Goal: Task Accomplishment & Management: Complete application form

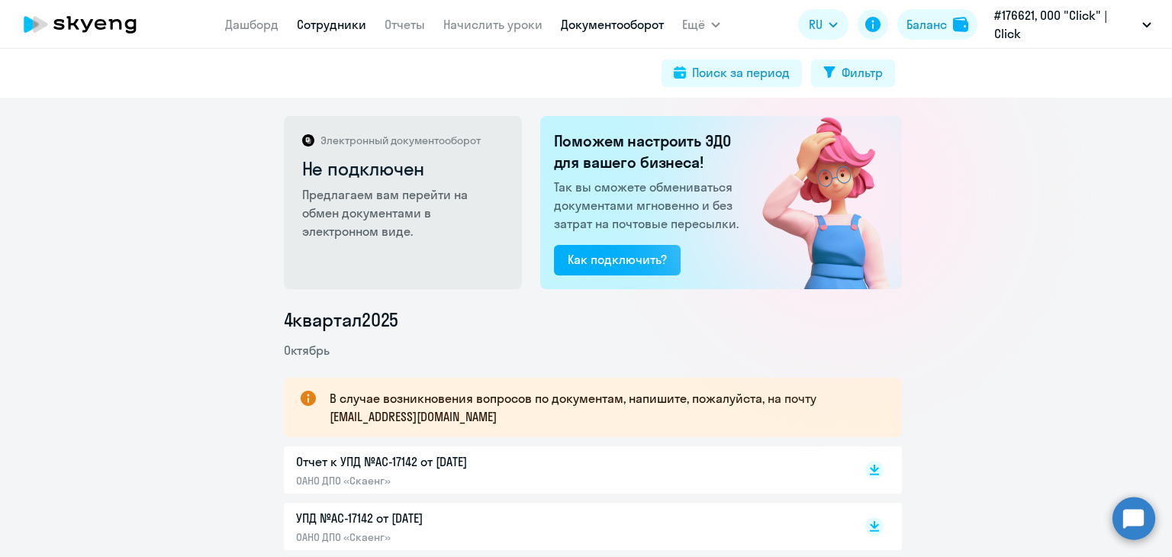
click at [329, 27] on link "Сотрудники" at bounding box center [331, 24] width 69 height 15
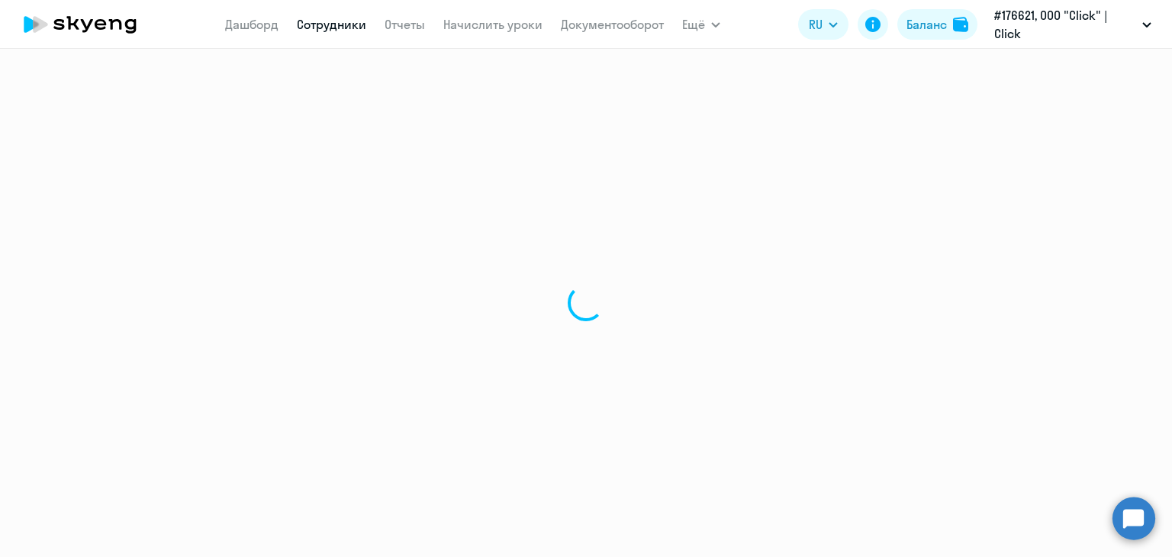
select select "30"
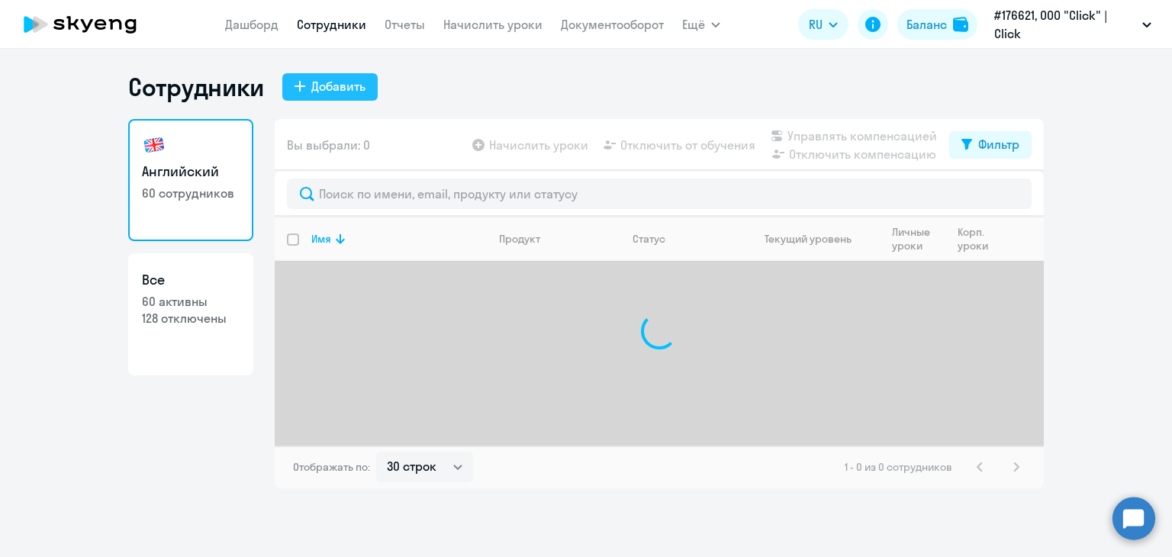
click at [339, 83] on div "Добавить" at bounding box center [338, 86] width 54 height 18
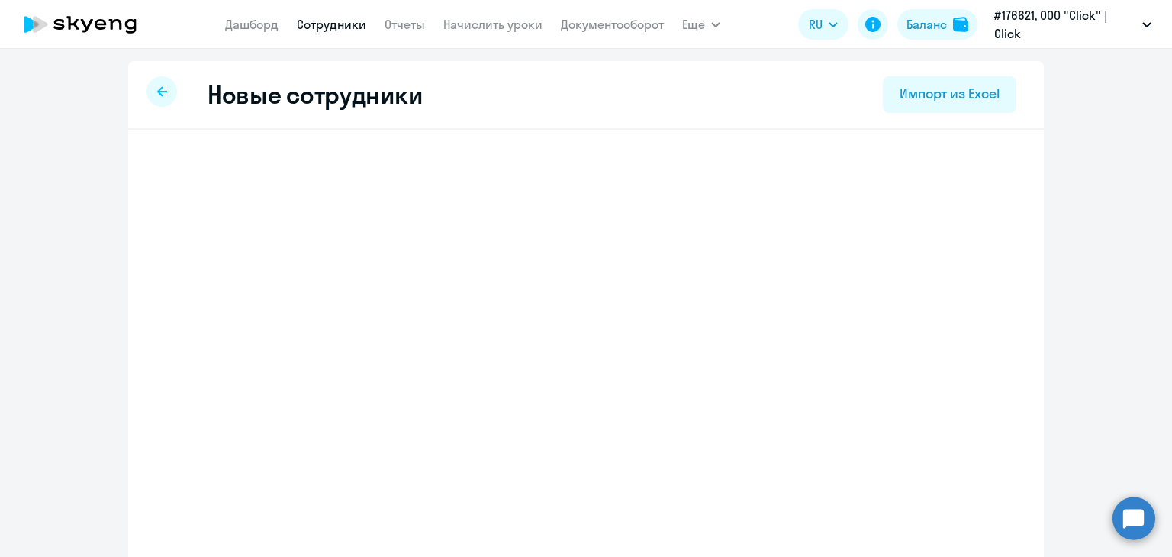
select select "english_adult_not_native_speaker"
select select "5"
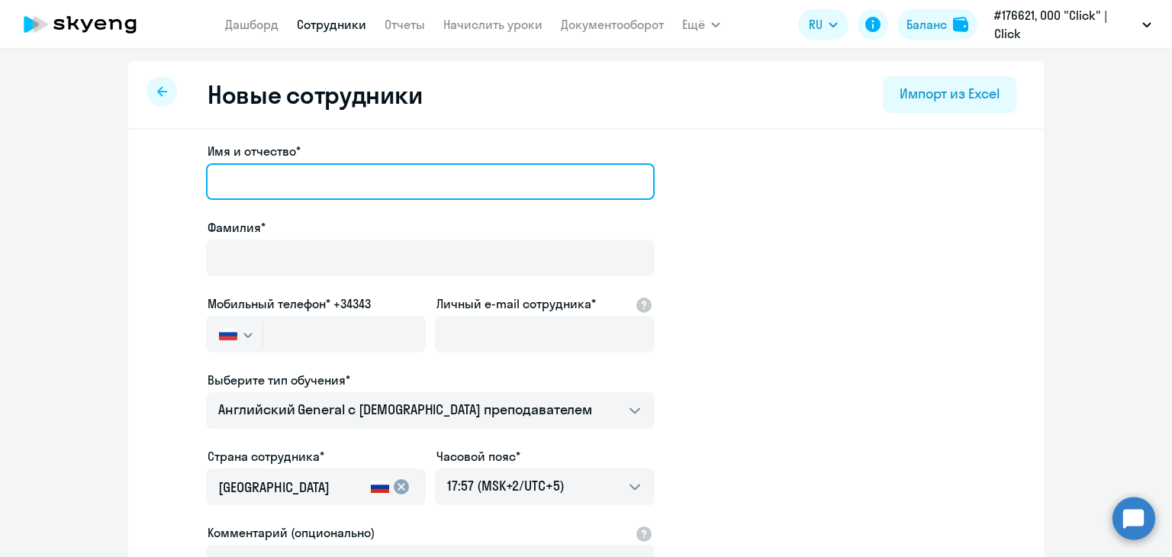
click at [281, 168] on input "Имя и отчество*" at bounding box center [430, 181] width 449 height 37
click at [224, 180] on input "Имя и отчество*" at bounding box center [430, 181] width 449 height 37
type input "B"
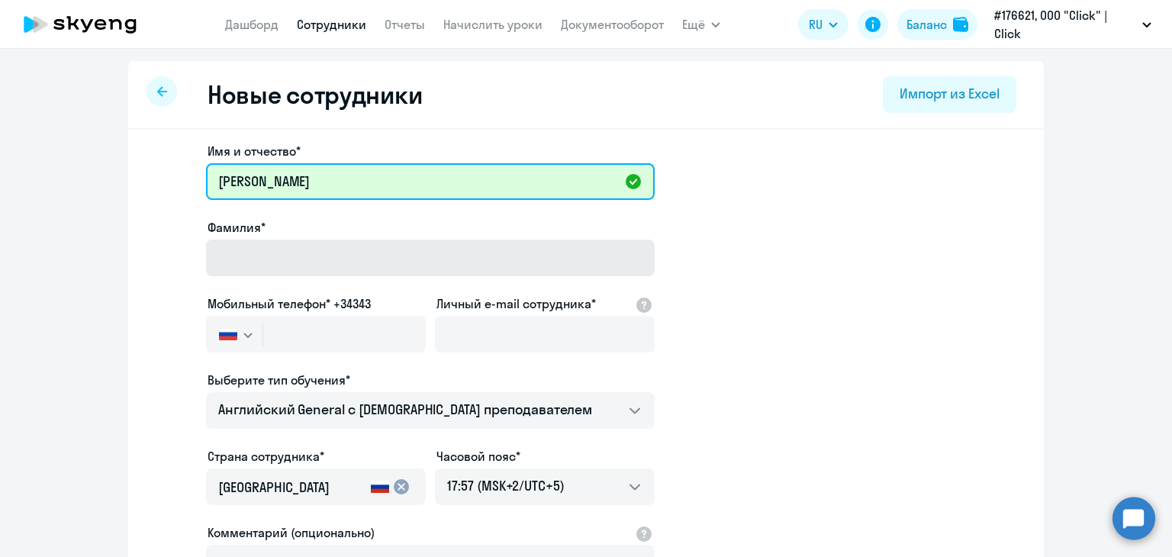
type input "[PERSON_NAME]"
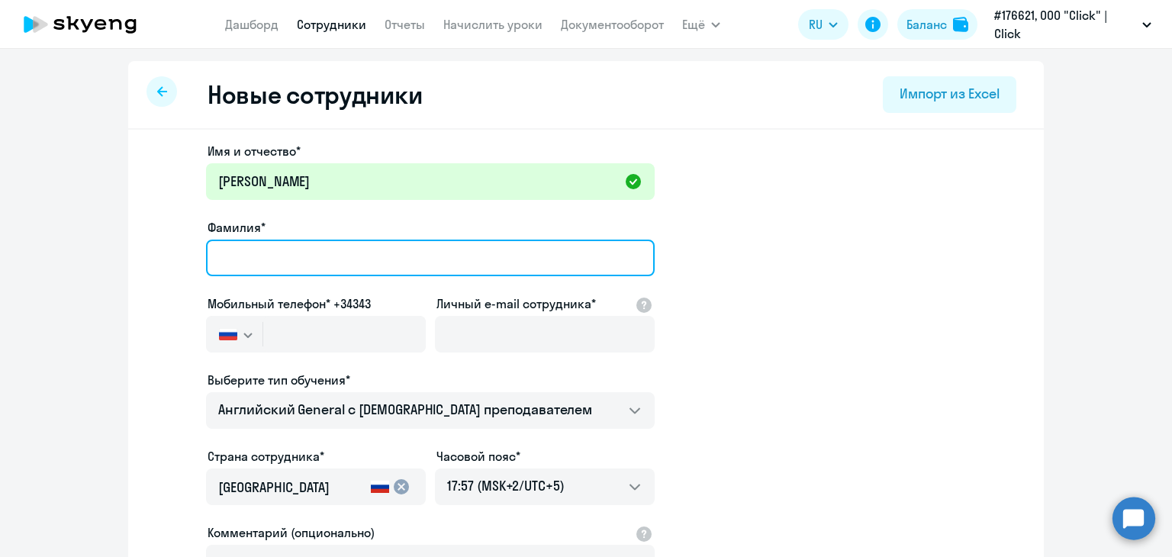
click at [240, 264] on input "Фамилия*" at bounding box center [430, 258] width 449 height 37
type input "Исмоилов"
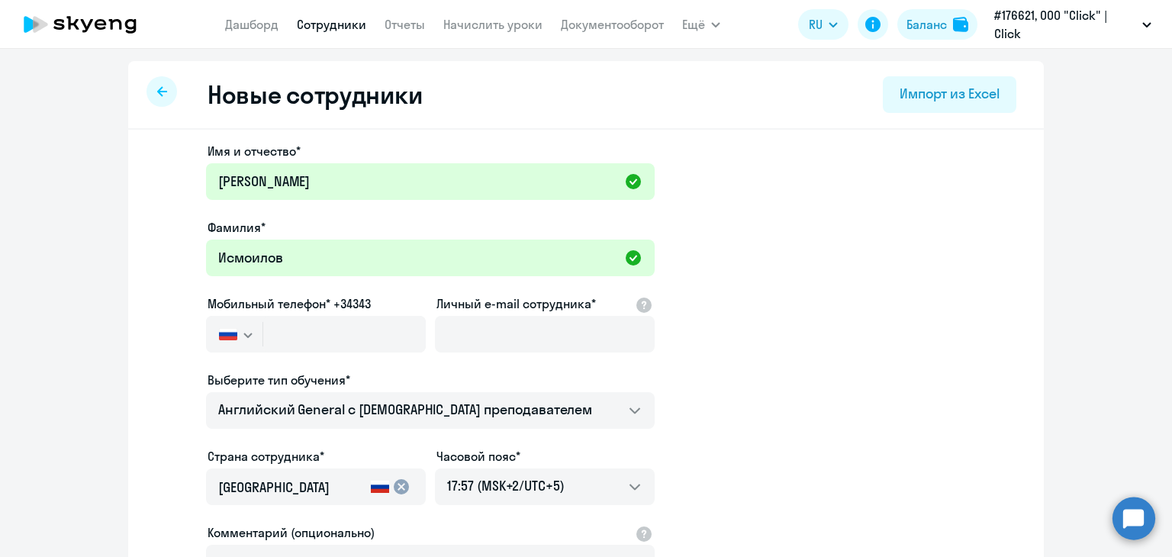
click at [243, 334] on icon "button" at bounding box center [247, 335] width 9 height 5
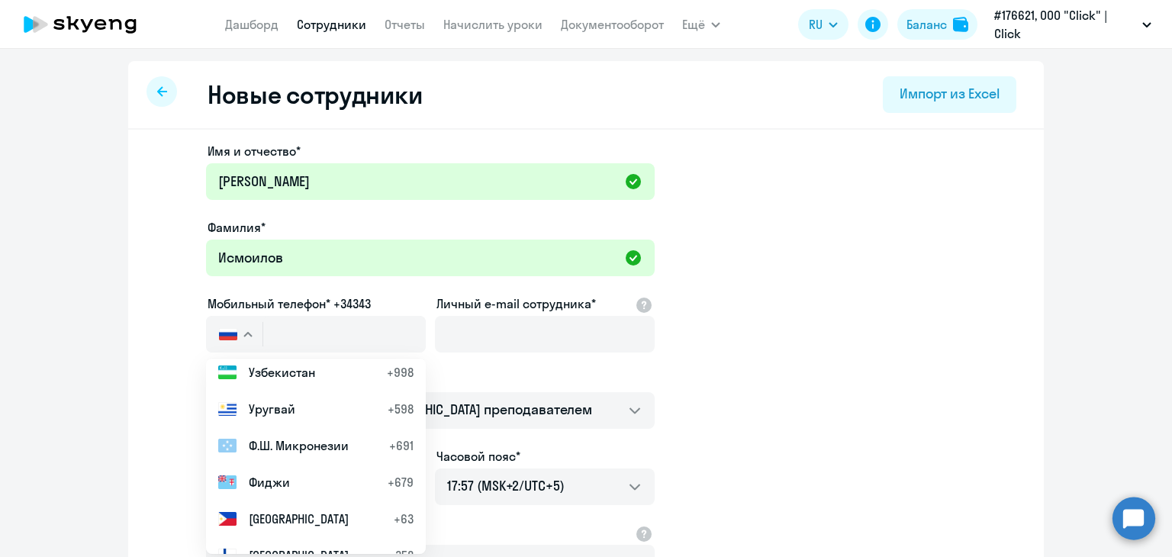
scroll to position [6870, 0]
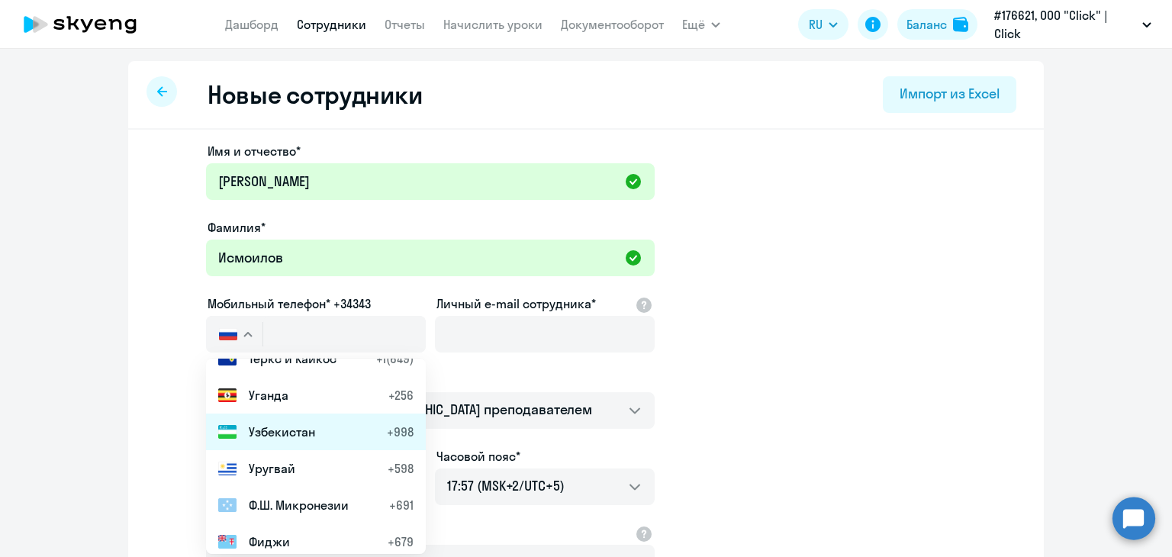
click at [259, 439] on span "Узбекистан" at bounding box center [282, 432] width 66 height 18
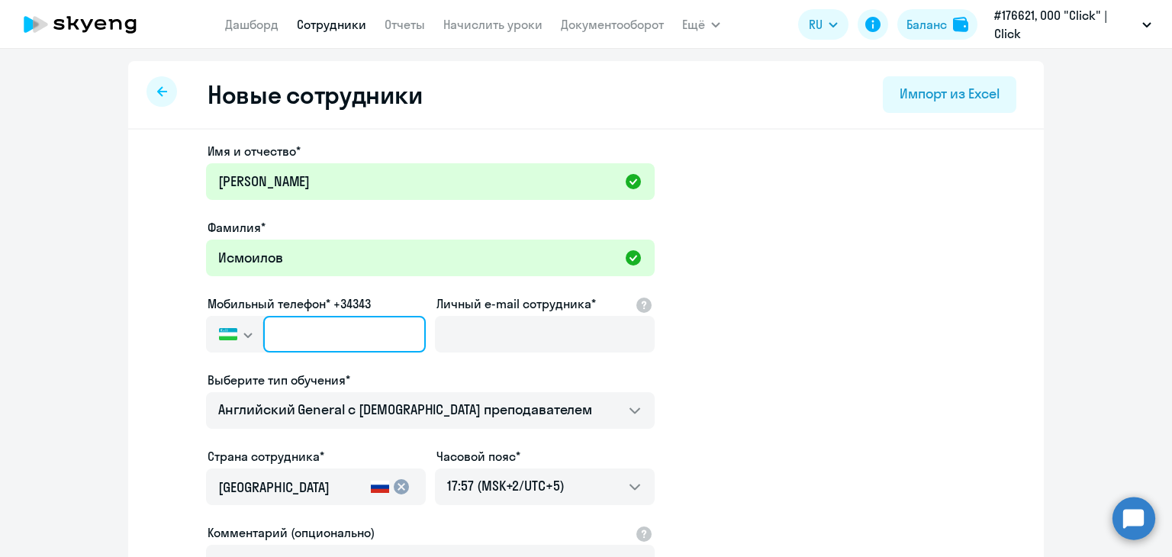
click at [348, 327] on input "text" at bounding box center [344, 334] width 163 height 37
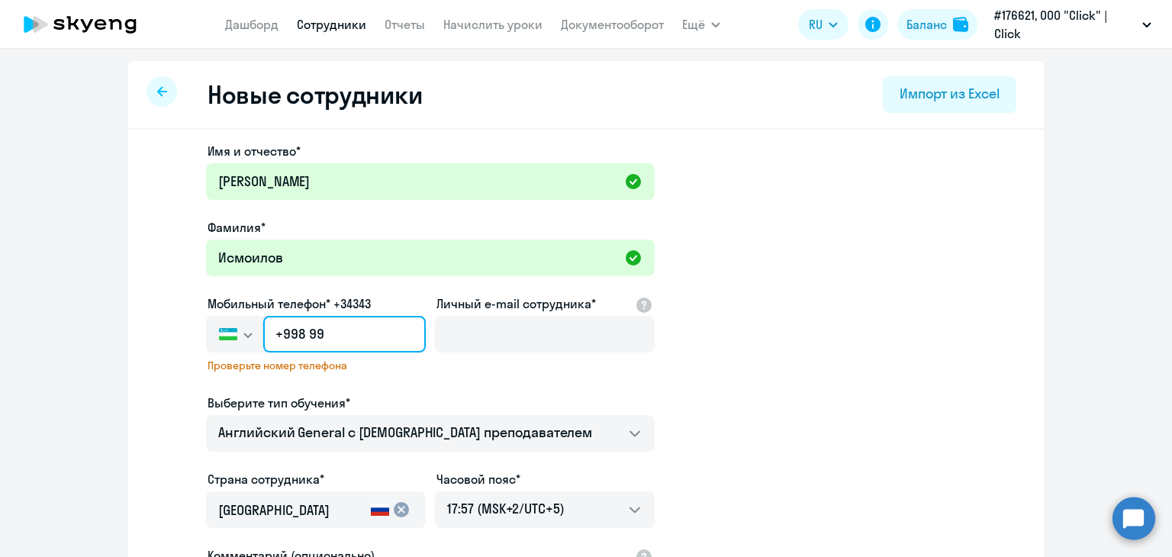
type input "+998 9"
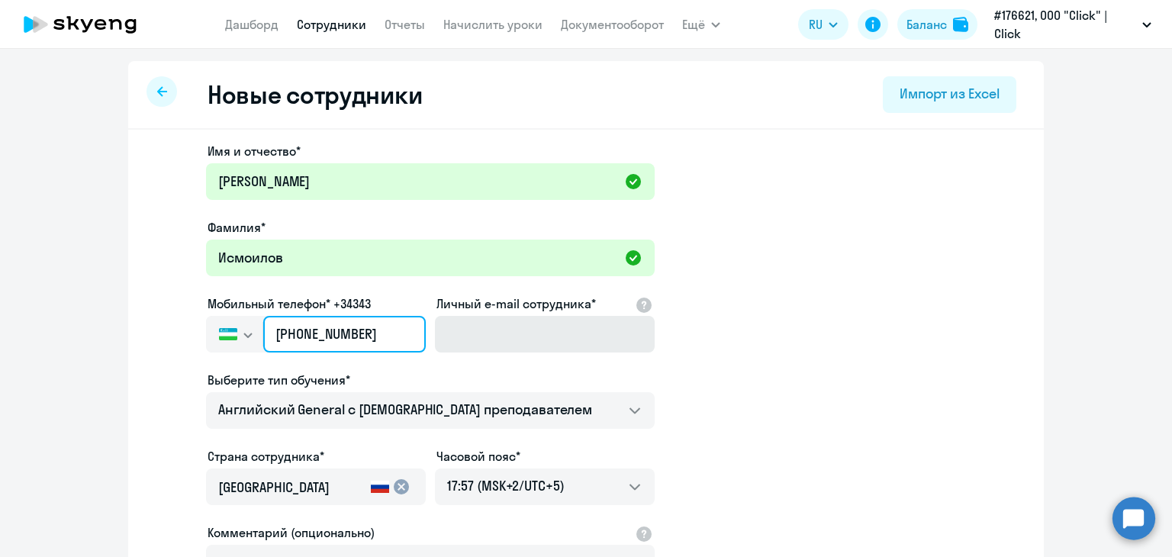
type input "[PHONE_NUMBER]"
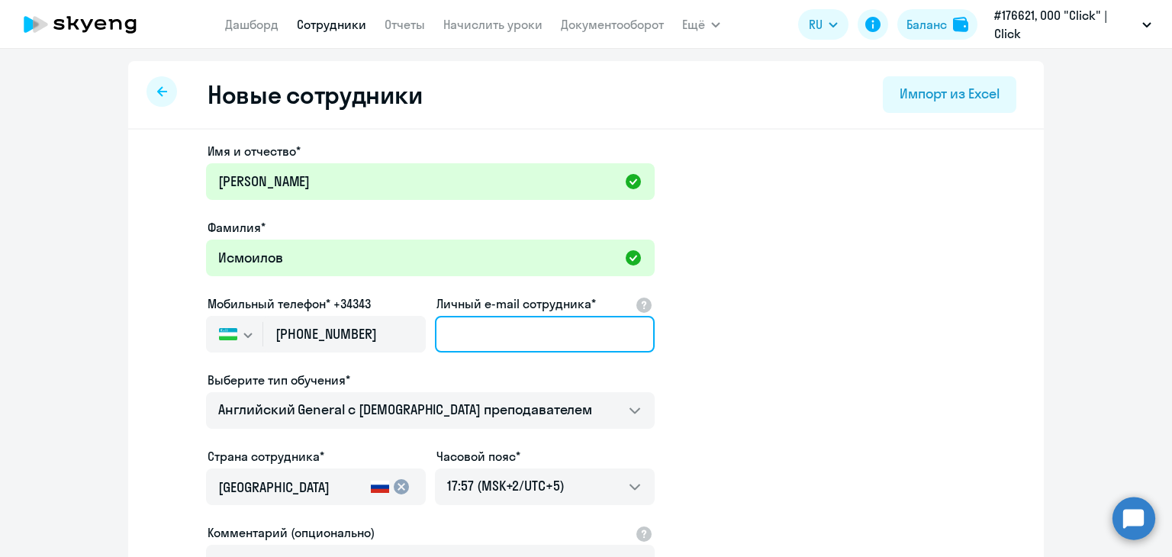
click at [499, 338] on input "Личный e-mail сотрудника*" at bounding box center [545, 334] width 220 height 37
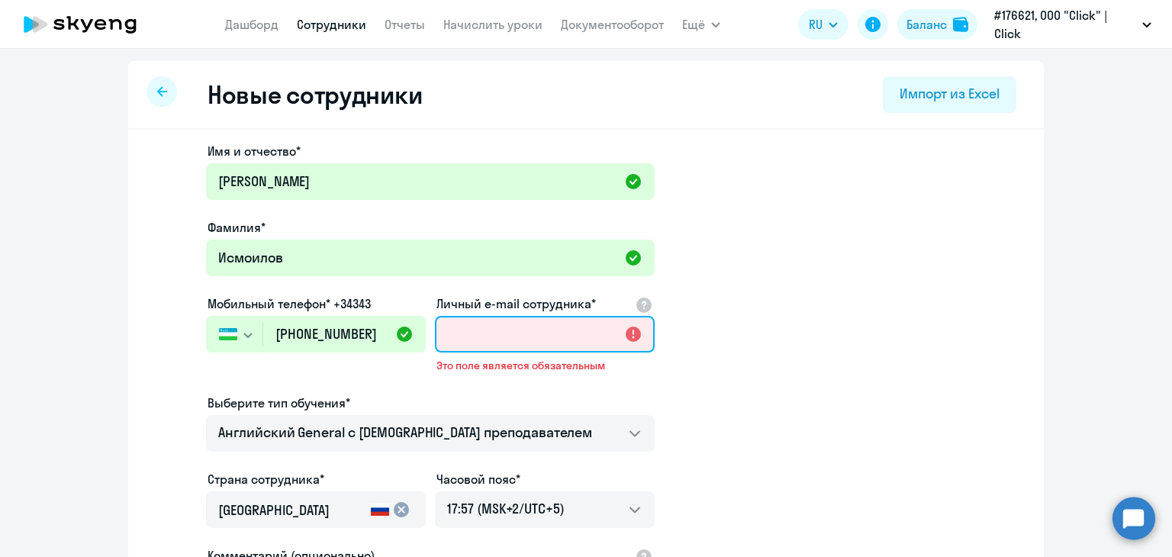
paste input "[EMAIL_ADDRESS][DOMAIN_NAME]"
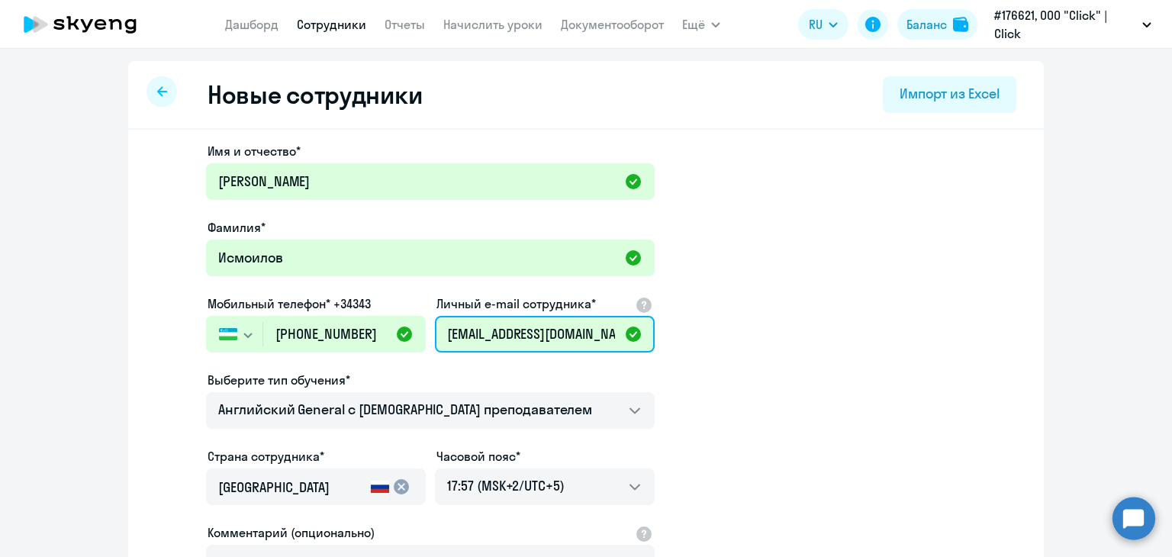
type input "[EMAIL_ADDRESS][DOMAIN_NAME]"
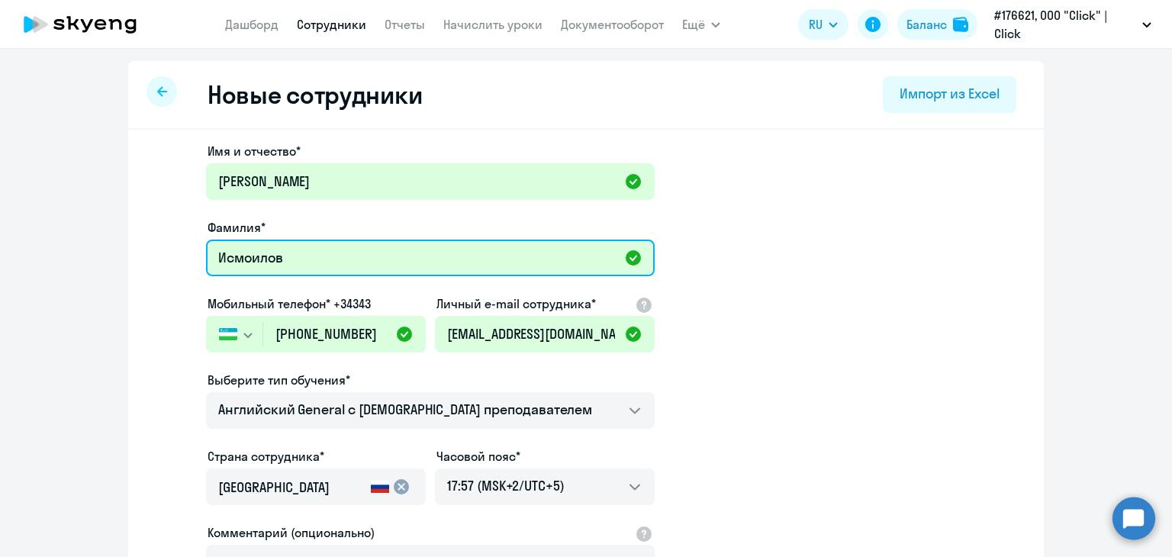
click at [239, 260] on input "Исмоилов" at bounding box center [430, 258] width 449 height 37
click at [245, 258] on input "Исмоилов" at bounding box center [430, 258] width 449 height 37
click at [331, 268] on input "[PERSON_NAME]" at bounding box center [430, 258] width 449 height 37
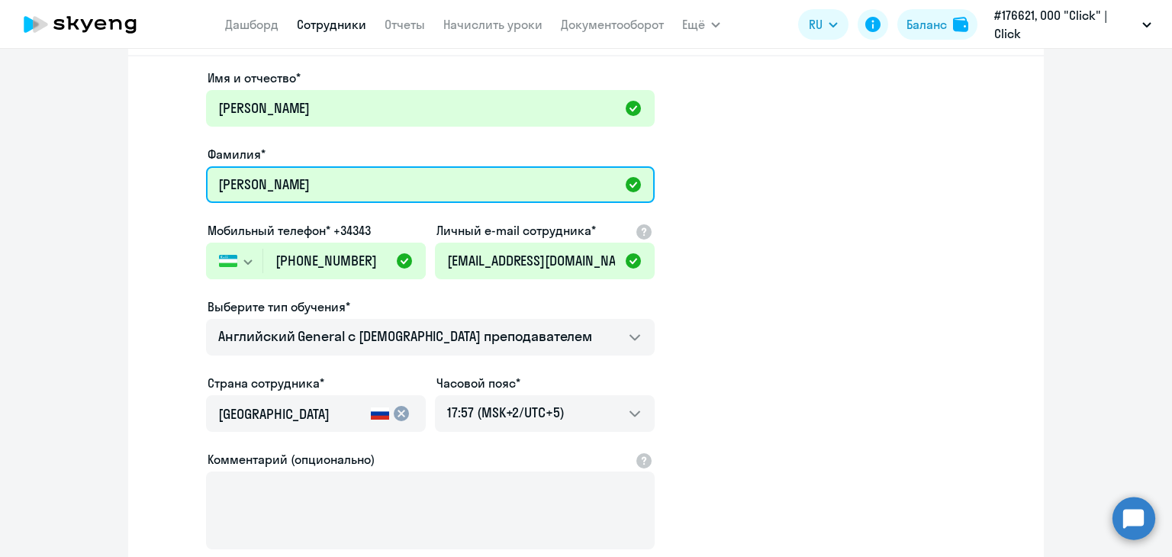
scroll to position [87, 0]
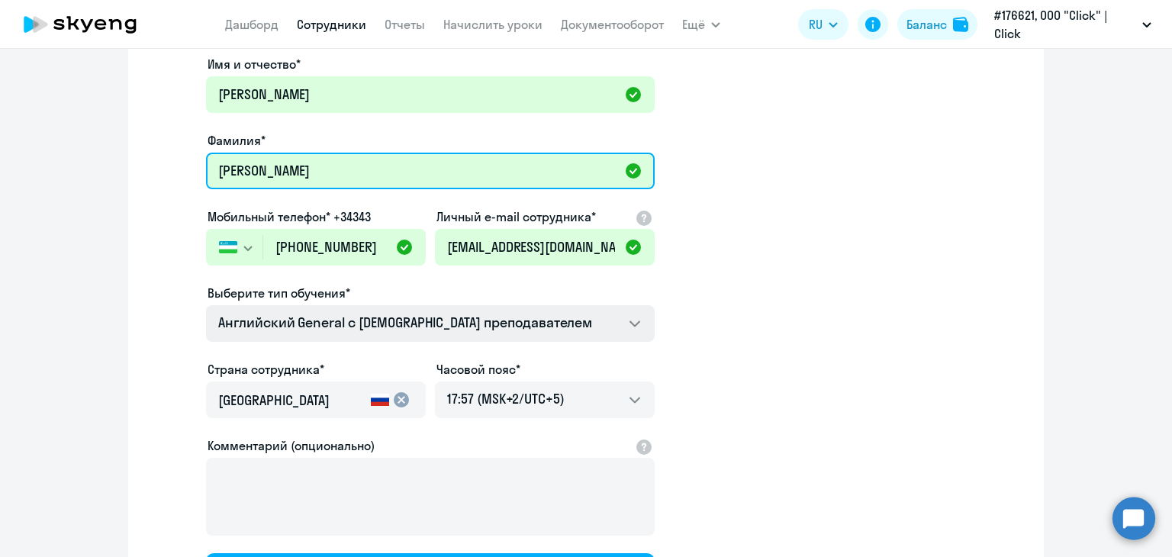
type input "[PERSON_NAME]"
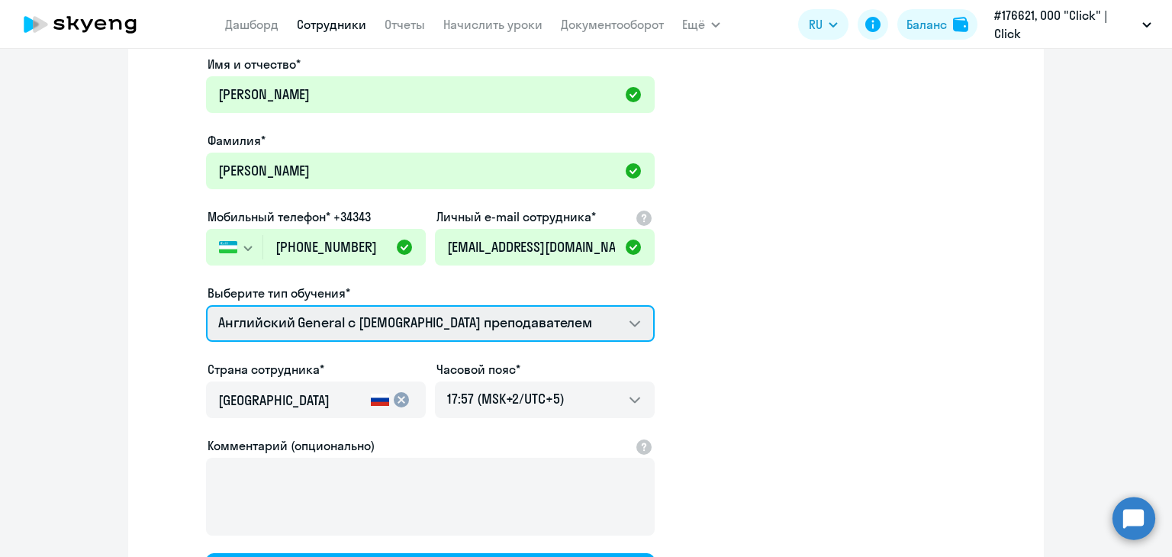
click at [490, 328] on select "Английский General с [DEMOGRAPHIC_DATA] преподавателем Премиум [DEMOGRAPHIC_DAT…" at bounding box center [430, 323] width 449 height 37
select select "english_adult_not_native_speaker_premium"
click at [206, 305] on select "Английский General с [DEMOGRAPHIC_DATA] преподавателем Премиум [DEMOGRAPHIC_DAT…" at bounding box center [430, 323] width 449 height 37
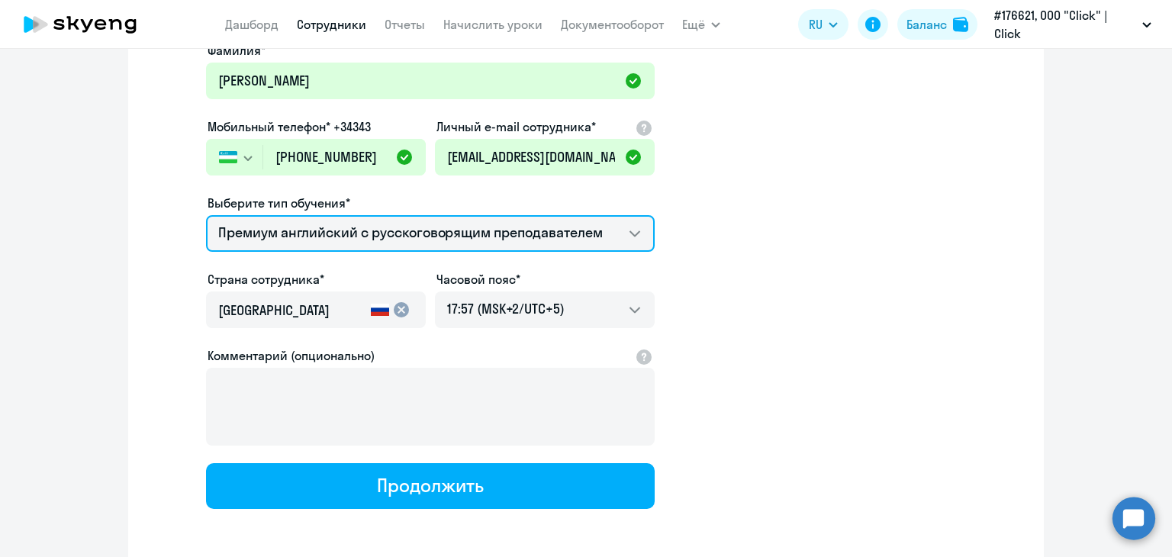
scroll to position [174, 0]
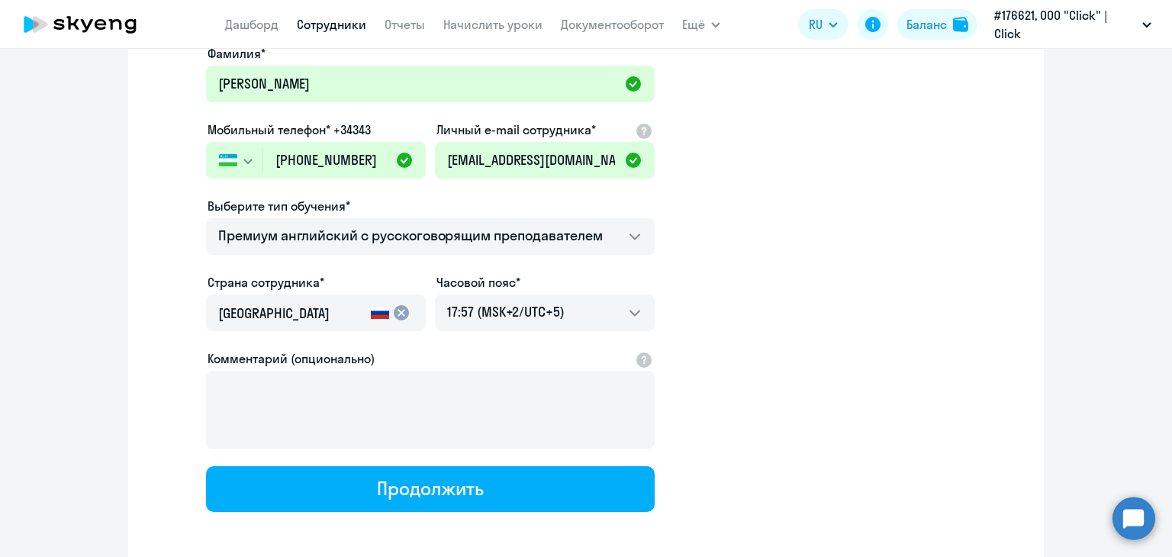
click at [253, 321] on input "[GEOGRAPHIC_DATA]" at bounding box center [291, 314] width 146 height 20
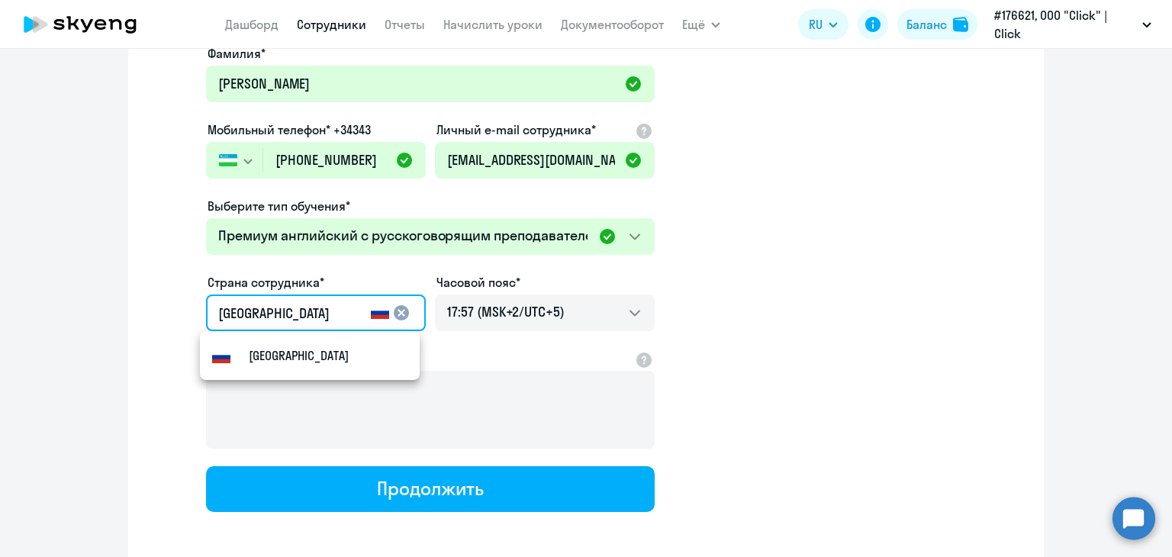
click at [313, 318] on input "[GEOGRAPHIC_DATA]" at bounding box center [291, 314] width 146 height 20
type input "Р"
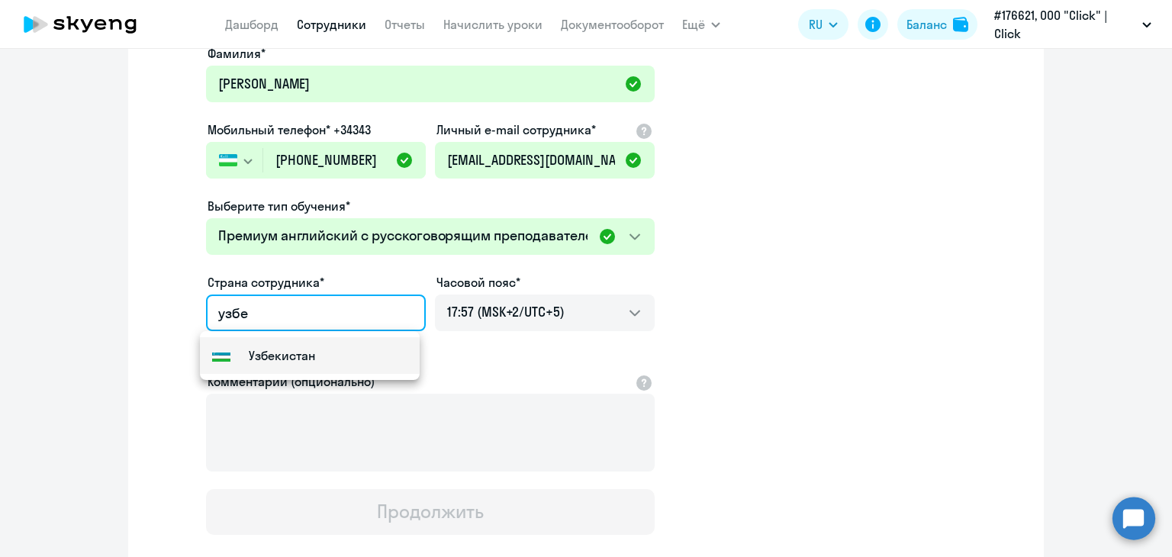
click at [295, 345] on mat-option "Узбекистан" at bounding box center [310, 355] width 220 height 37
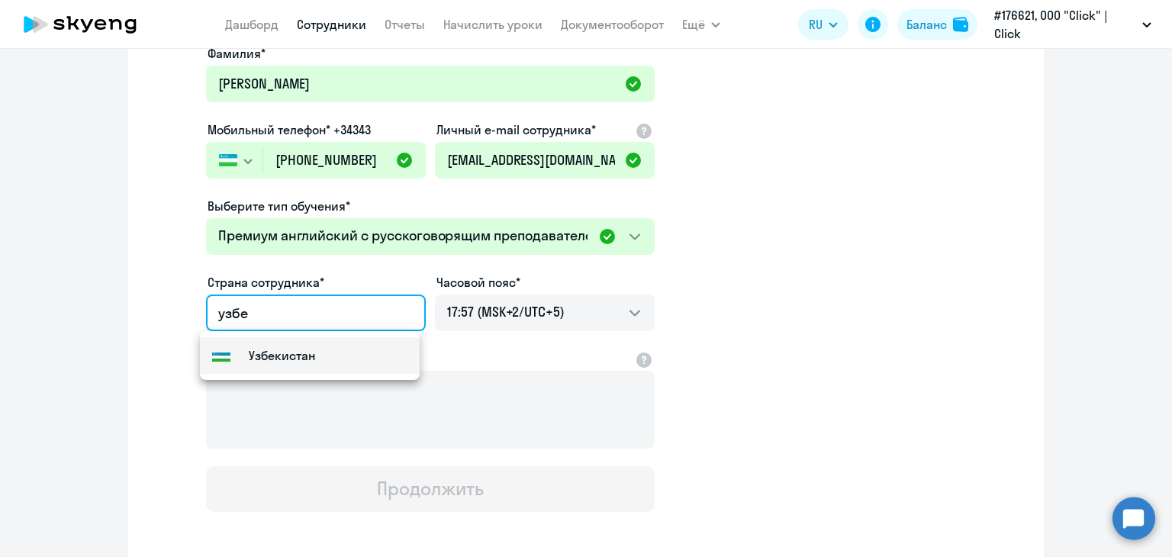
type input "Узбекистан"
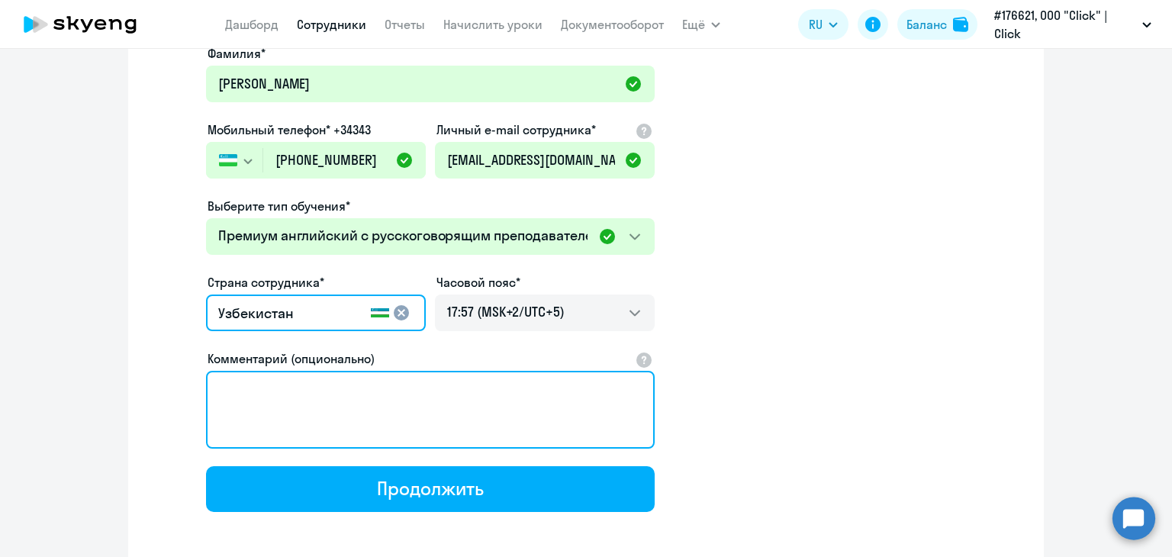
click at [410, 399] on textarea "Комментарий (опционально)" at bounding box center [430, 410] width 449 height 78
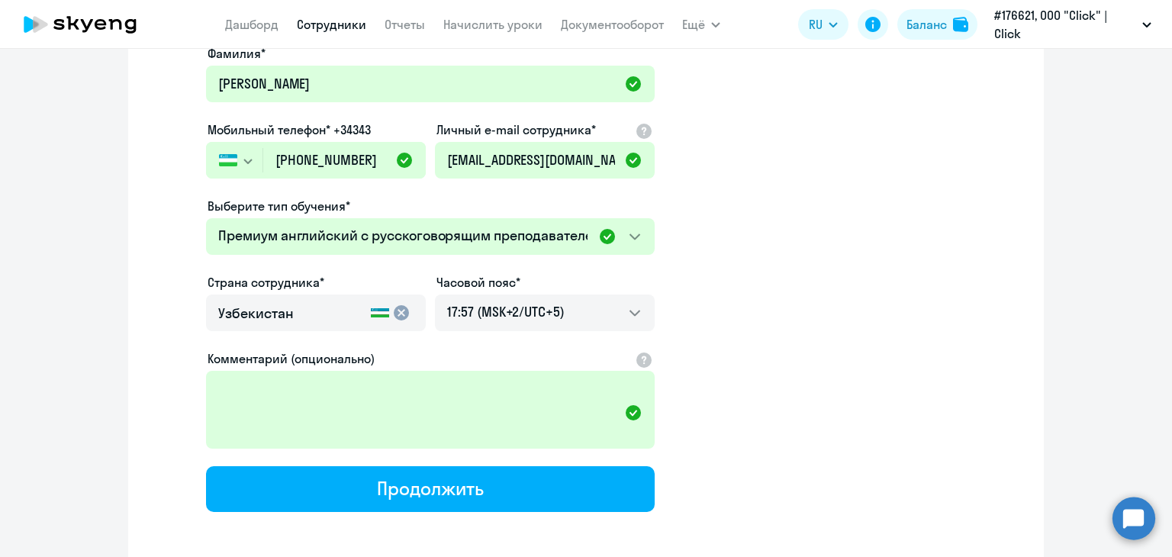
drag, startPoint x: 1157, startPoint y: 394, endPoint x: 1169, endPoint y: 417, distance: 25.6
click at [1169, 417] on div "Новые сотрудники Импорт из Excel Имя и отчество* [PERSON_NAME]* [PERSON_NAME] т…" at bounding box center [586, 303] width 1172 height 508
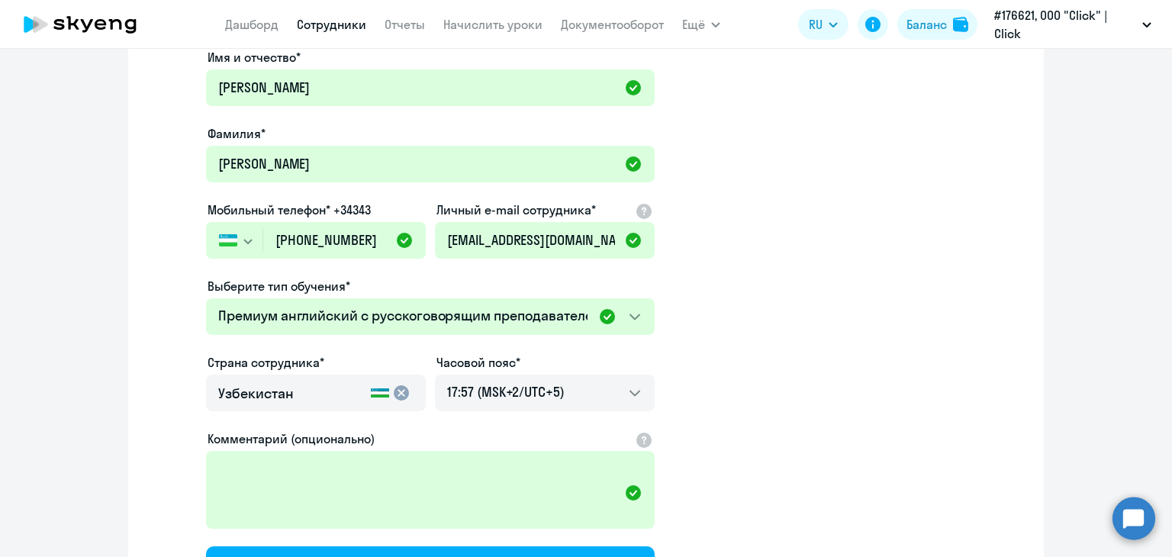
scroll to position [123, 0]
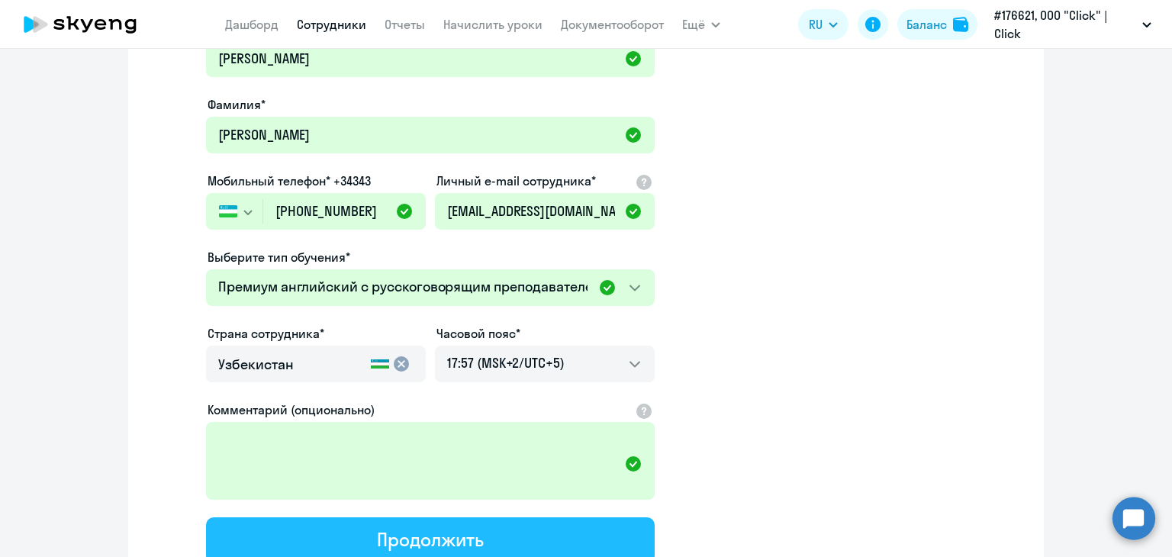
click at [486, 535] on button "Продолжить" at bounding box center [430, 540] width 449 height 46
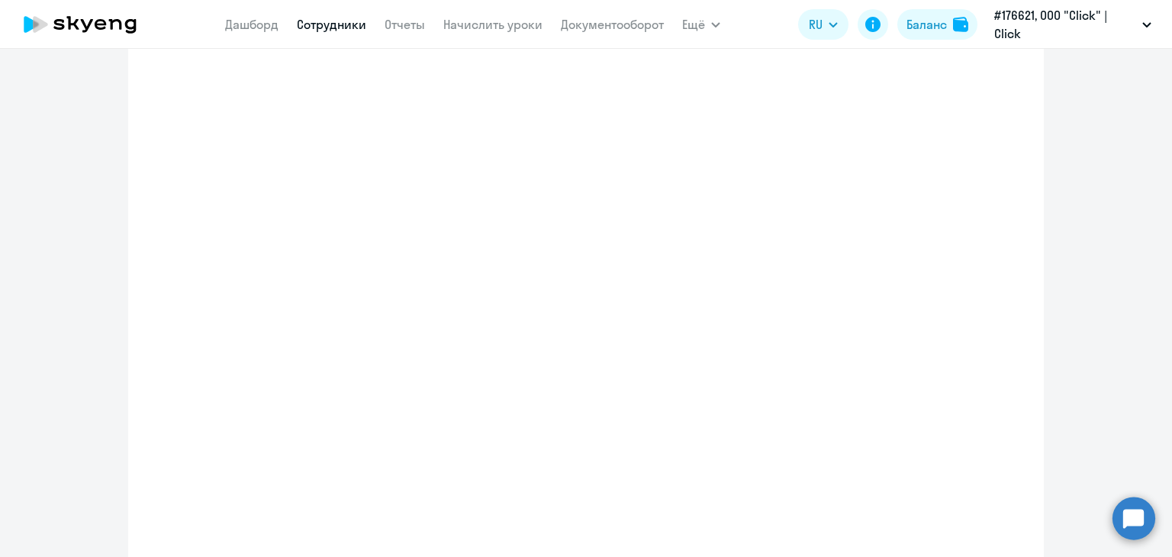
select select "english_adult_not_native_speaker_premium"
select select "5"
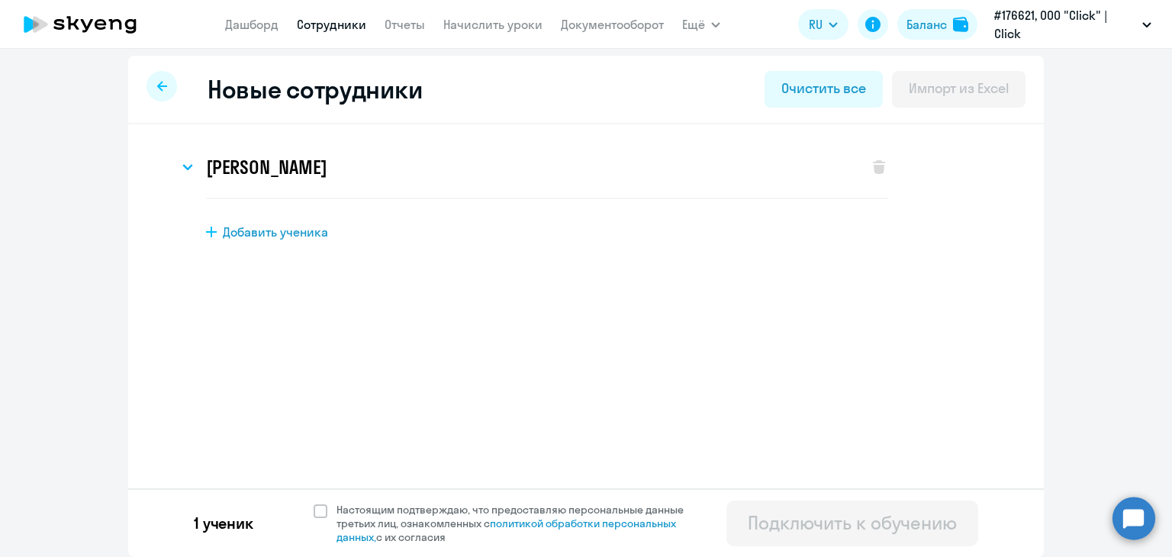
scroll to position [5, 0]
click at [314, 510] on span at bounding box center [321, 511] width 14 height 14
click at [314, 503] on input "Настоящим подтверждаю, что предоставляю персональные данные третьих лиц, ознако…" at bounding box center [313, 502] width 1 height 1
checkbox input "true"
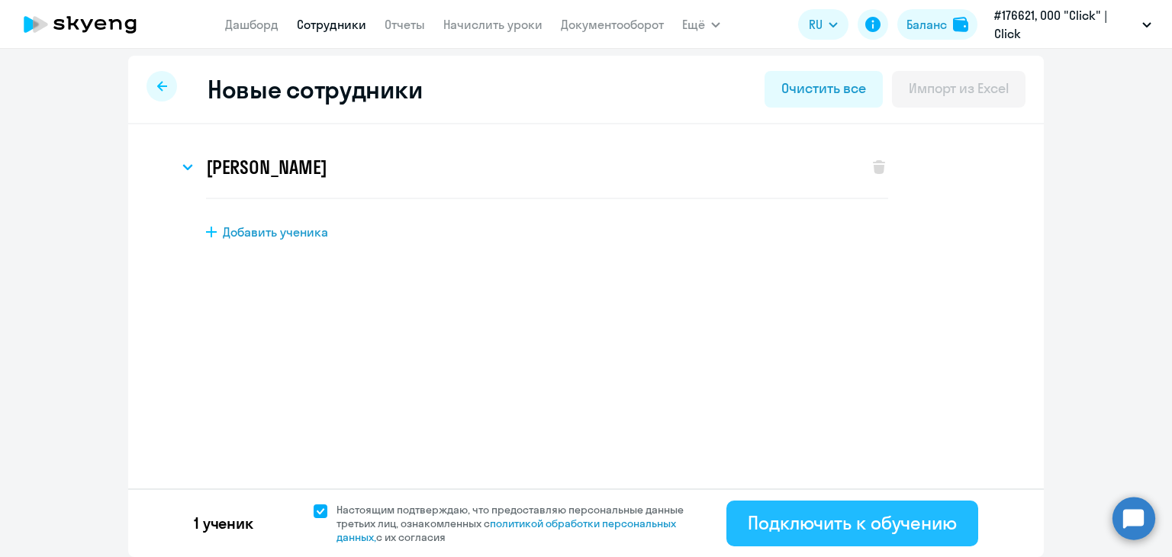
click at [763, 520] on div "Подключить к обучению" at bounding box center [852, 522] width 209 height 24
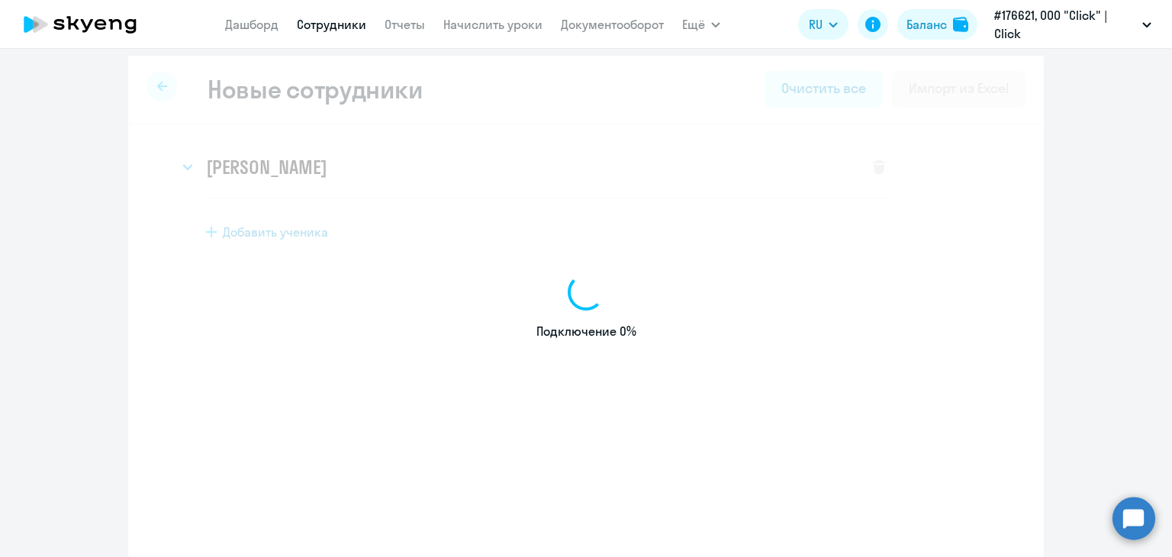
select select "english_adult_not_native_speaker"
select select "5"
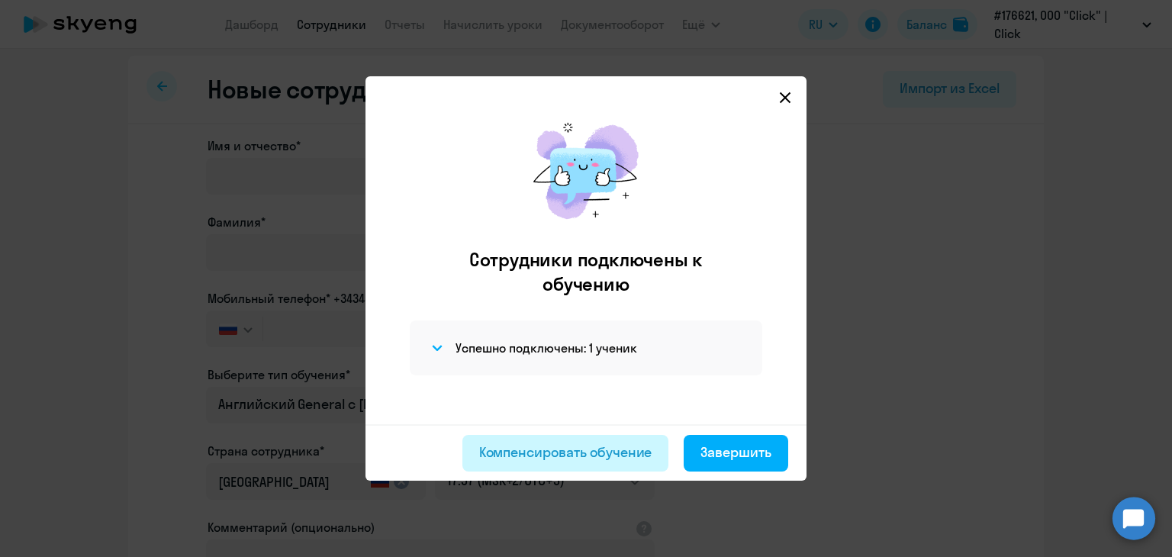
click at [602, 459] on div "Компенсировать обучение" at bounding box center [565, 453] width 173 height 20
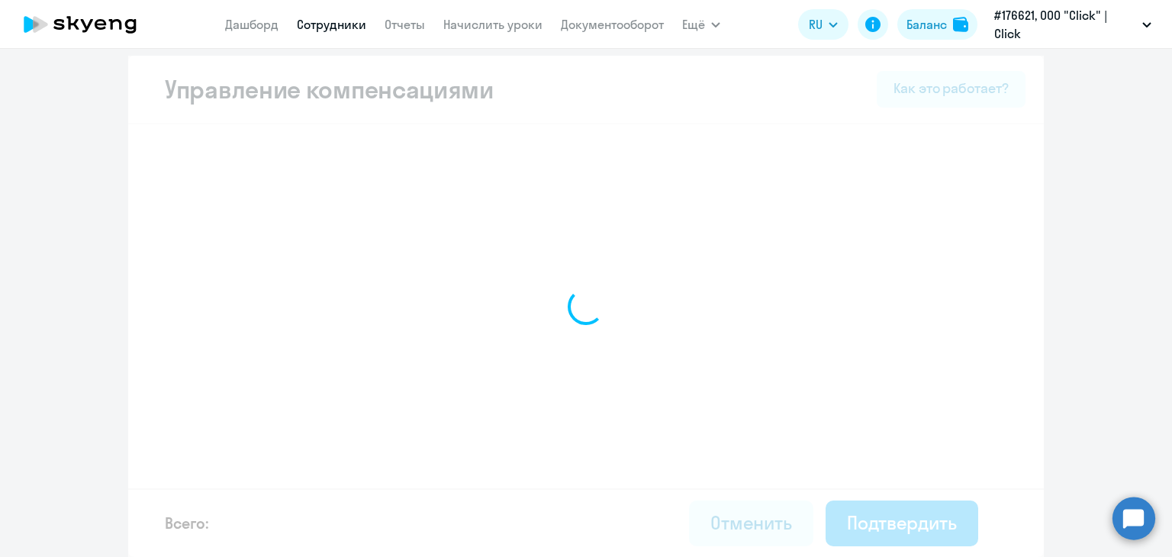
select select "MONTHLY"
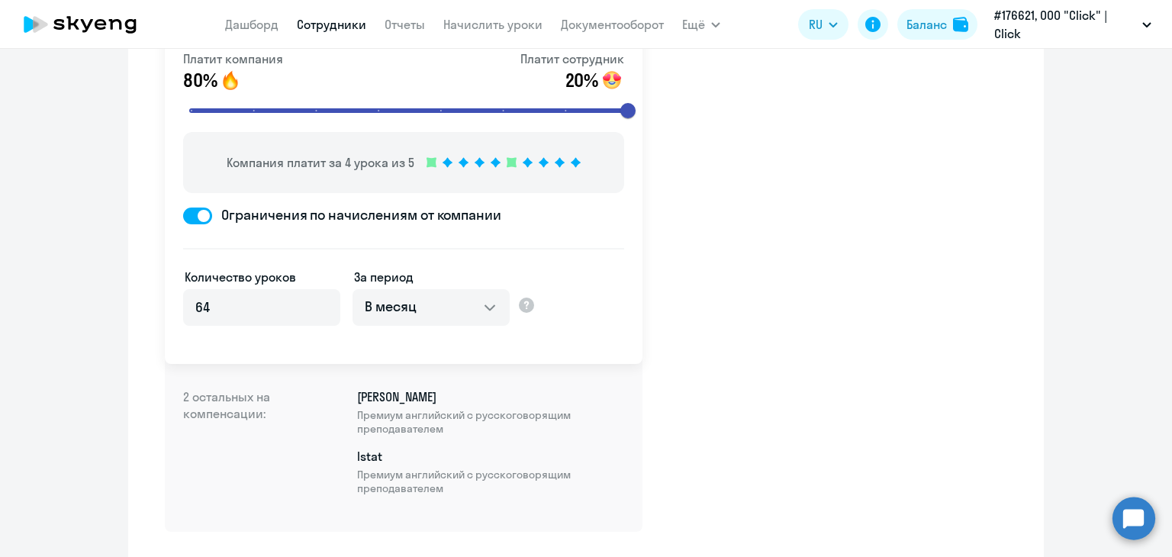
scroll to position [204, 0]
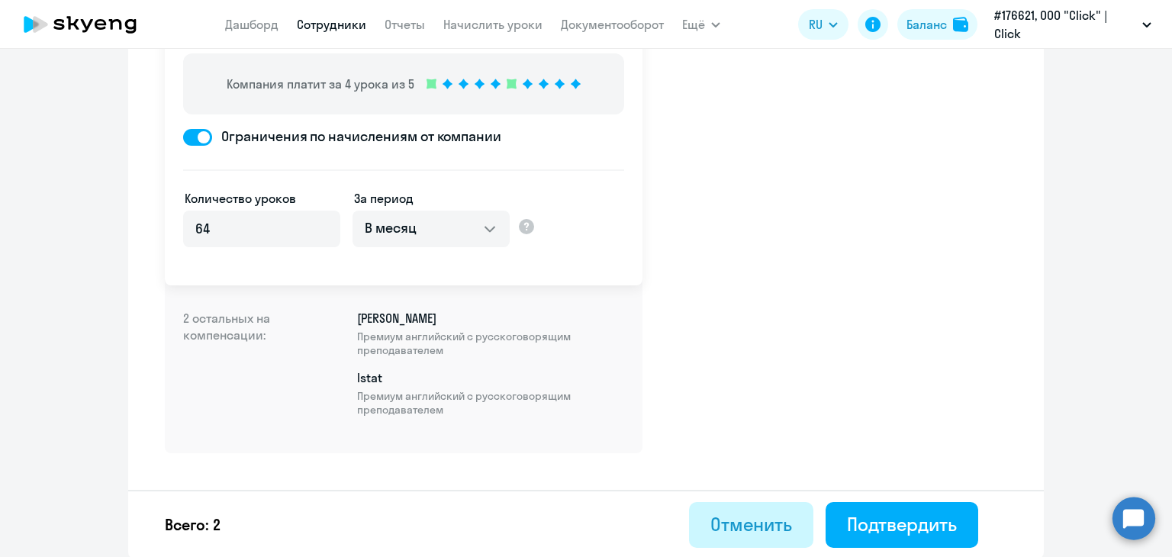
click at [748, 537] on button "Отменить" at bounding box center [751, 525] width 124 height 46
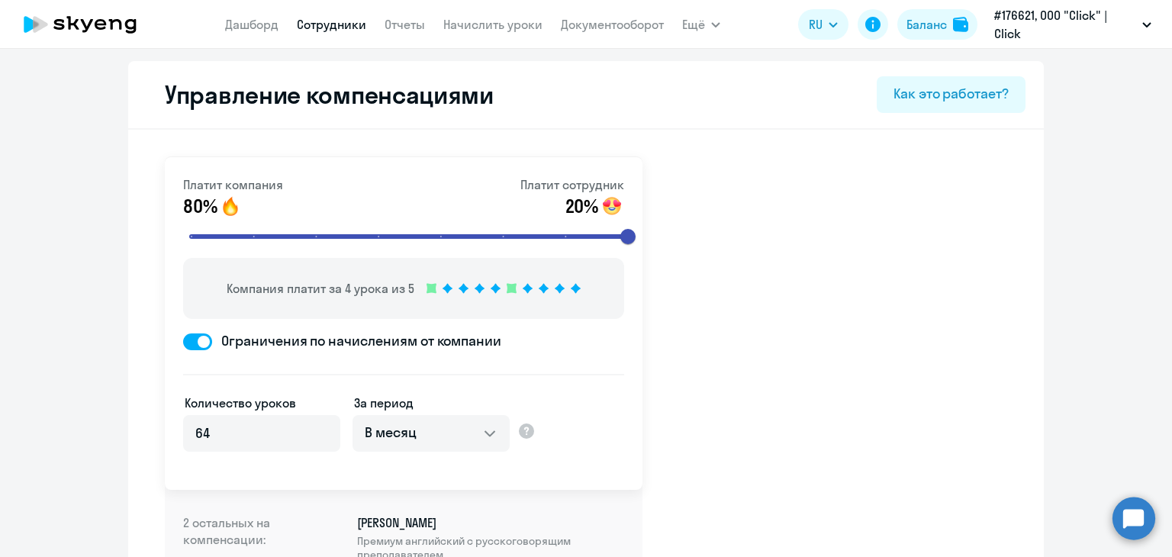
select select "30"
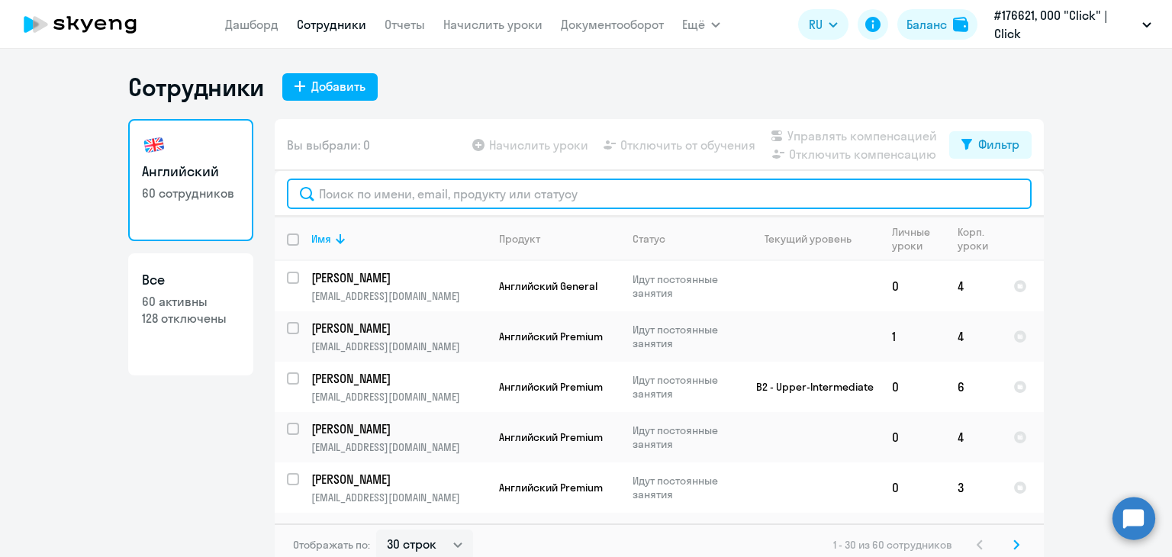
click at [650, 198] on input "text" at bounding box center [659, 194] width 745 height 31
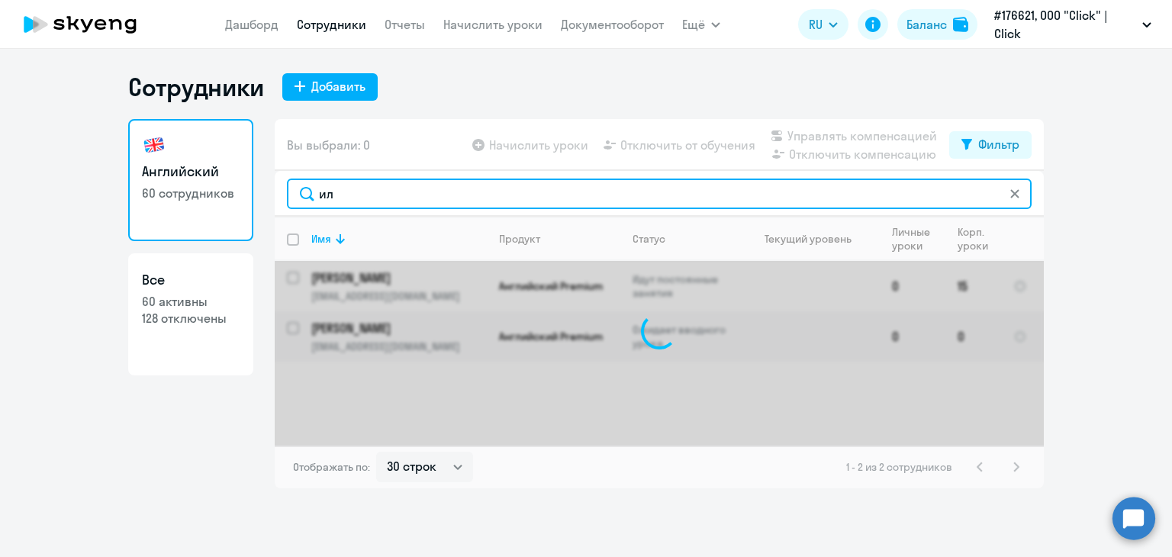
type input "и"
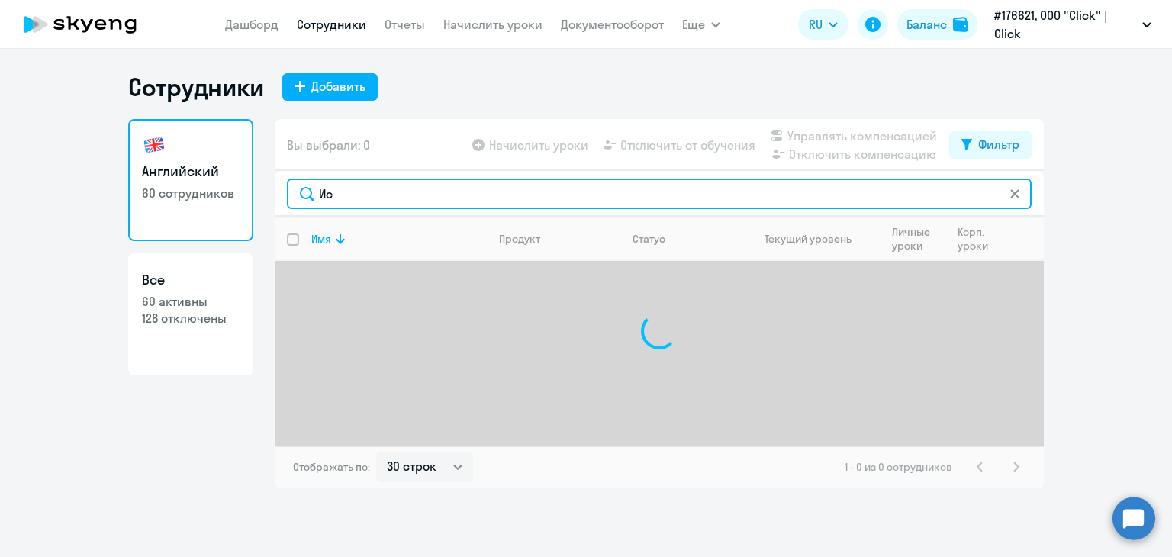
type input "[PERSON_NAME]"
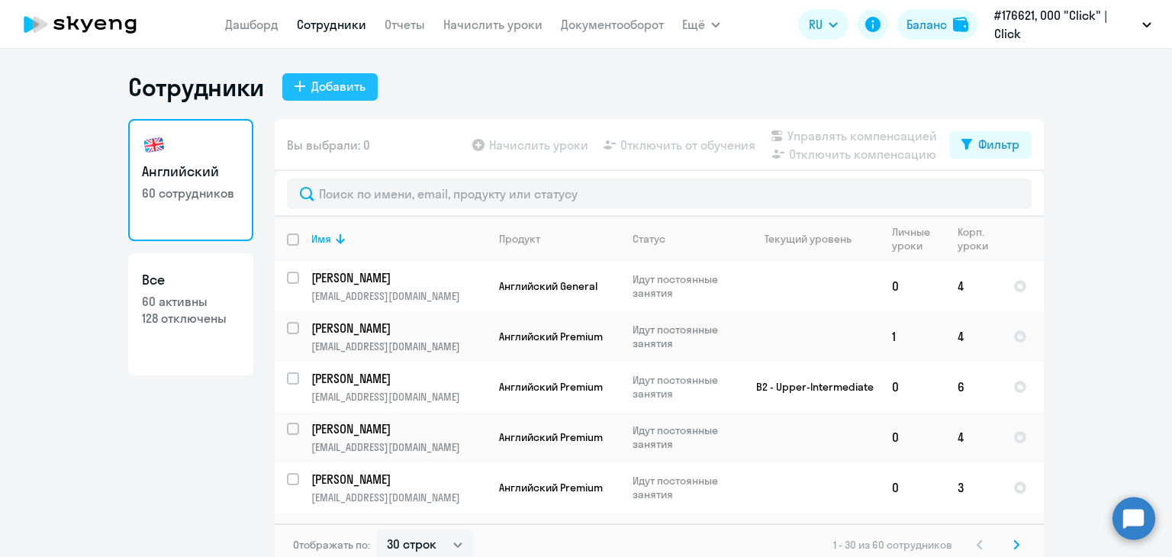
click at [311, 85] on div "Добавить" at bounding box center [338, 86] width 54 height 18
select select "english_adult_not_native_speaker"
select select "5"
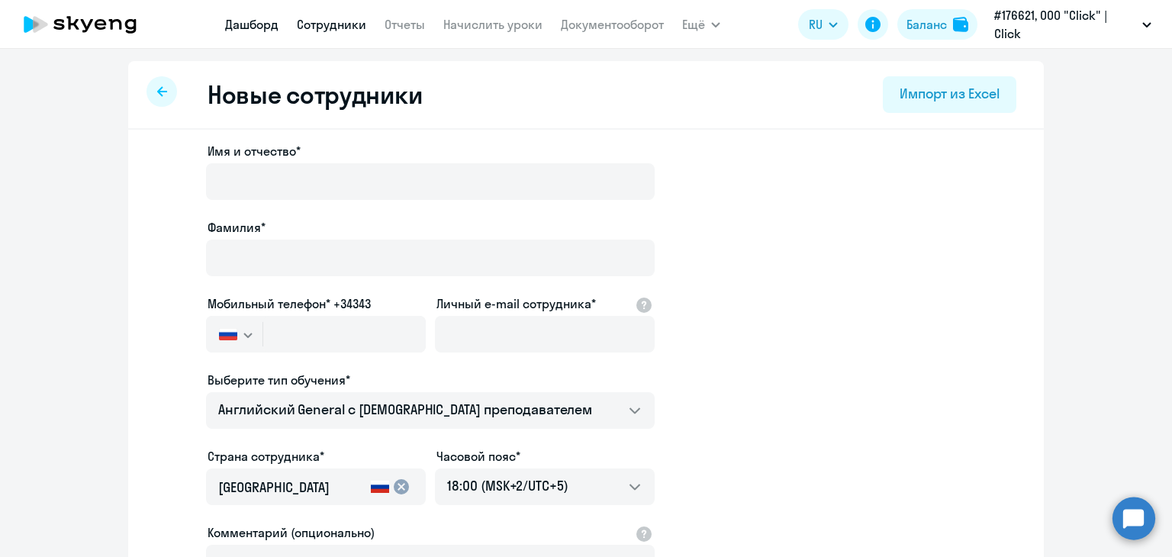
click at [247, 26] on link "Дашборд" at bounding box center [251, 24] width 53 height 15
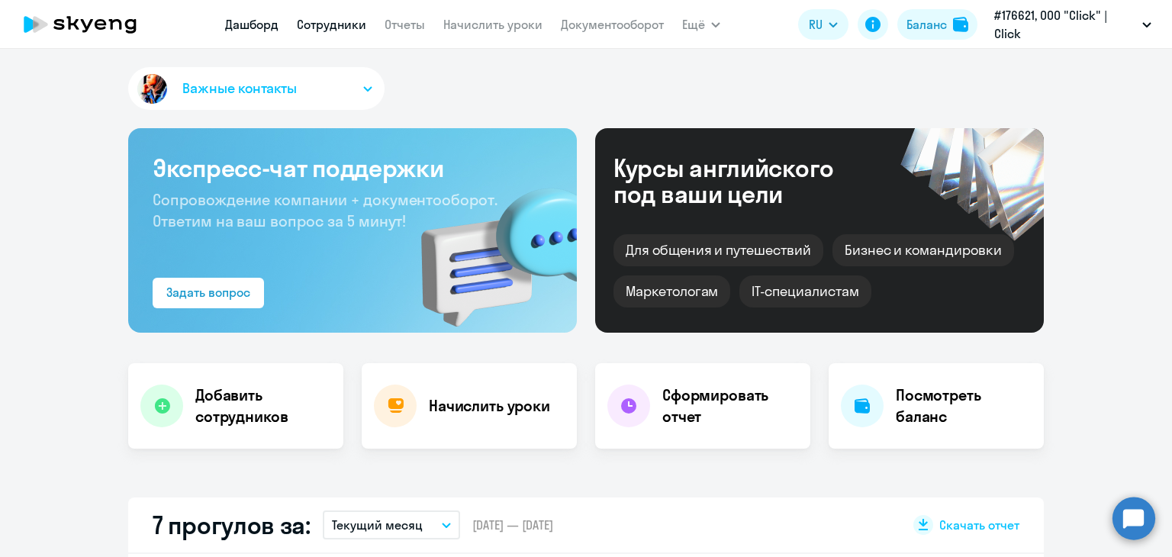
click at [302, 18] on link "Сотрудники" at bounding box center [331, 24] width 69 height 15
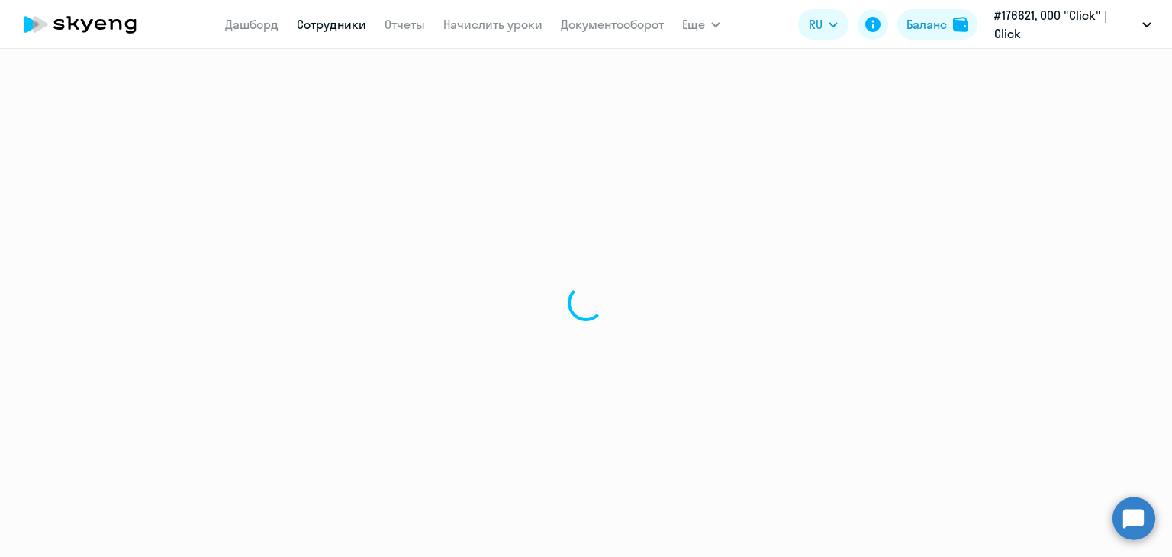
select select "30"
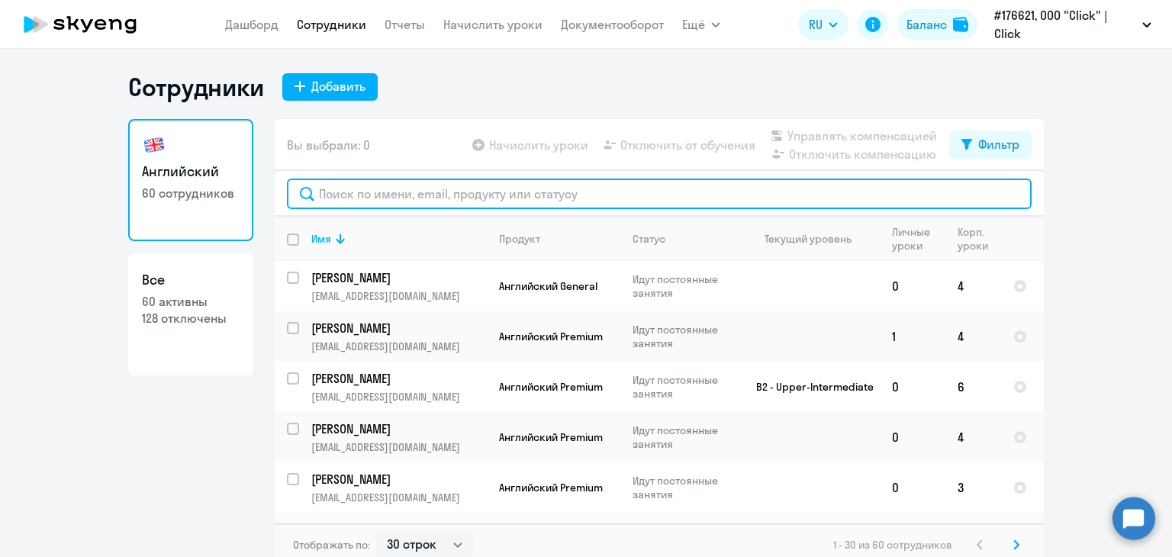
click at [402, 198] on input "text" at bounding box center [659, 194] width 745 height 31
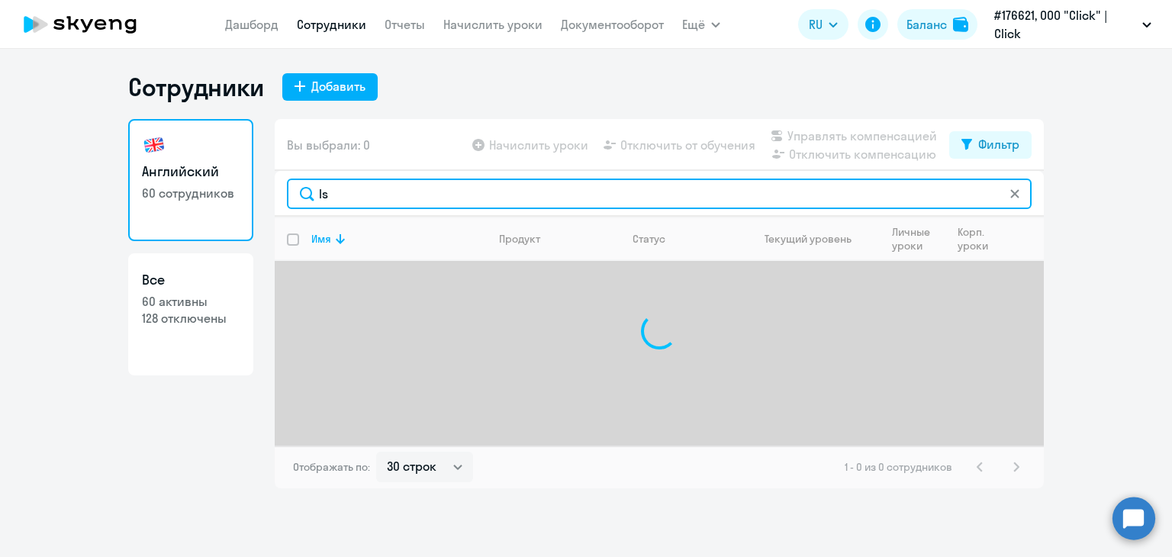
type input "I"
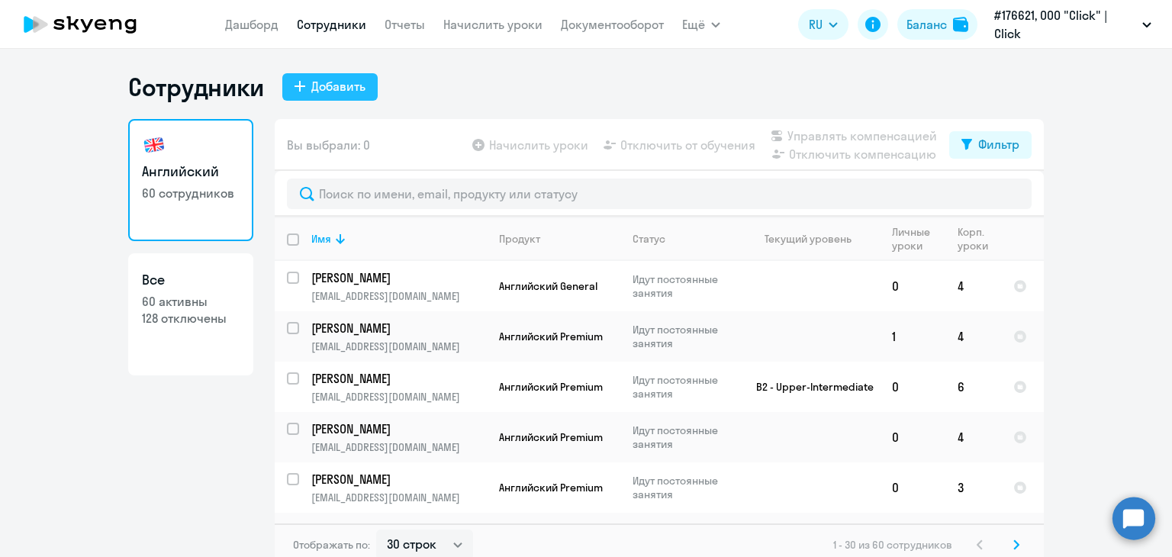
click at [339, 94] on div "Добавить" at bounding box center [338, 86] width 54 height 18
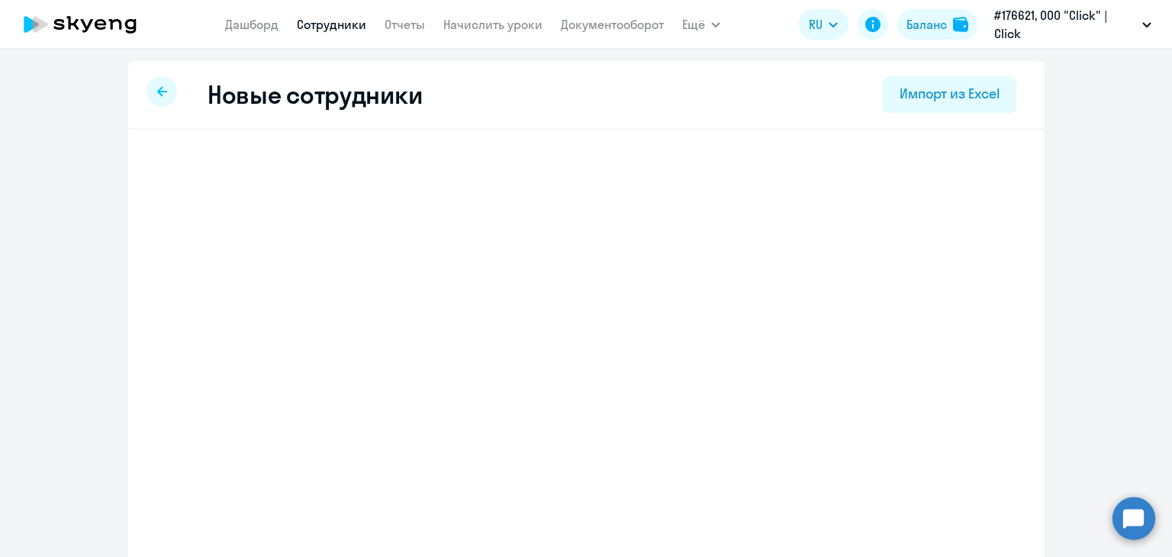
select select "english_adult_not_native_speaker"
select select "5"
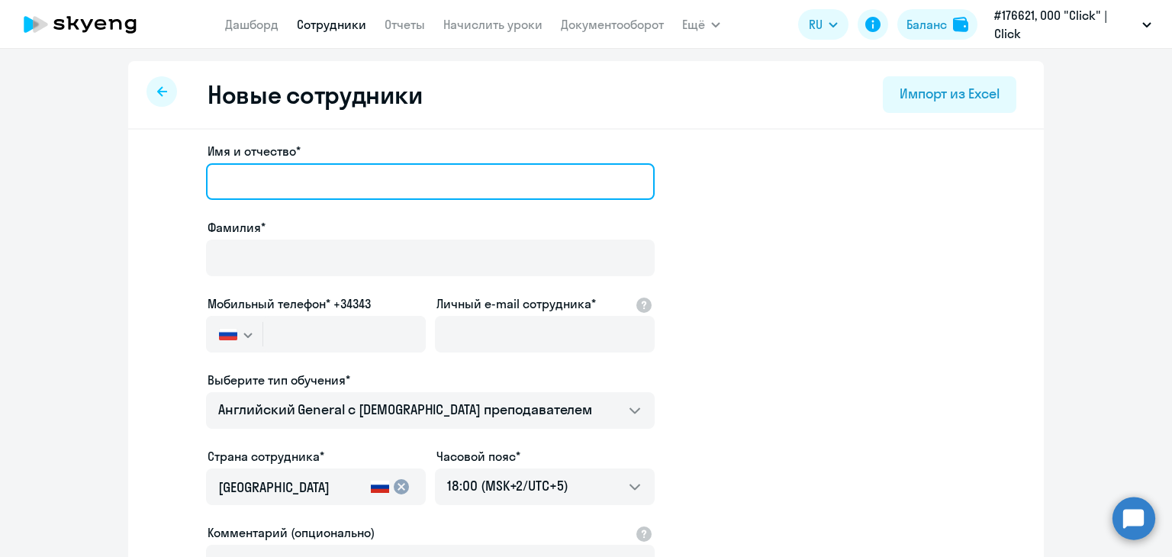
click at [348, 185] on input "Имя и отчество*" at bounding box center [430, 181] width 449 height 37
type input "[PERSON_NAME]"
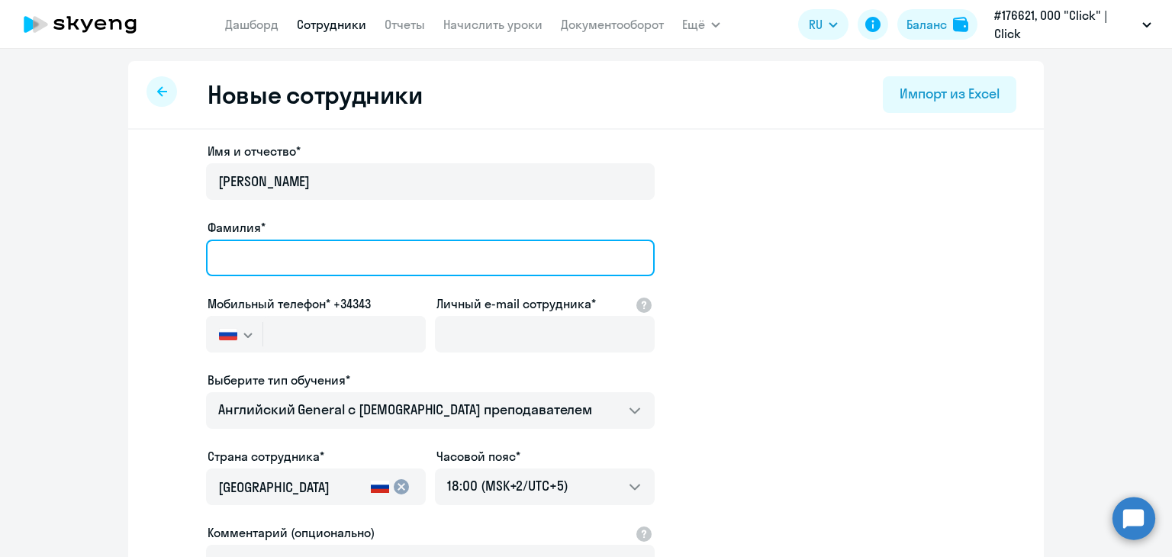
click at [305, 272] on input "Фамилия*" at bounding box center [430, 258] width 449 height 37
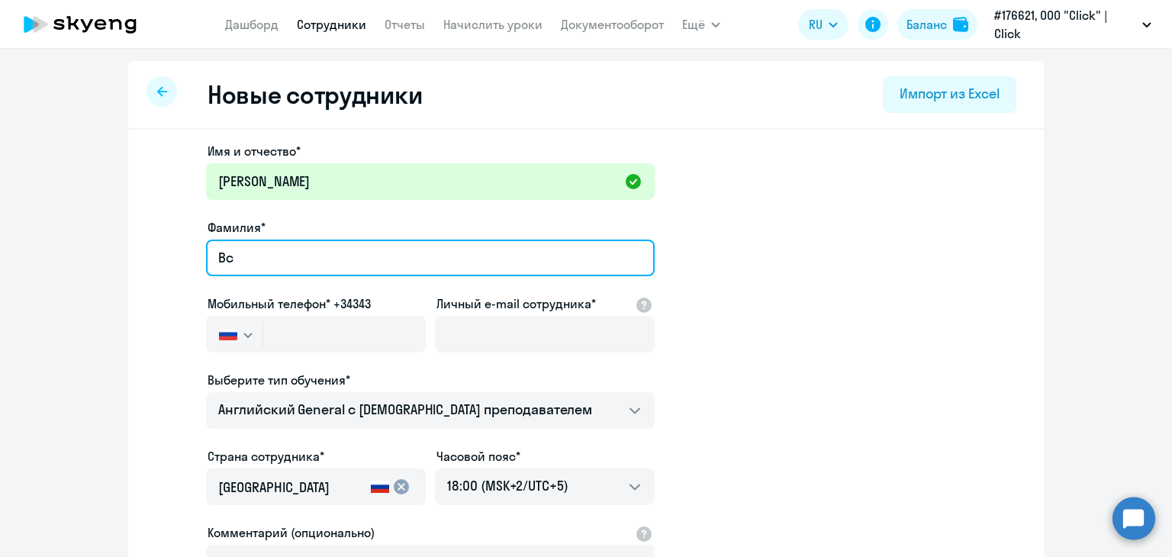
type input "B"
type input "[PERSON_NAME]"
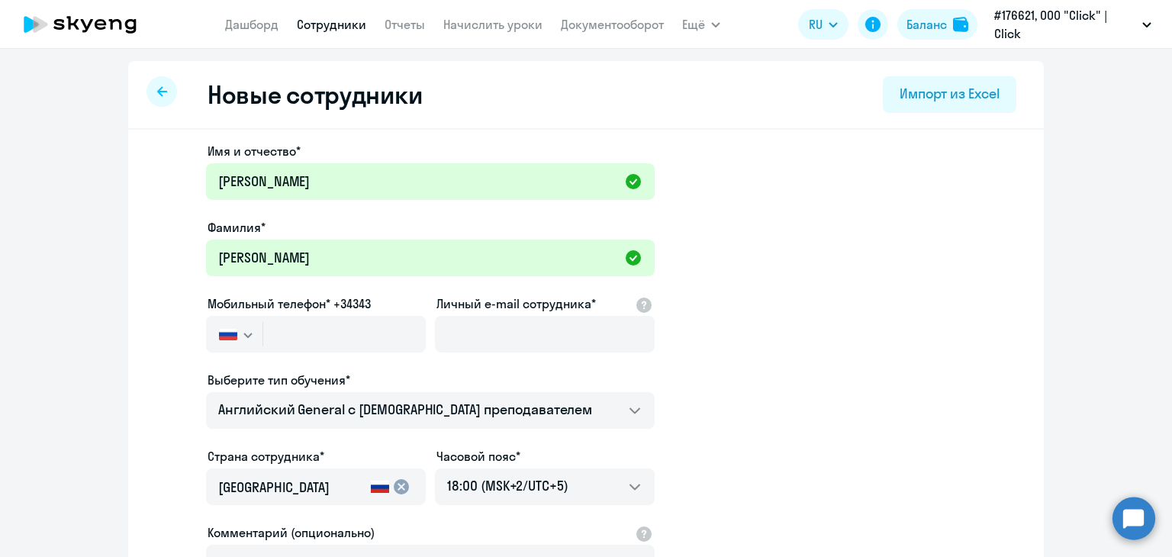
click at [243, 333] on icon "button" at bounding box center [247, 335] width 9 height 5
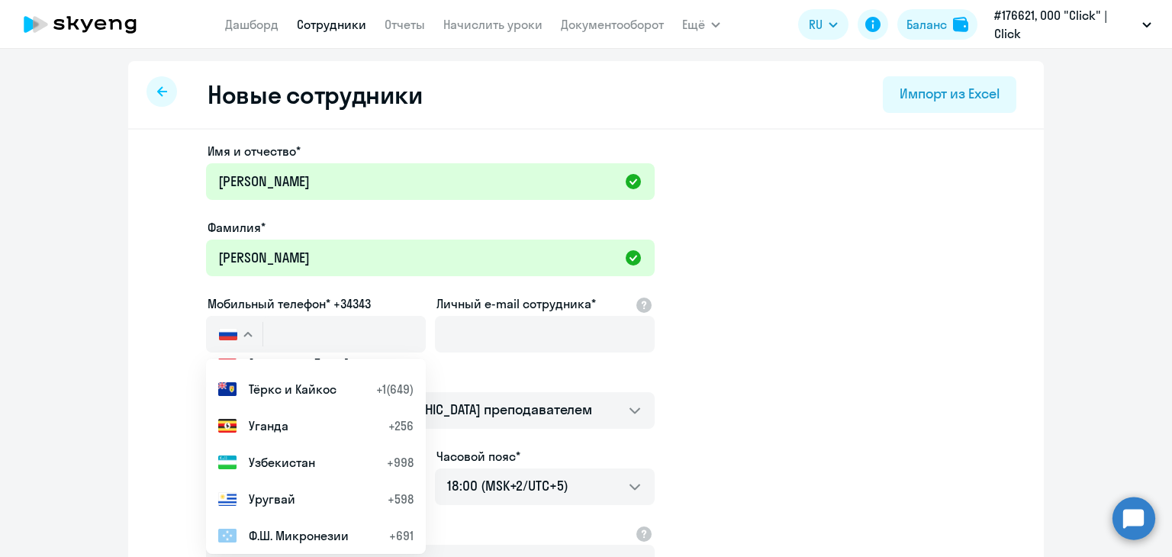
scroll to position [6810, 0]
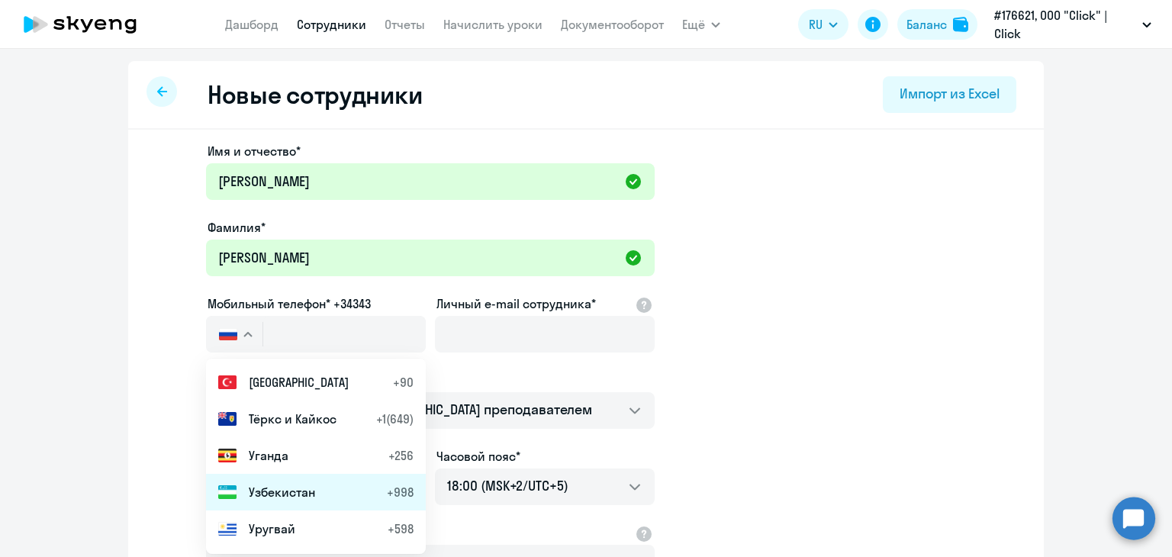
click at [286, 493] on span "Узбекистан" at bounding box center [282, 492] width 66 height 18
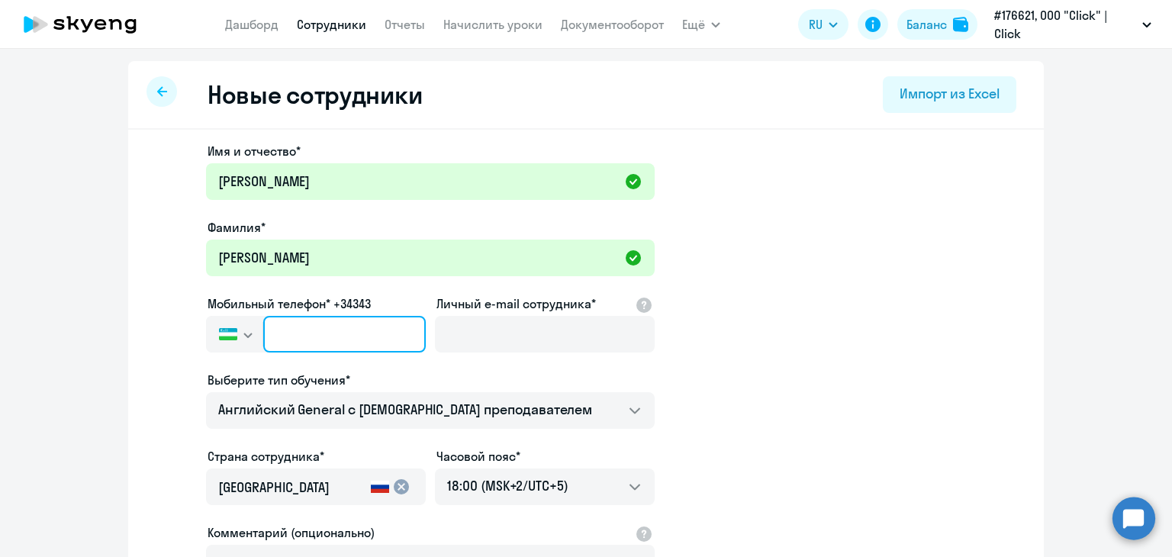
click at [290, 340] on input "text" at bounding box center [344, 334] width 163 height 37
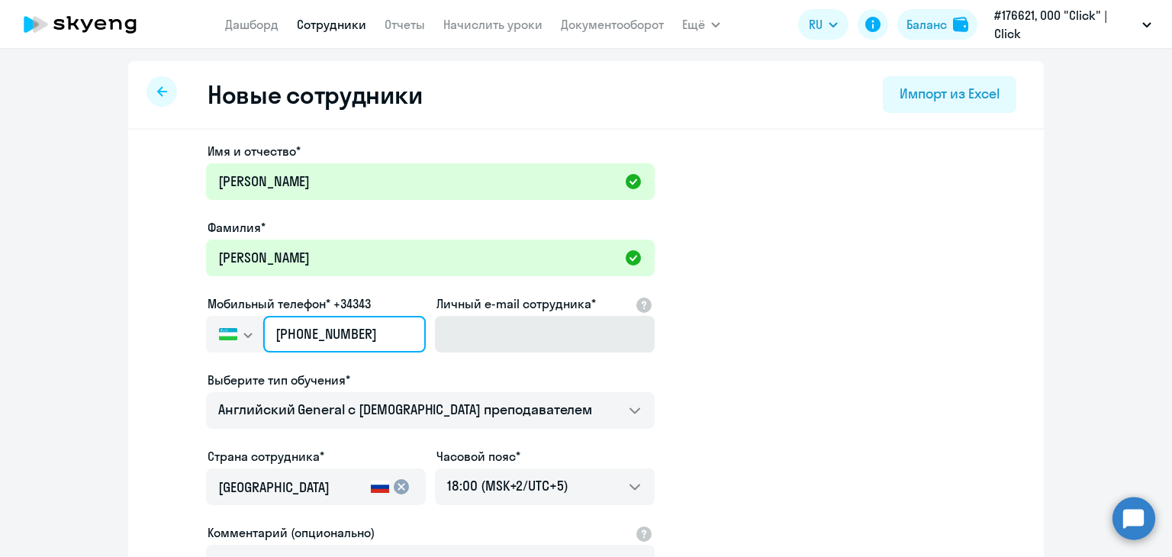
type input "[PHONE_NUMBER]"
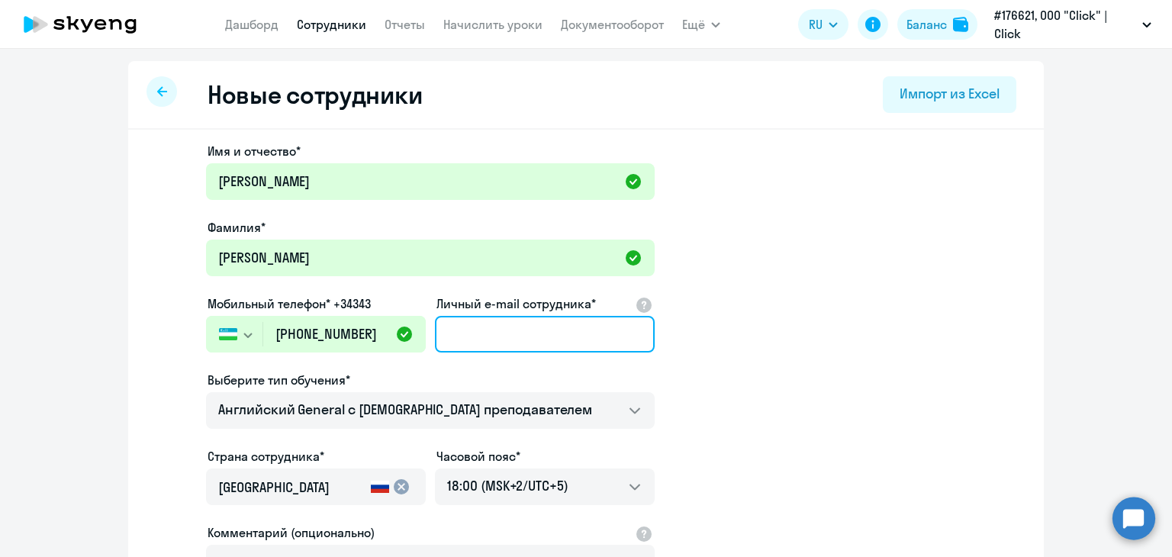
click at [534, 346] on input "Личный e-mail сотрудника*" at bounding box center [545, 334] width 220 height 37
paste input "[EMAIL_ADDRESS][DOMAIN_NAME]"
type input "[EMAIL_ADDRESS][DOMAIN_NAME]"
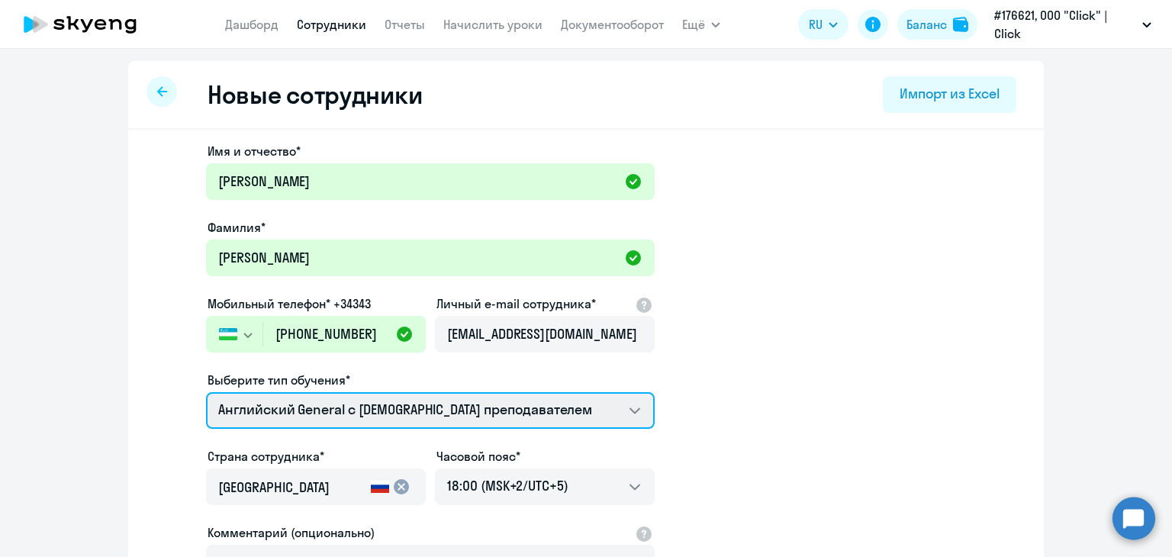
click at [311, 406] on select "Английский General с [DEMOGRAPHIC_DATA] преподавателем Премиум [DEMOGRAPHIC_DAT…" at bounding box center [430, 410] width 449 height 37
select select "english_adult_not_native_speaker_premium"
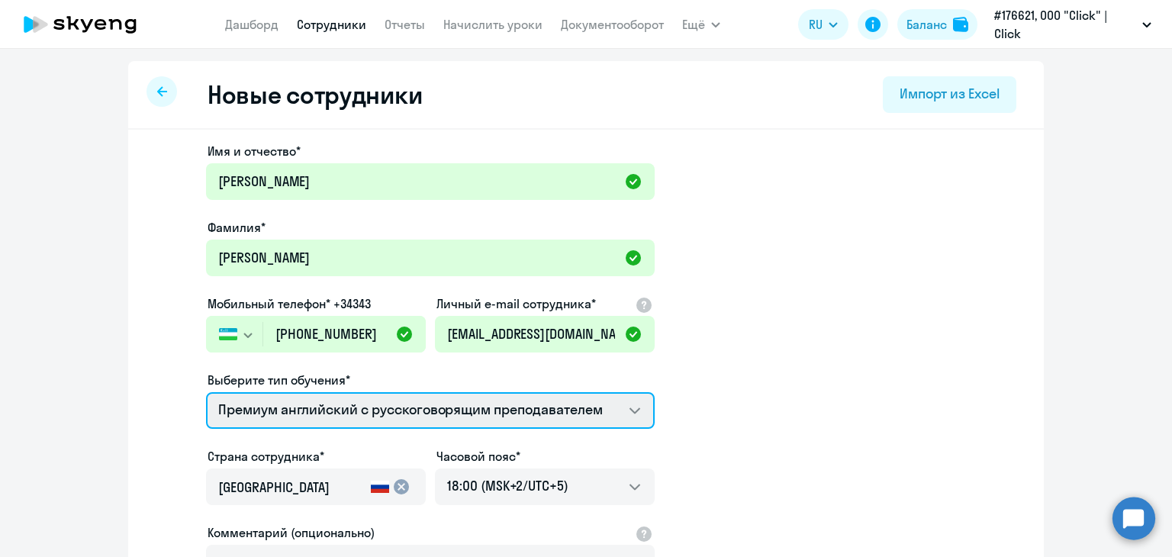
click at [206, 392] on select "Английский General с [DEMOGRAPHIC_DATA] преподавателем Премиум [DEMOGRAPHIC_DAT…" at bounding box center [430, 410] width 449 height 37
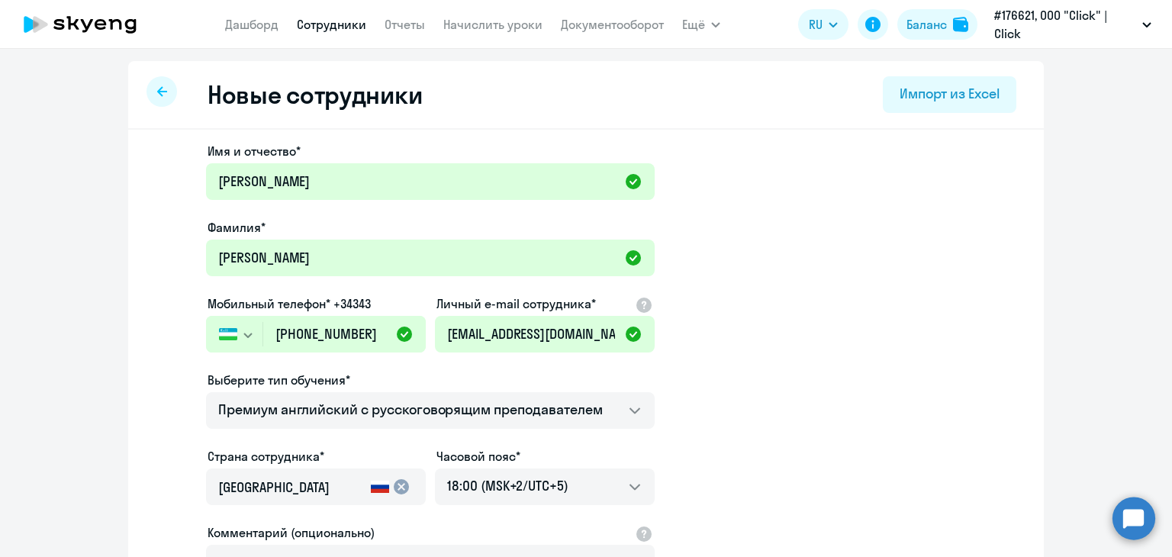
click at [311, 476] on div "[GEOGRAPHIC_DATA]" at bounding box center [291, 491] width 146 height 43
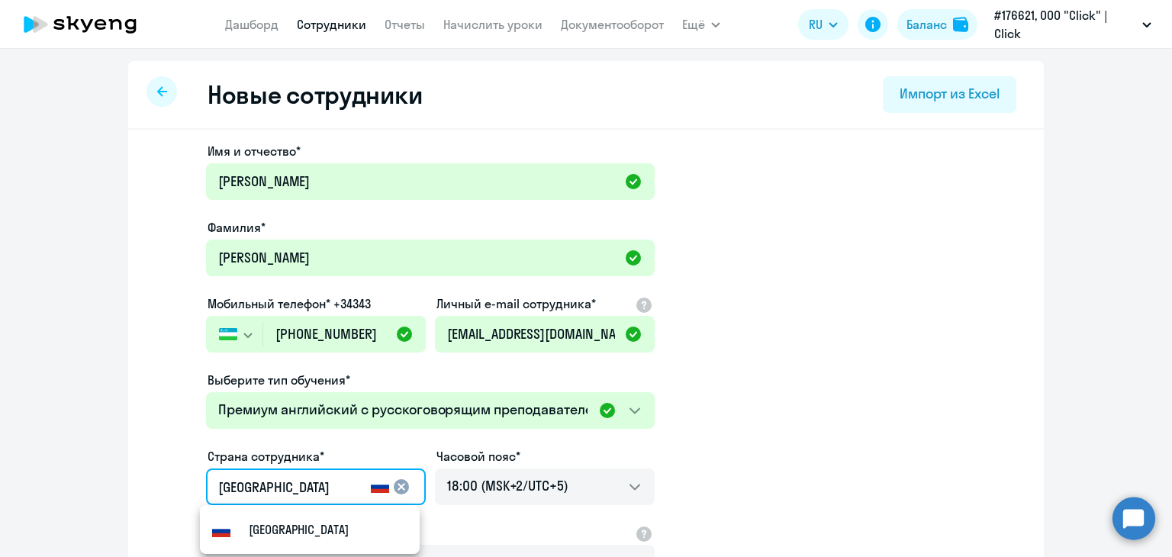
drag, startPoint x: 174, startPoint y: 496, endPoint x: 116, endPoint y: 507, distance: 59.1
click at [116, 507] on ng-component "Новые сотрудники Импорт из Excel Имя и отчество* [PERSON_NAME]* [PERSON_NAME] М…" at bounding box center [586, 430] width 1172 height 739
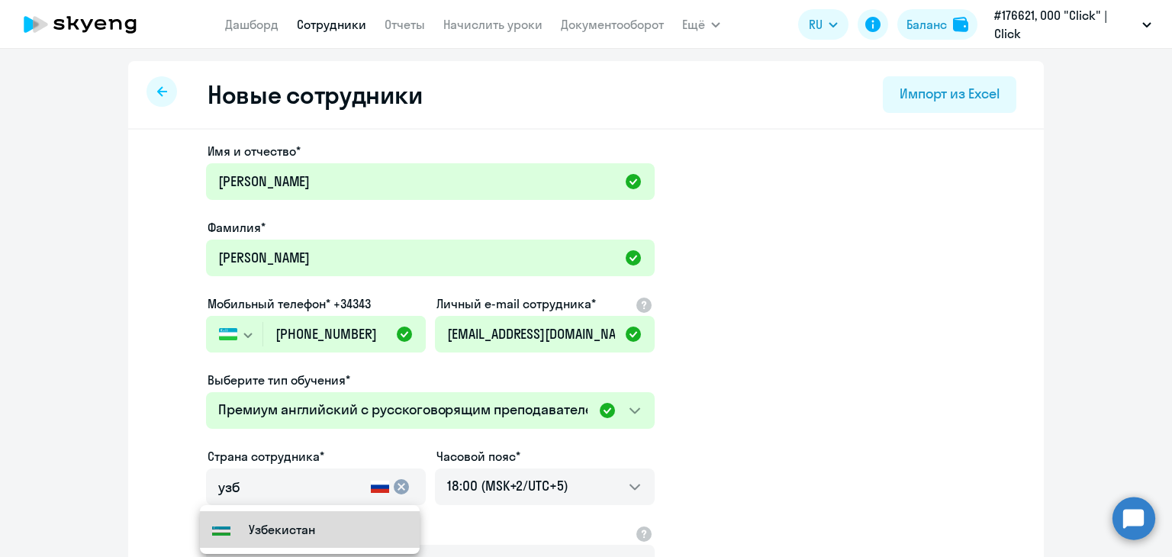
click at [316, 530] on mat-option "Узбекистан" at bounding box center [310, 529] width 220 height 37
type input "Узбекистан"
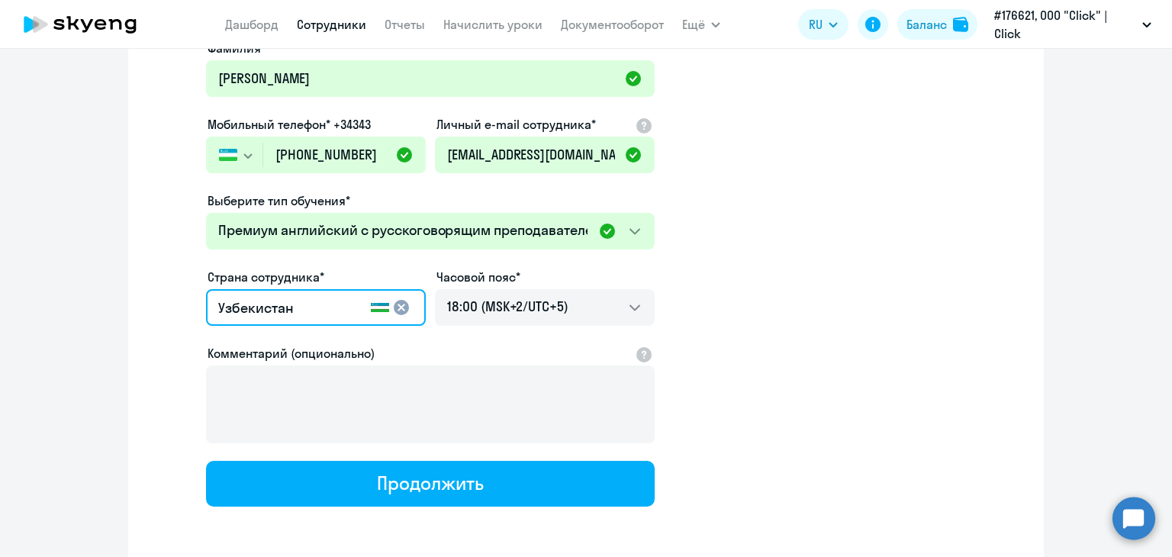
scroll to position [190, 0]
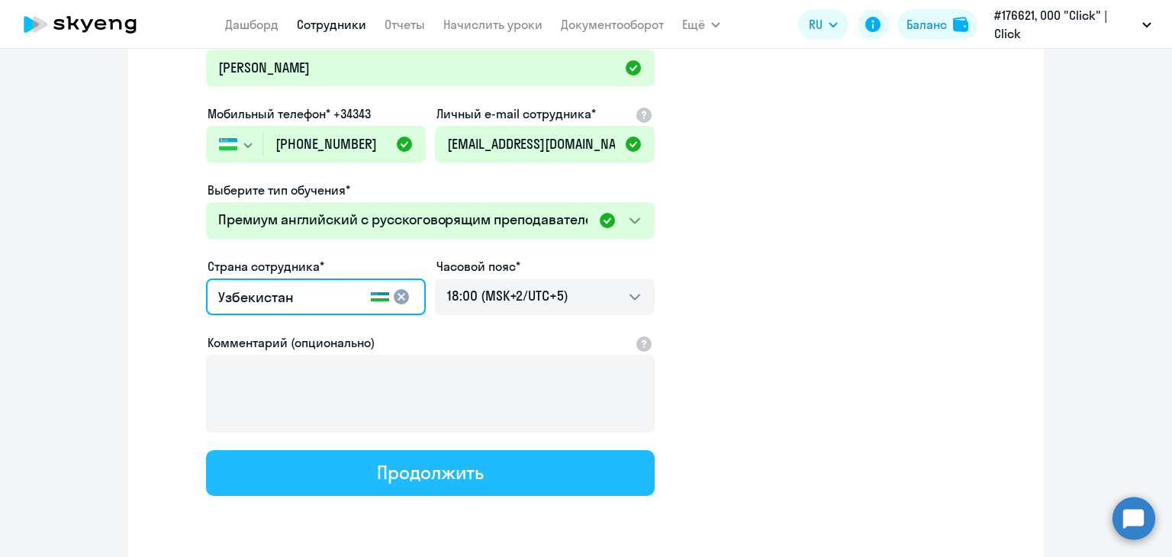
click at [470, 479] on div "Продолжить" at bounding box center [430, 472] width 106 height 24
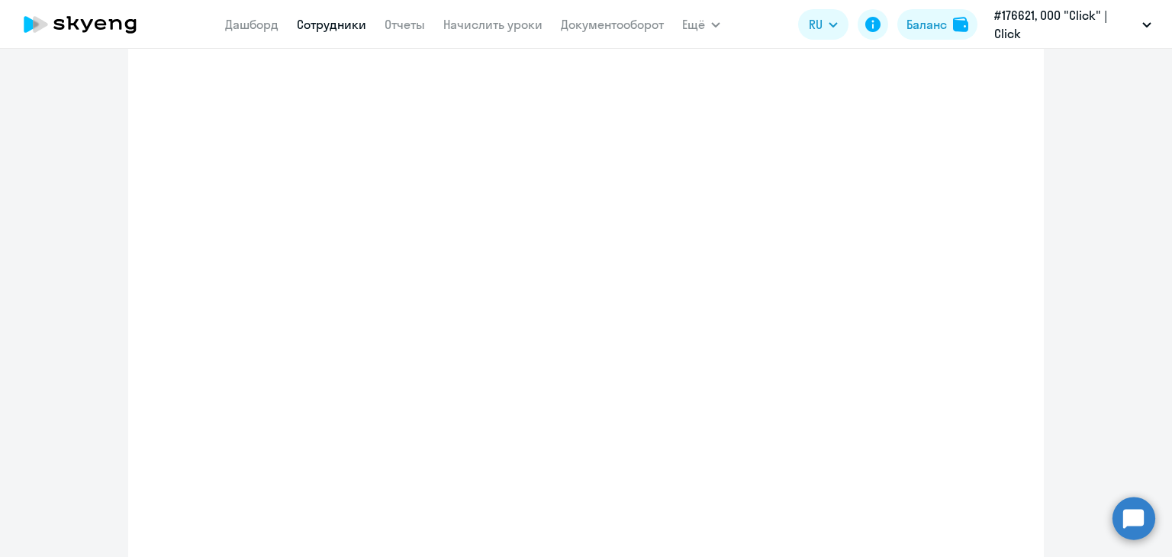
select select "english_adult_not_native_speaker_premium"
select select "5"
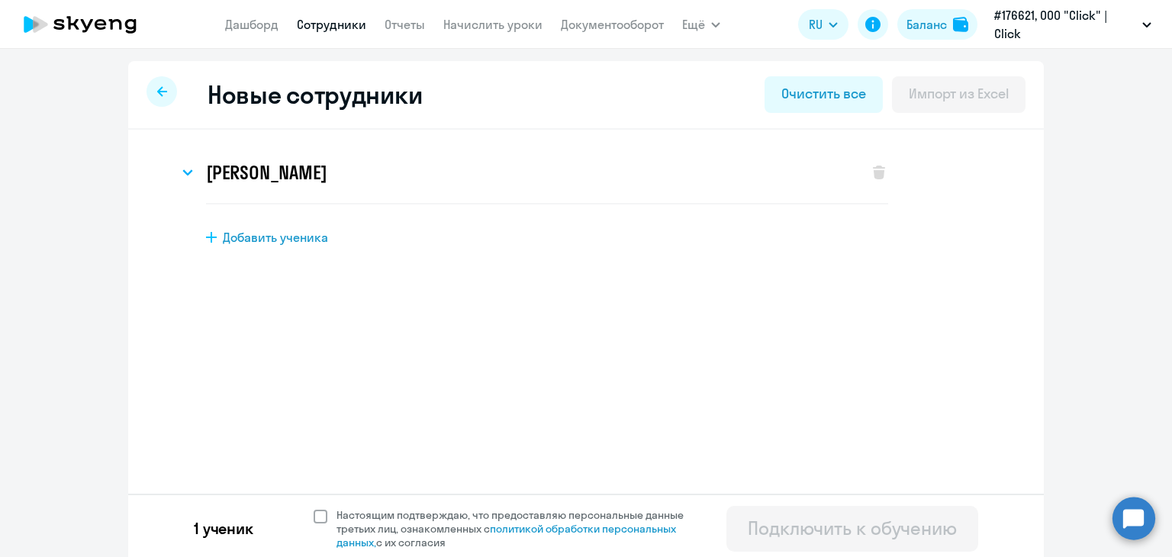
click at [314, 520] on span at bounding box center [321, 517] width 14 height 14
click at [314, 508] on input "Настоящим подтверждаю, что предоставляю персональные данные третьих лиц, ознако…" at bounding box center [313, 507] width 1 height 1
checkbox input "true"
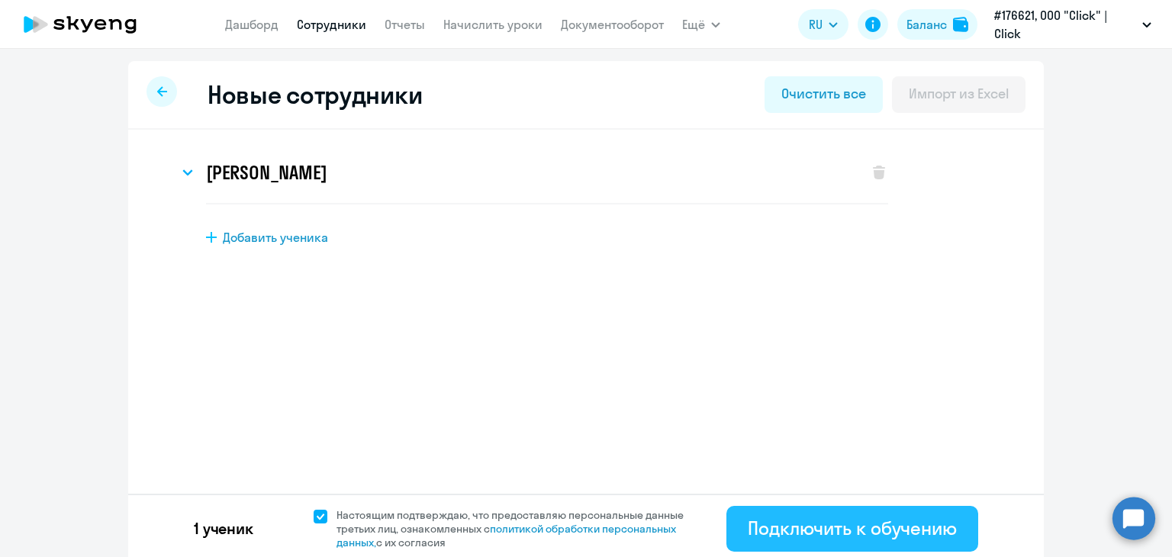
click at [813, 529] on div "Подключить к обучению" at bounding box center [852, 528] width 209 height 24
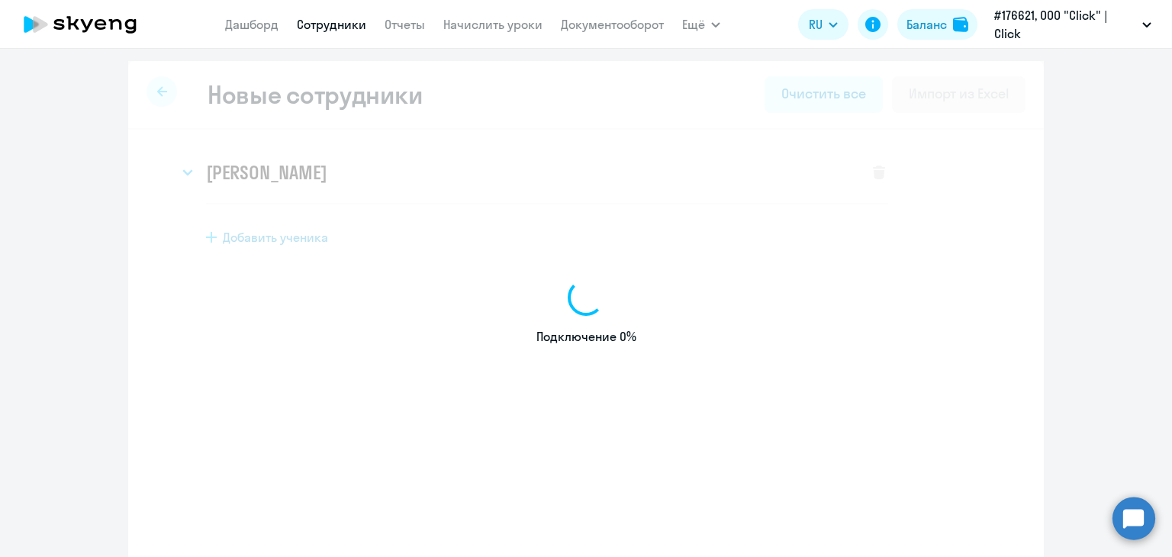
select select "english_adult_not_native_speaker"
select select "5"
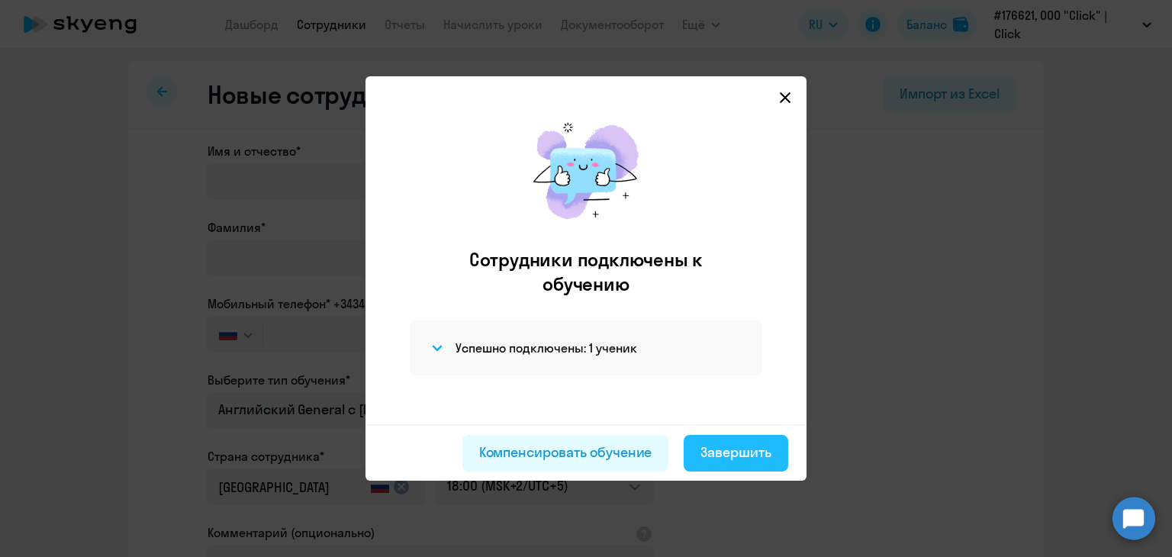
click at [738, 450] on div "Завершить" at bounding box center [735, 453] width 71 height 20
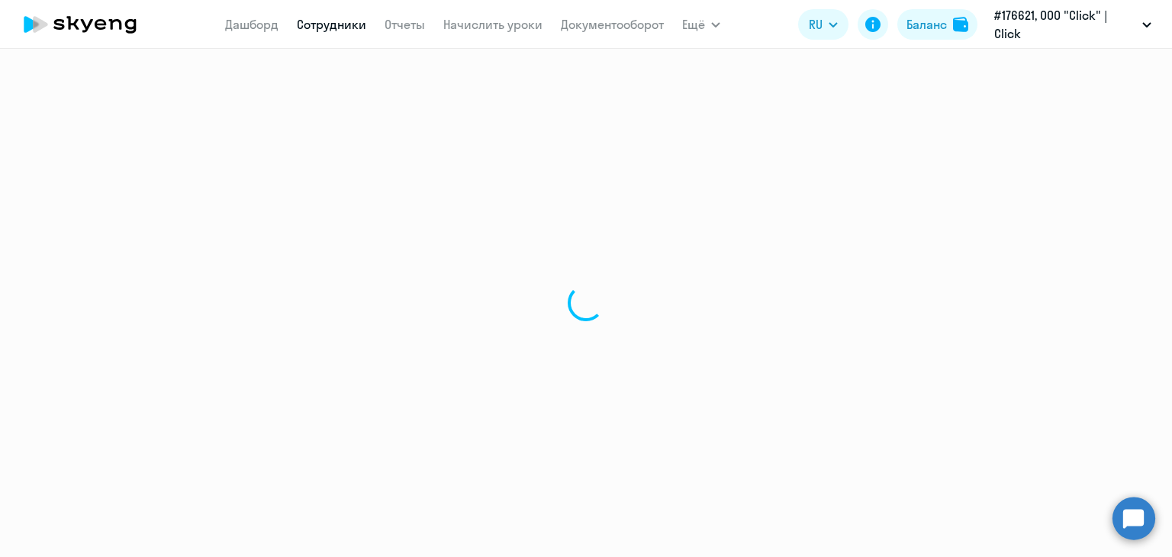
select select "30"
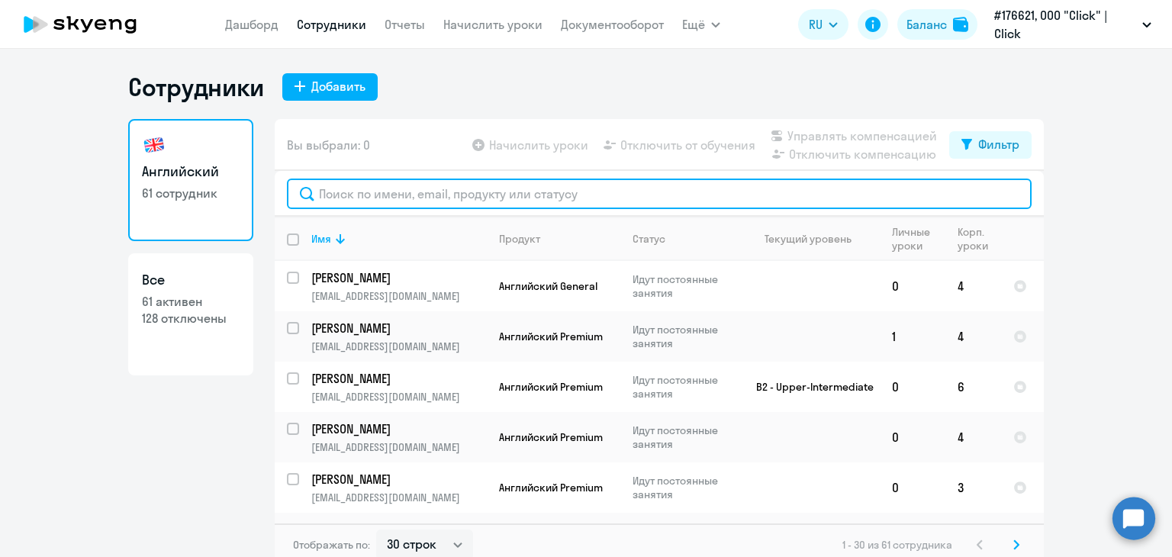
click at [386, 196] on input "text" at bounding box center [659, 194] width 745 height 31
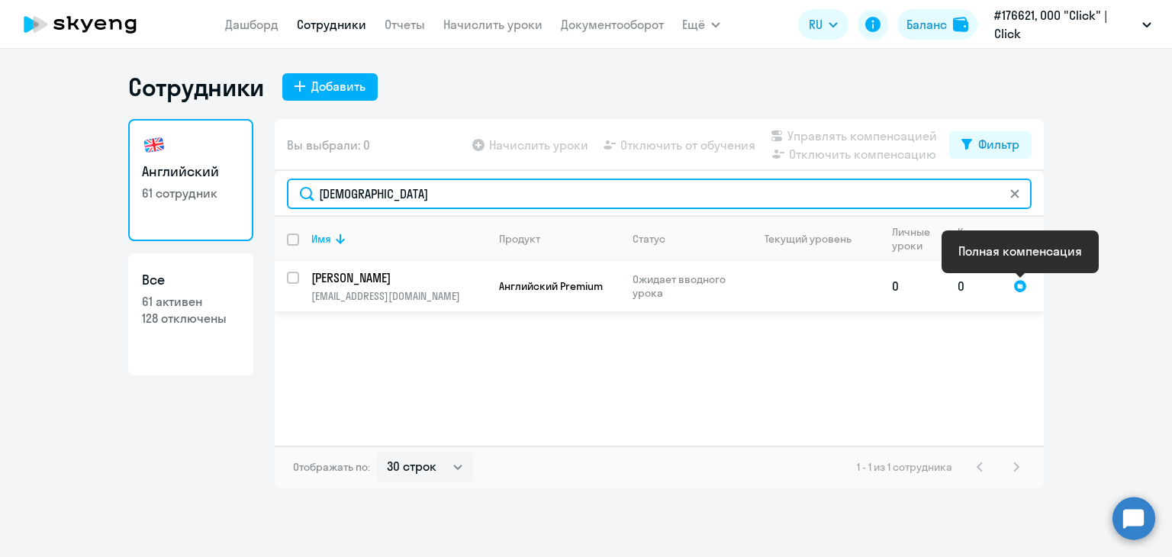
type input "[DEMOGRAPHIC_DATA]"
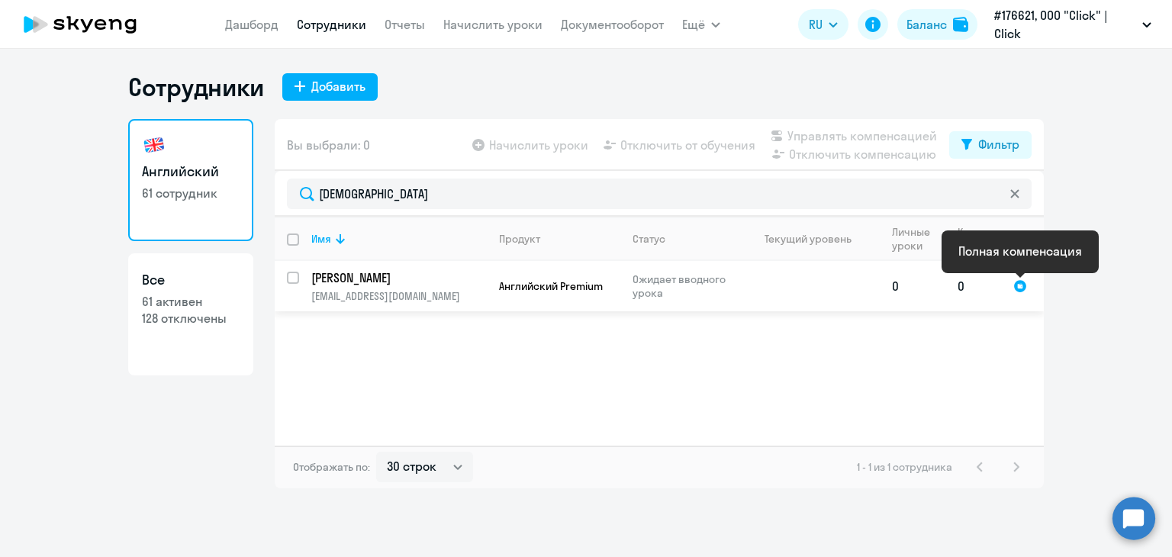
click at [1022, 288] on div at bounding box center [1020, 286] width 14 height 14
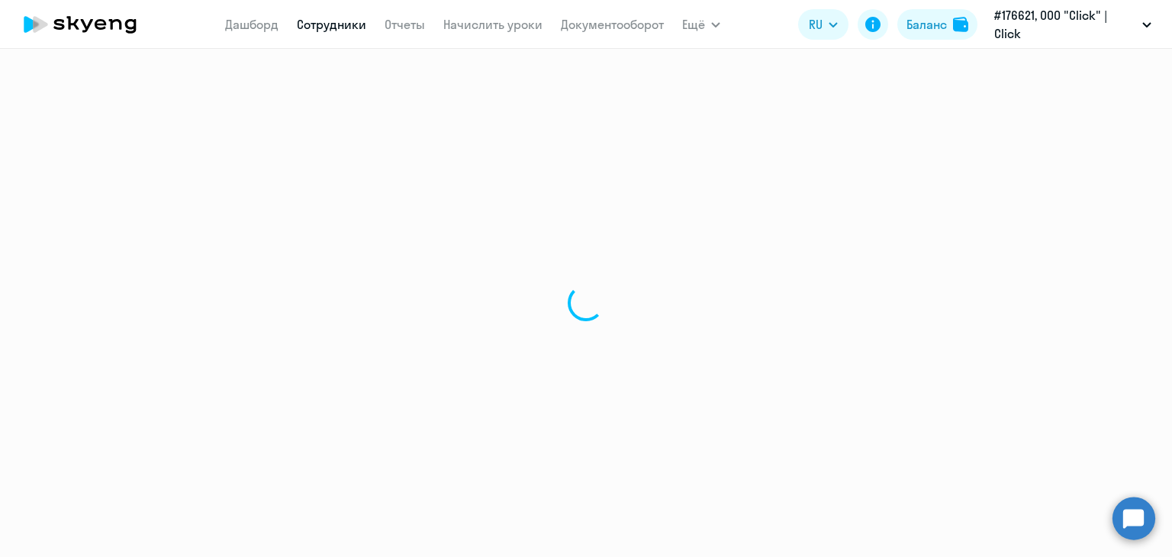
select select "english"
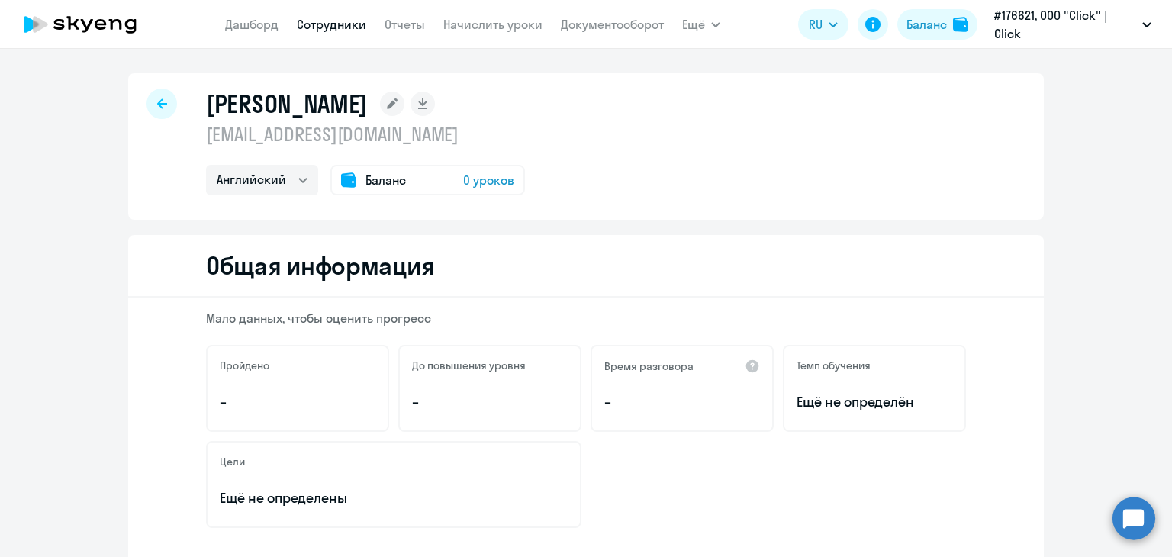
click at [392, 184] on span "Баланс" at bounding box center [385, 180] width 40 height 18
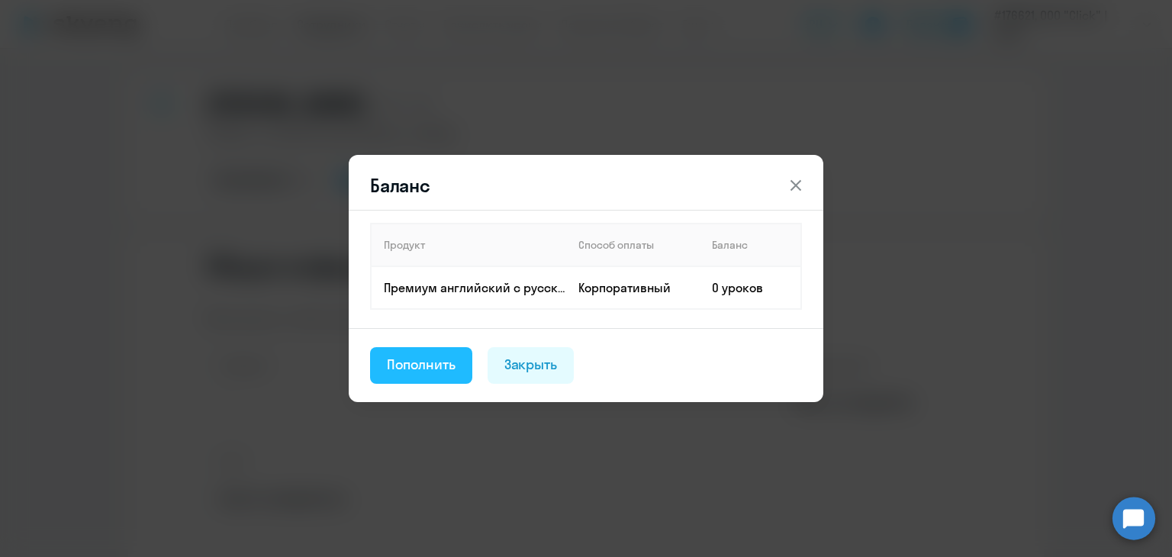
click at [426, 362] on div "Пополнить" at bounding box center [421, 365] width 69 height 20
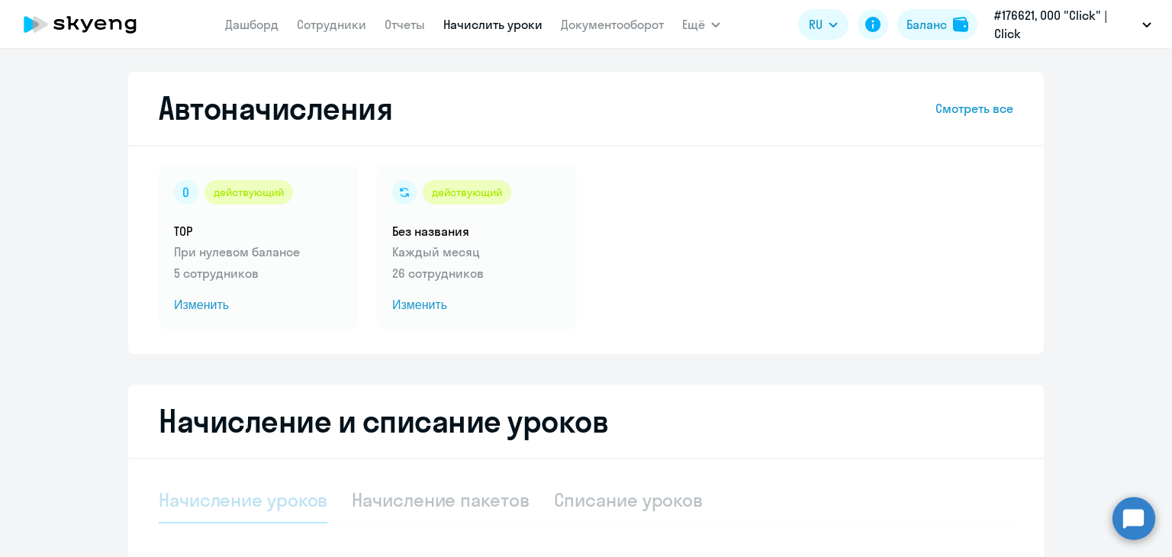
select select "10"
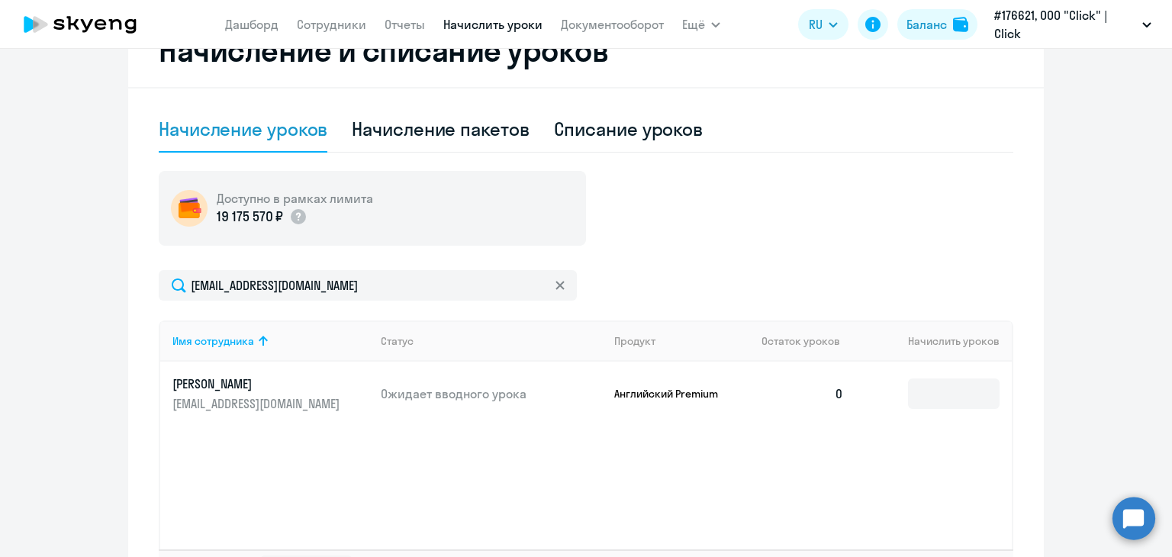
scroll to position [491, 0]
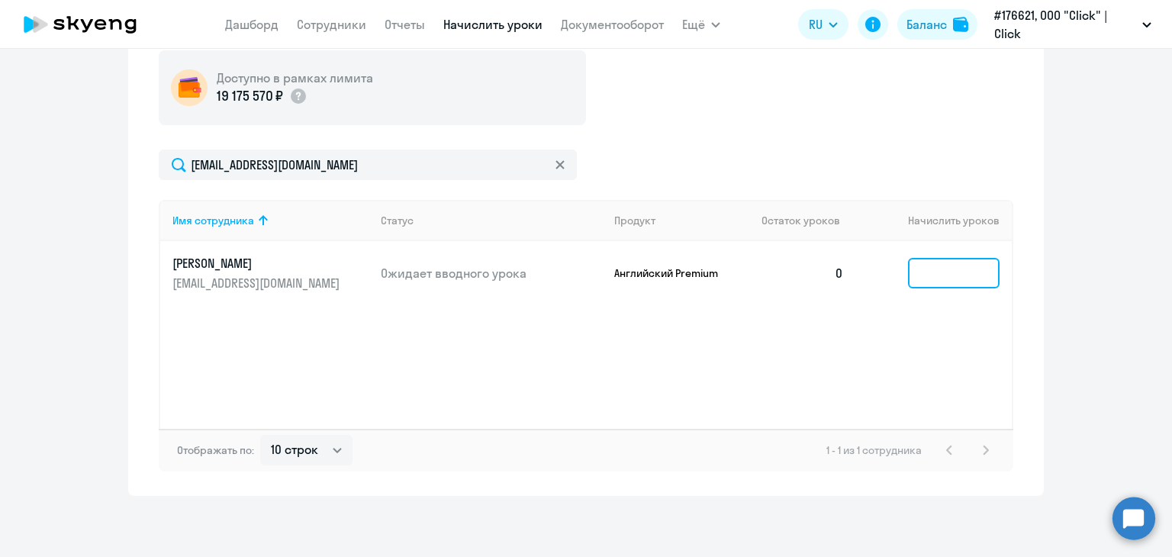
click at [945, 272] on input at bounding box center [954, 273] width 92 height 31
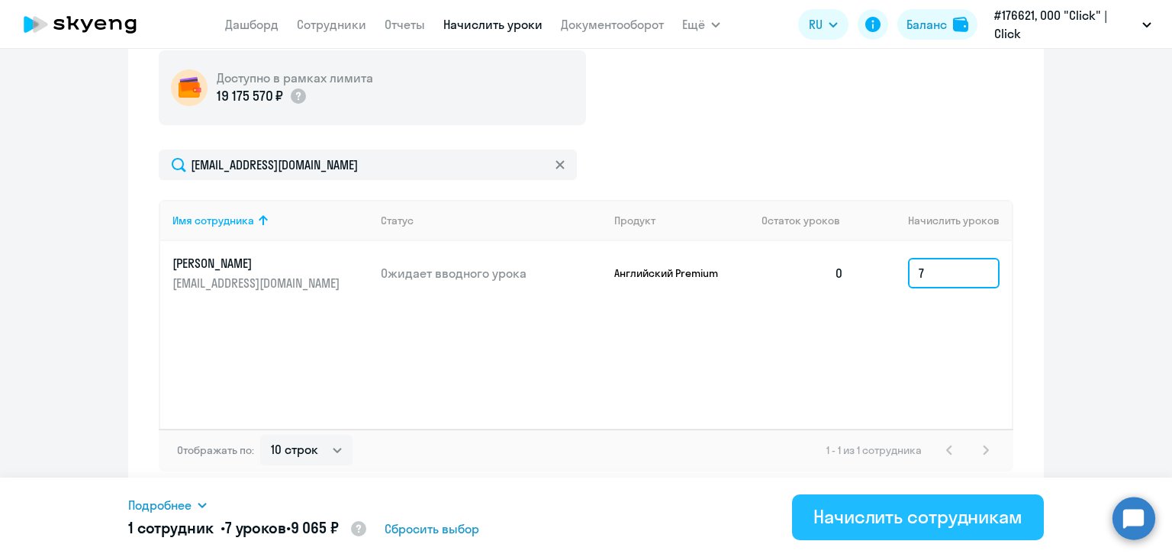
type input "7"
click at [875, 522] on div "Начислить сотрудникам" at bounding box center [917, 516] width 209 height 24
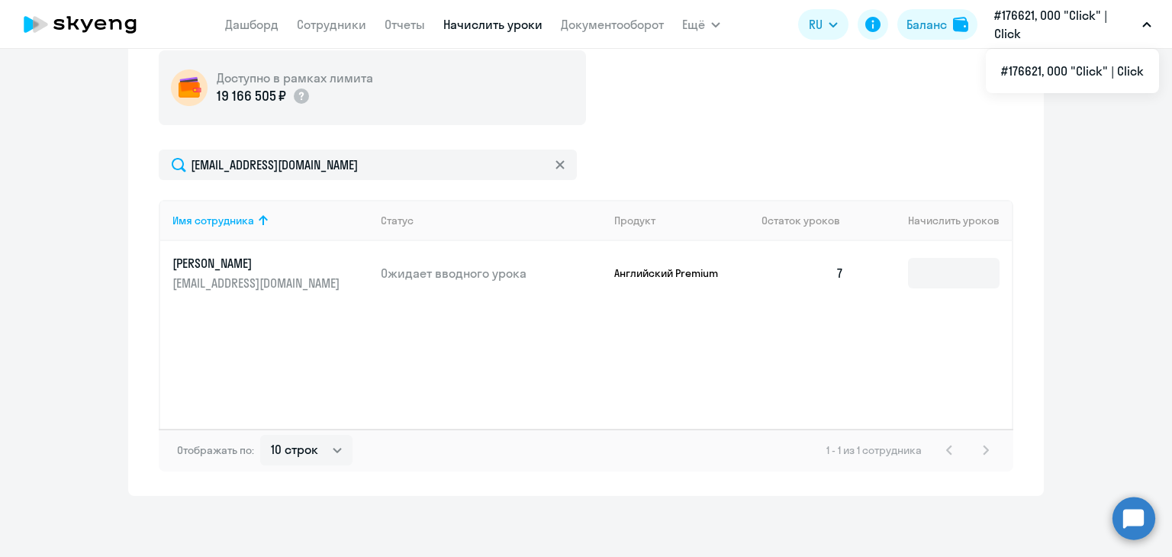
click at [227, 261] on p "[PERSON_NAME]" at bounding box center [257, 263] width 171 height 17
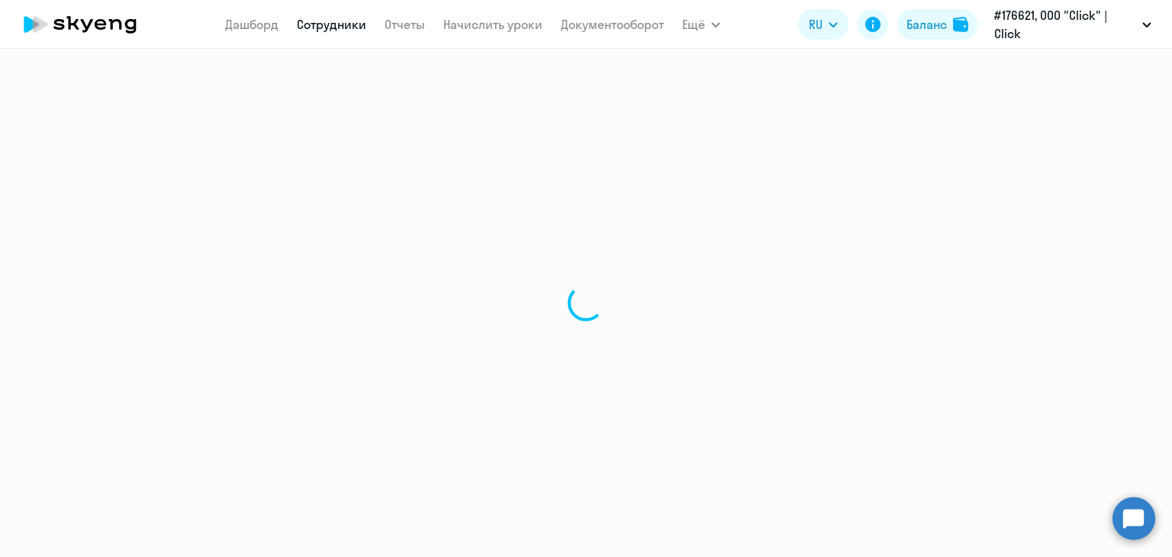
select select "english"
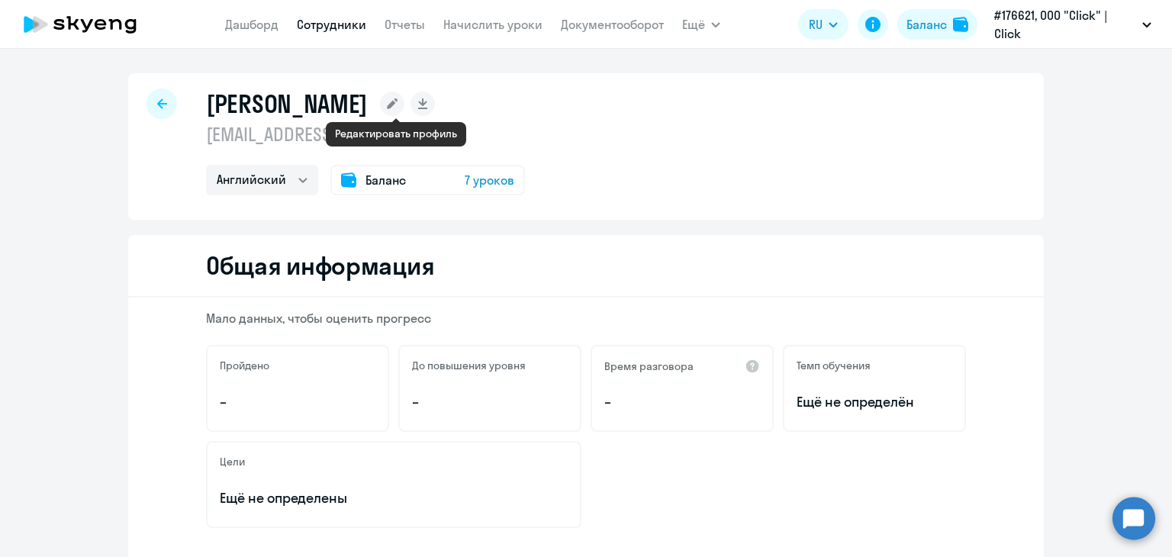
click at [395, 101] on rect at bounding box center [392, 104] width 24 height 24
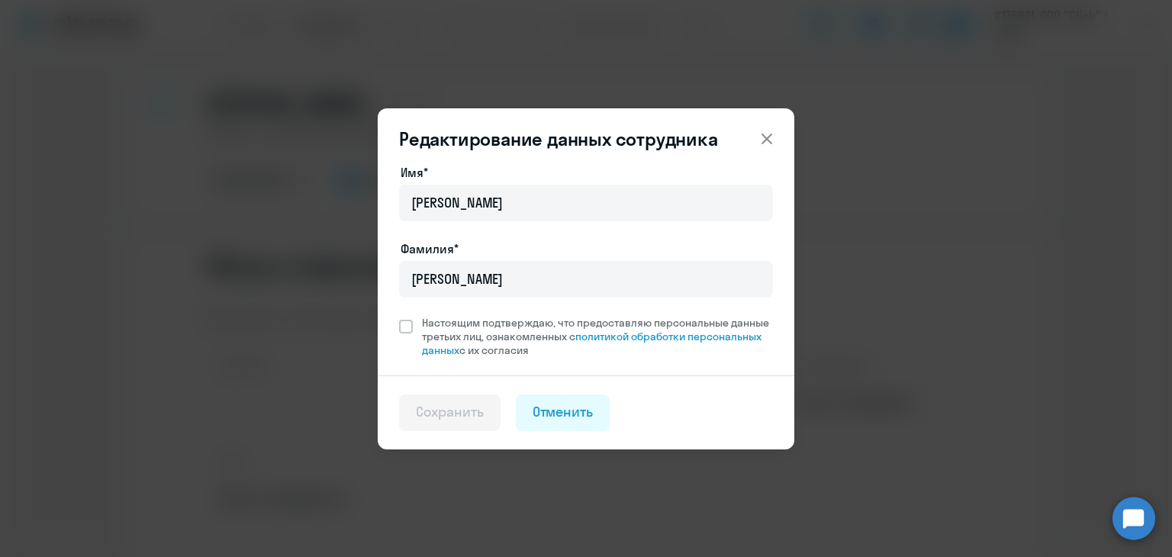
click at [768, 137] on icon at bounding box center [766, 138] width 11 height 11
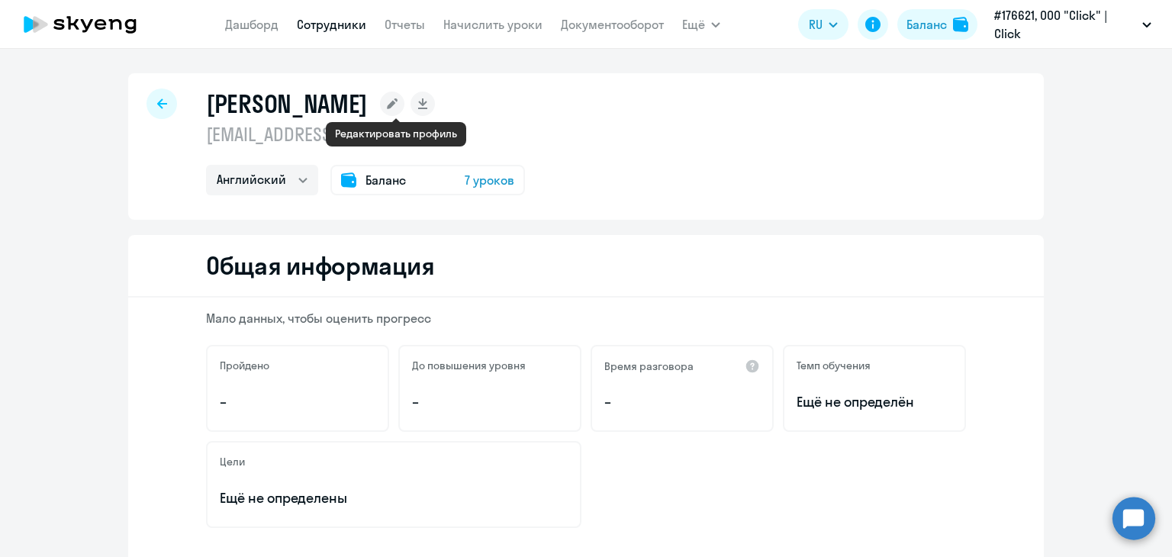
click at [399, 105] on rect at bounding box center [392, 104] width 24 height 24
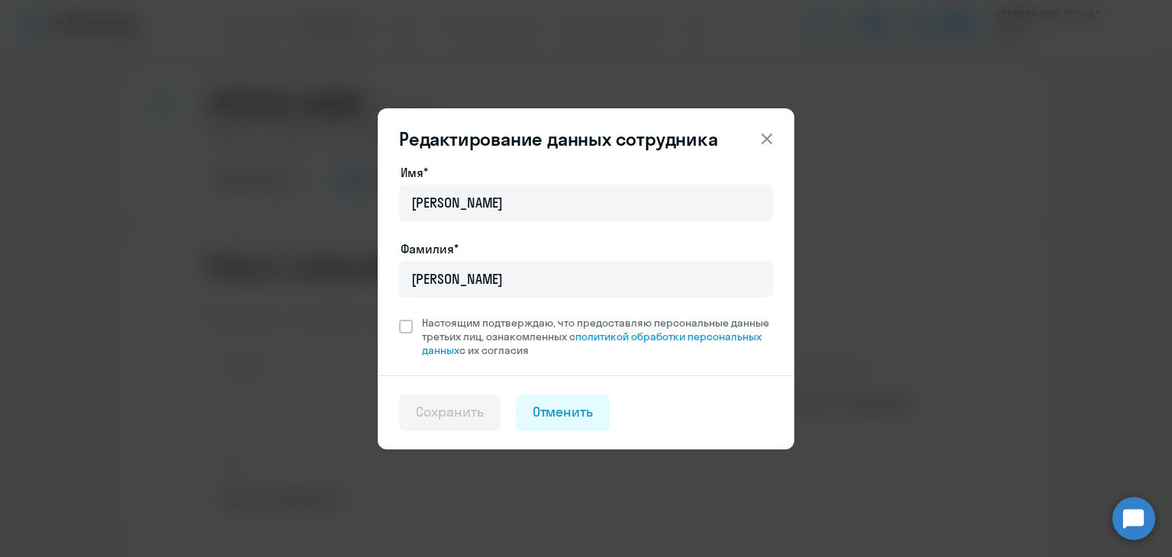
click at [765, 134] on icon at bounding box center [767, 139] width 18 height 18
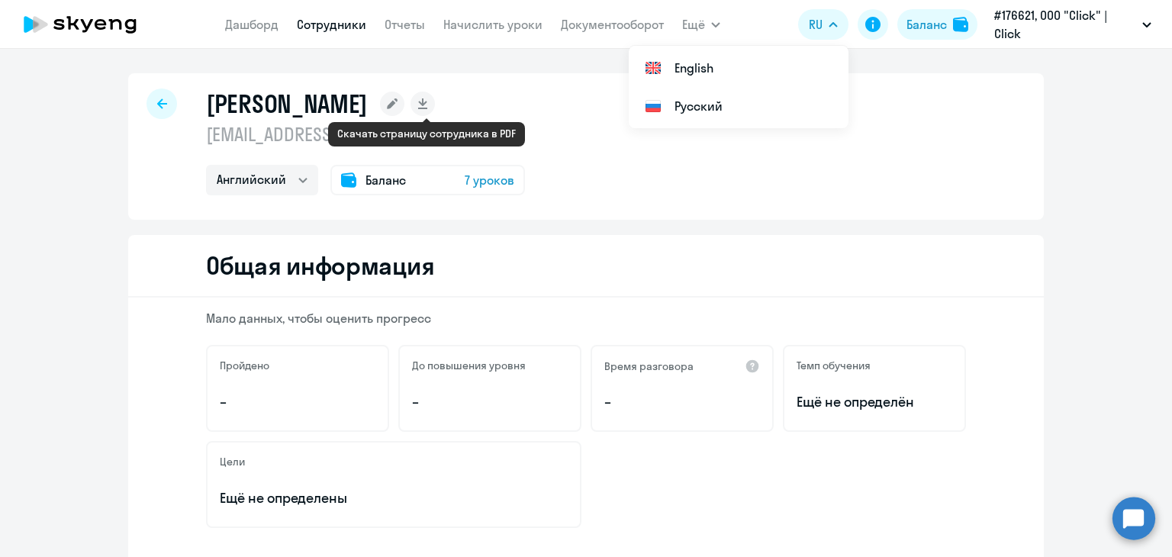
click at [423, 101] on icon at bounding box center [422, 102] width 8 height 8
select select "english"
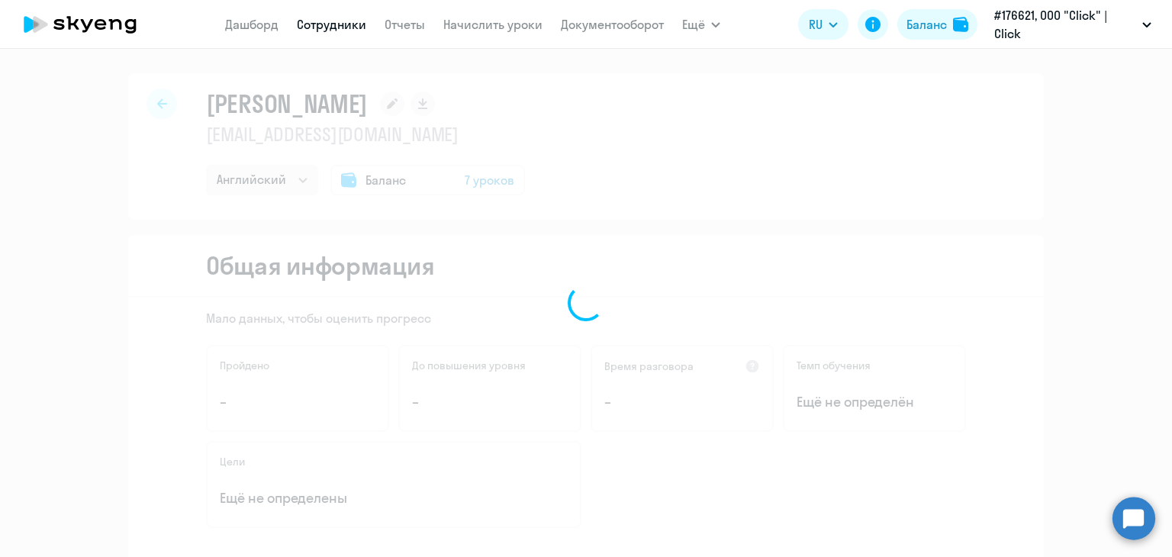
select select "english"
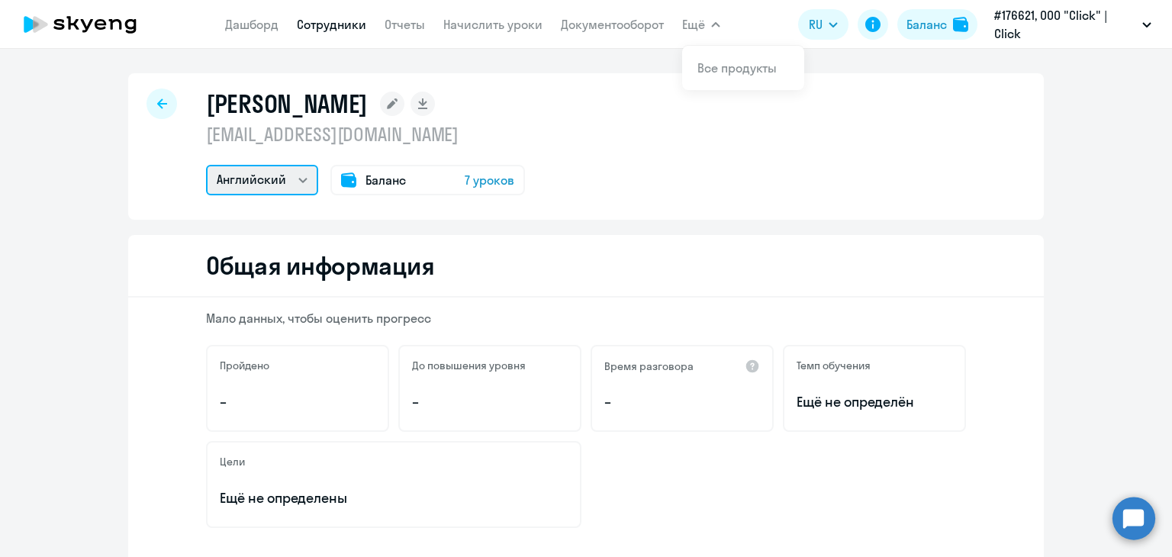
click at [275, 175] on select "Английский" at bounding box center [262, 180] width 112 height 31
click at [308, 28] on link "Сотрудники" at bounding box center [331, 24] width 69 height 15
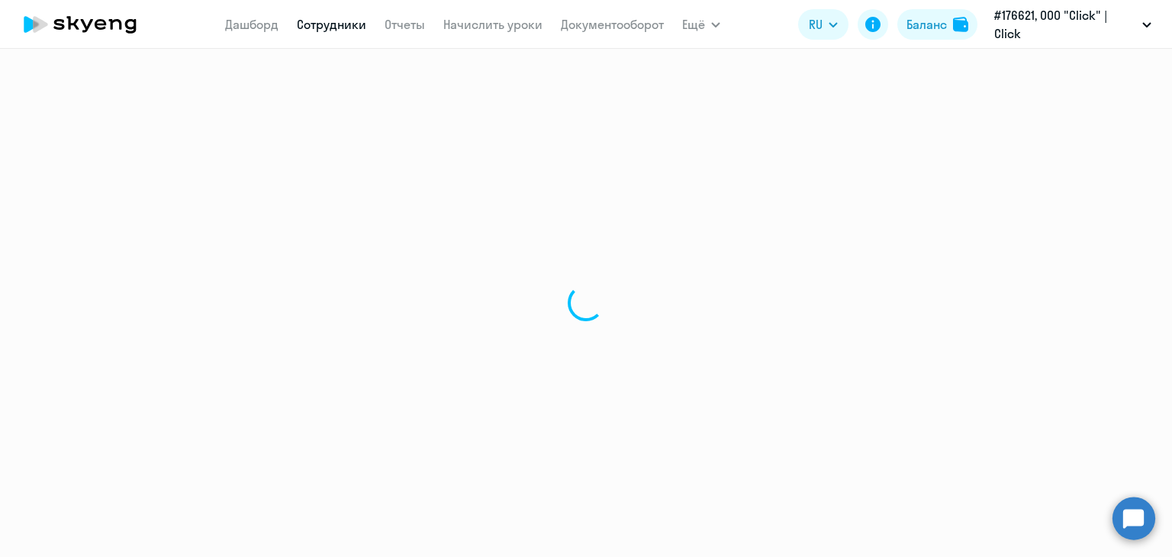
select select "30"
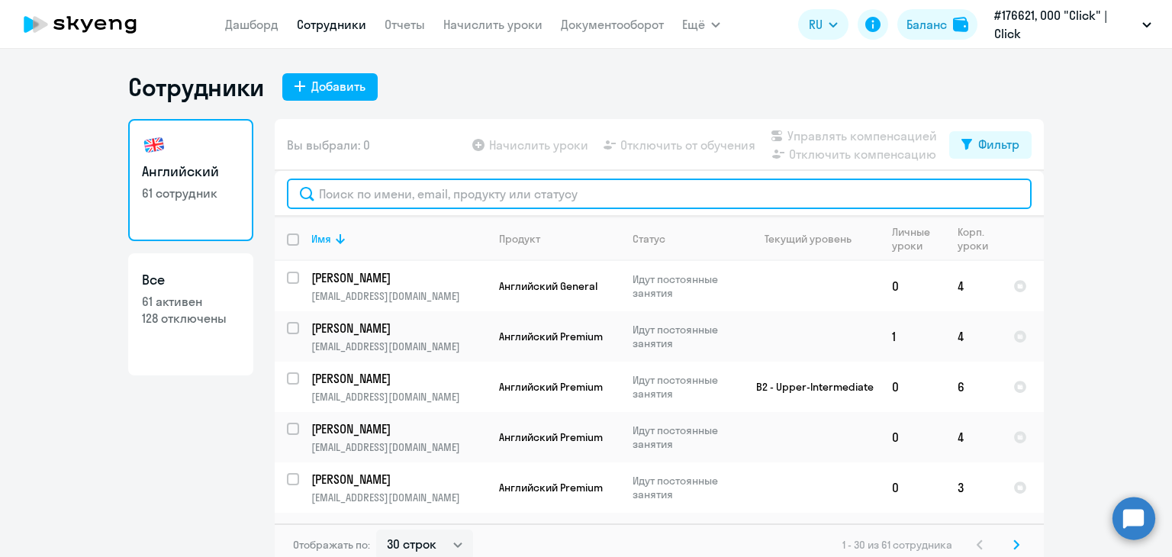
click at [419, 199] on input "text" at bounding box center [659, 194] width 745 height 31
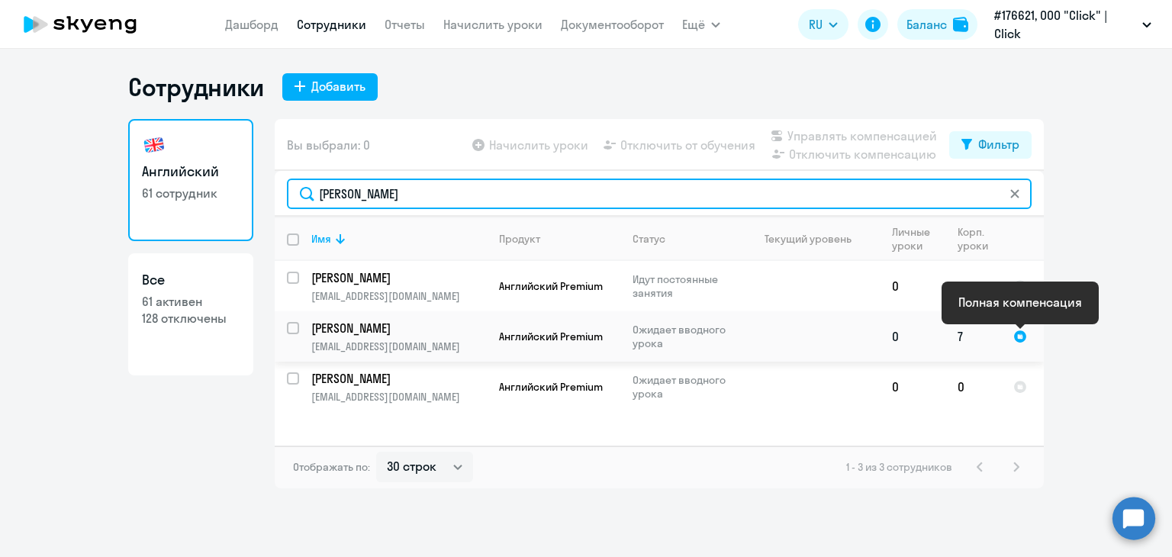
type input "[PERSON_NAME]"
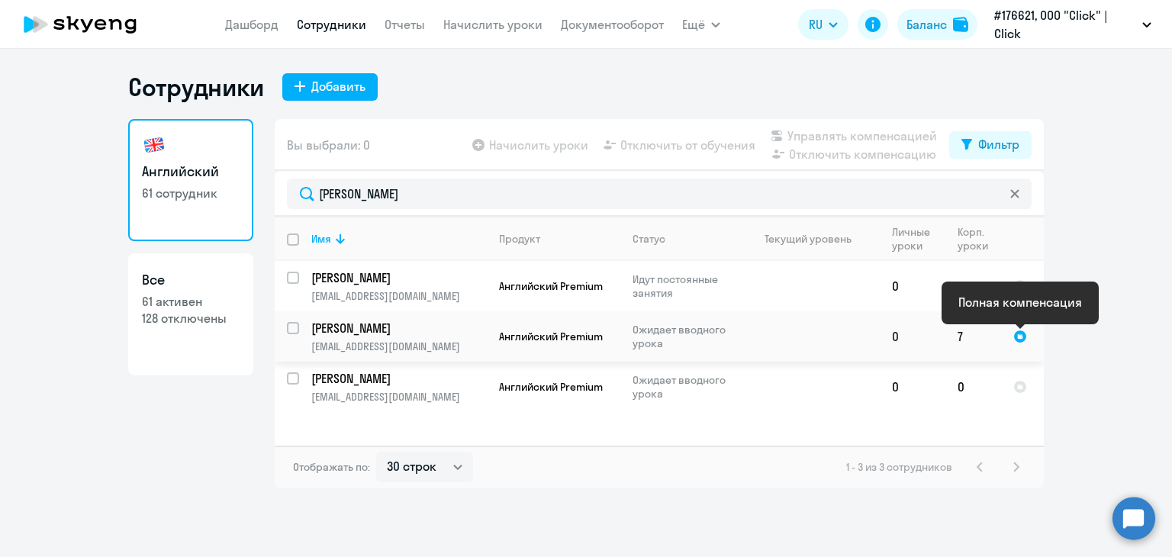
click at [1022, 340] on div at bounding box center [1020, 337] width 14 height 14
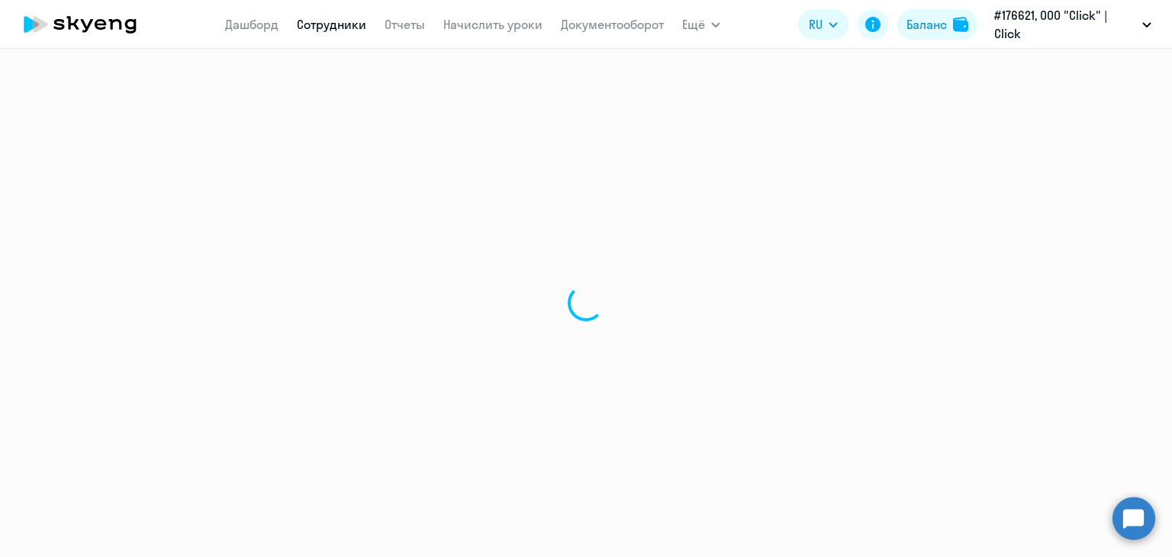
select select "english"
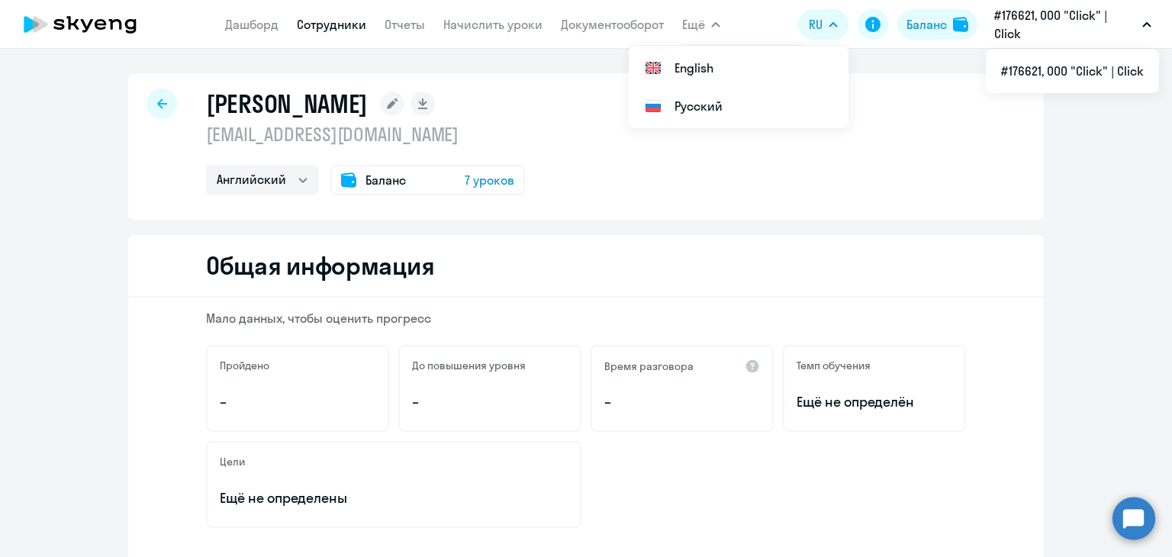
click at [718, 20] on button "Ещё" at bounding box center [701, 24] width 38 height 31
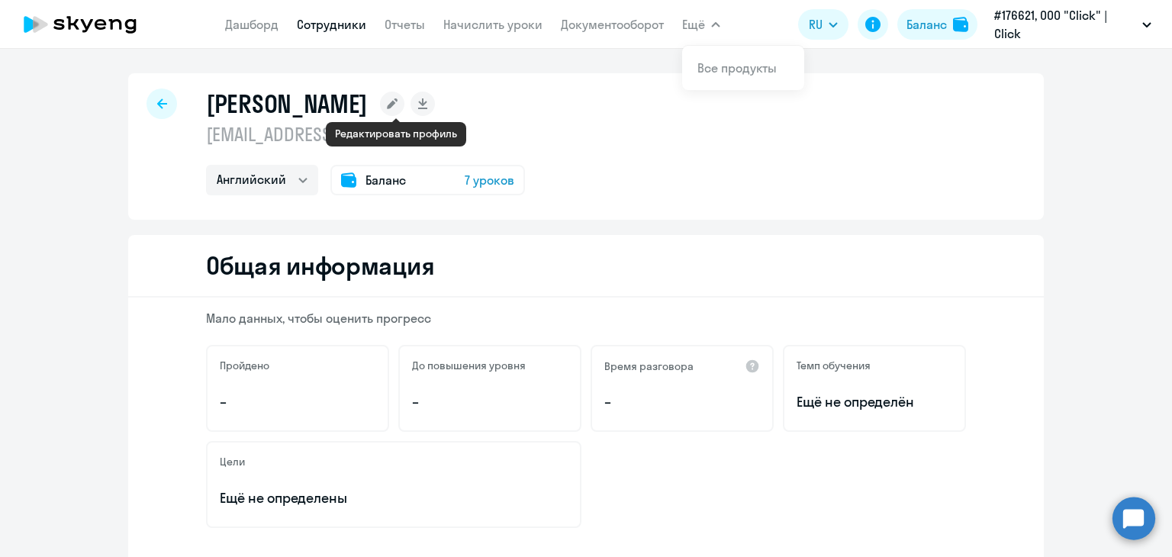
click at [391, 102] on rect at bounding box center [392, 104] width 24 height 24
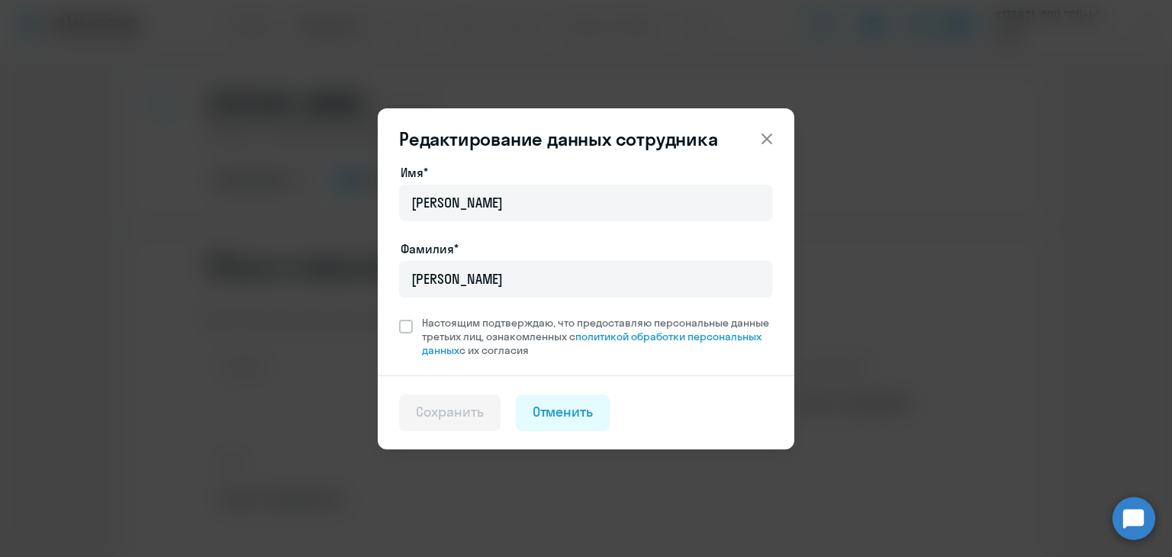
click at [495, 240] on div "Фамилия*" at bounding box center [586, 249] width 374 height 18
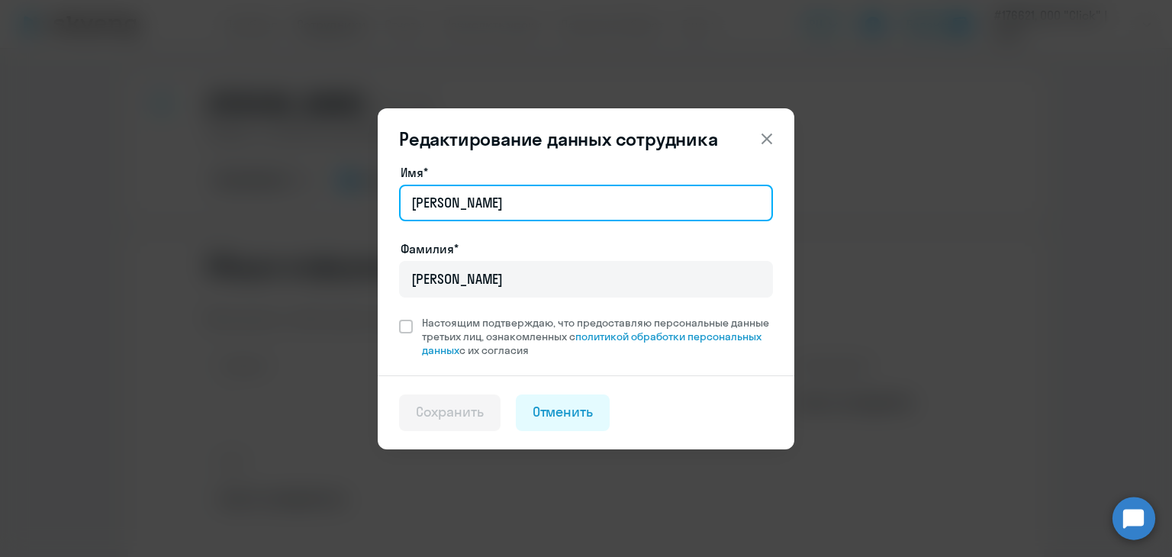
click at [485, 210] on input "[PERSON_NAME]" at bounding box center [586, 203] width 374 height 37
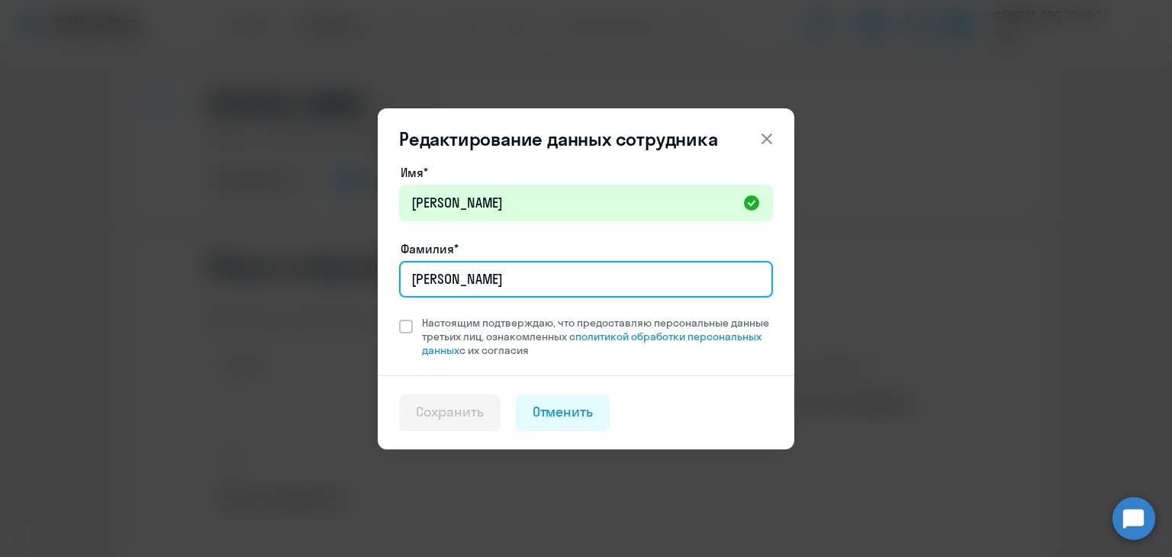
click at [494, 272] on input "[PERSON_NAME]" at bounding box center [586, 279] width 374 height 37
click at [580, 275] on input "[PERSON_NAME]" at bounding box center [586, 279] width 374 height 37
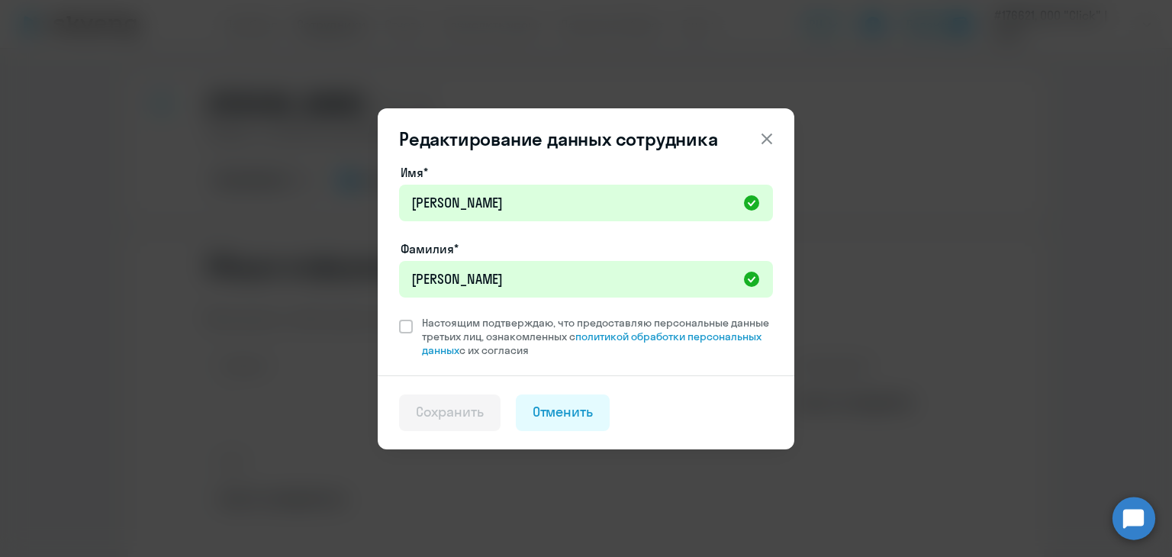
click at [778, 146] on button at bounding box center [767, 139] width 31 height 31
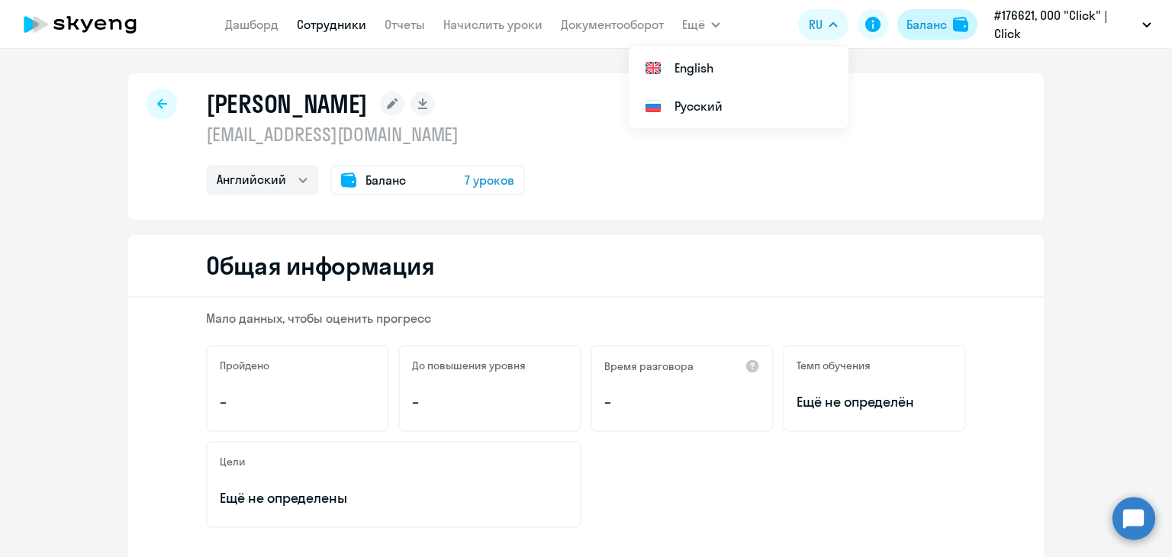
click at [955, 21] on img at bounding box center [960, 24] width 15 height 15
select select "english"
click at [153, 114] on div at bounding box center [161, 104] width 31 height 31
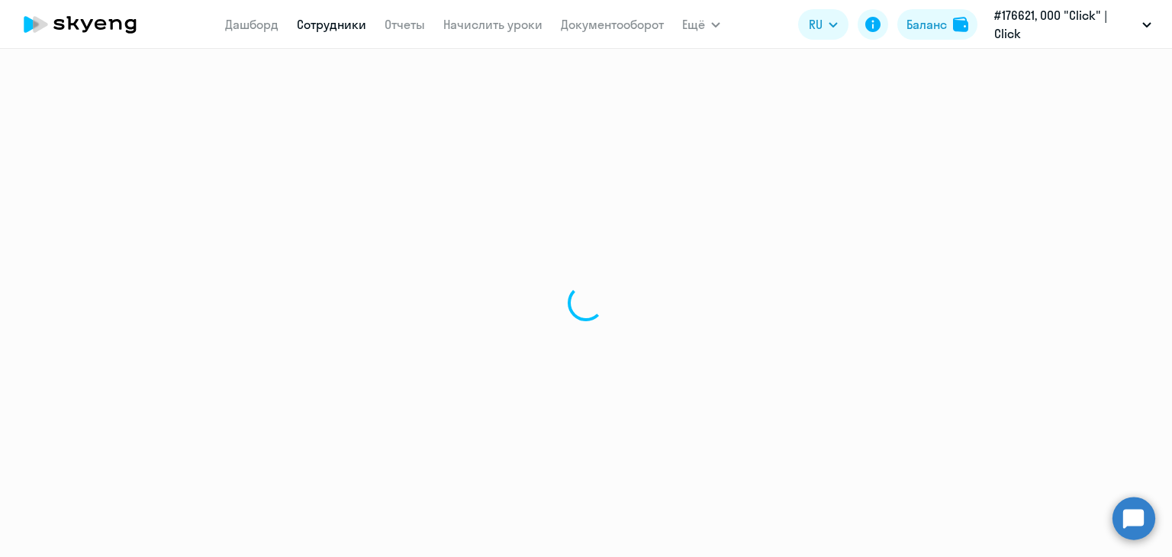
select select "30"
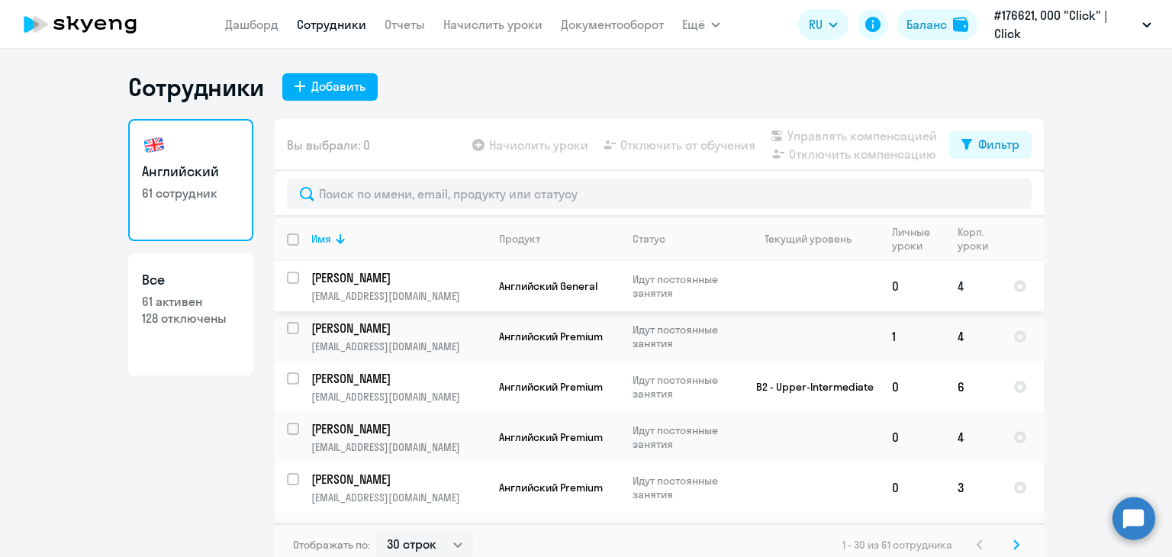
click at [433, 282] on p "[PERSON_NAME]" at bounding box center [397, 277] width 172 height 17
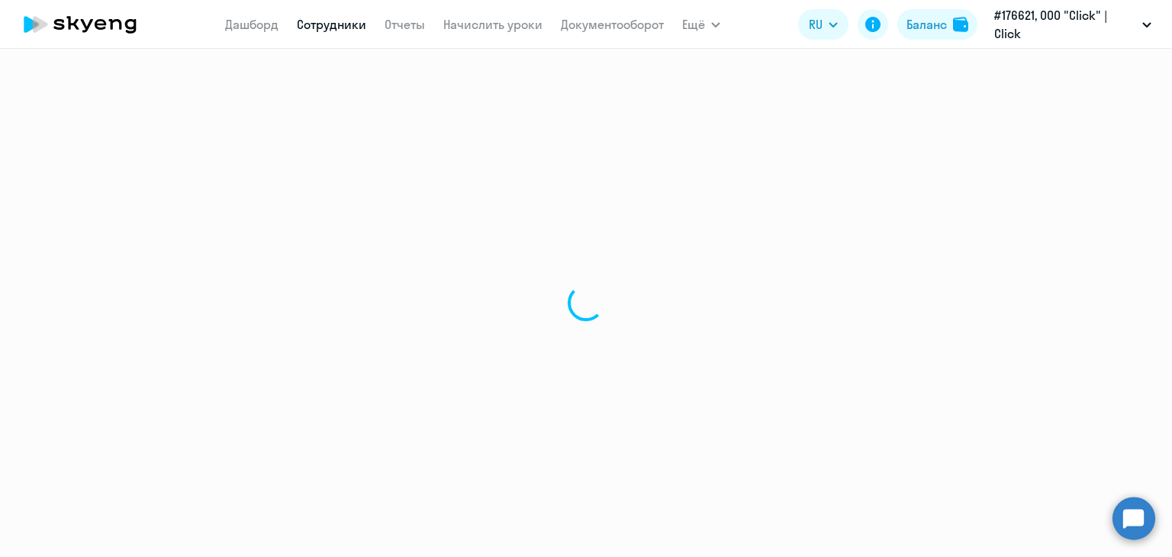
select select "english"
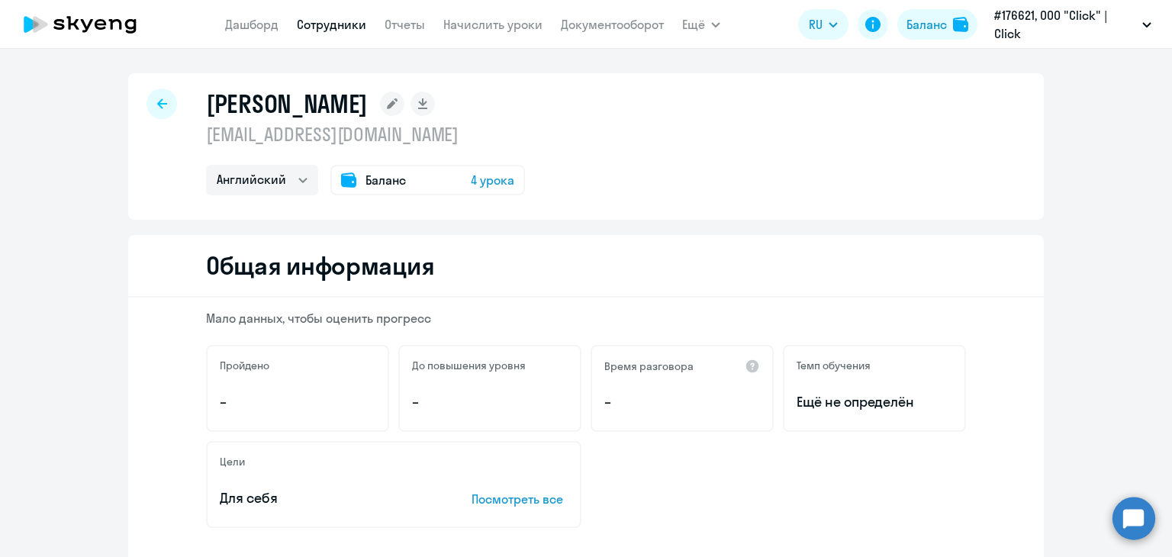
click at [146, 94] on div at bounding box center [161, 104] width 31 height 31
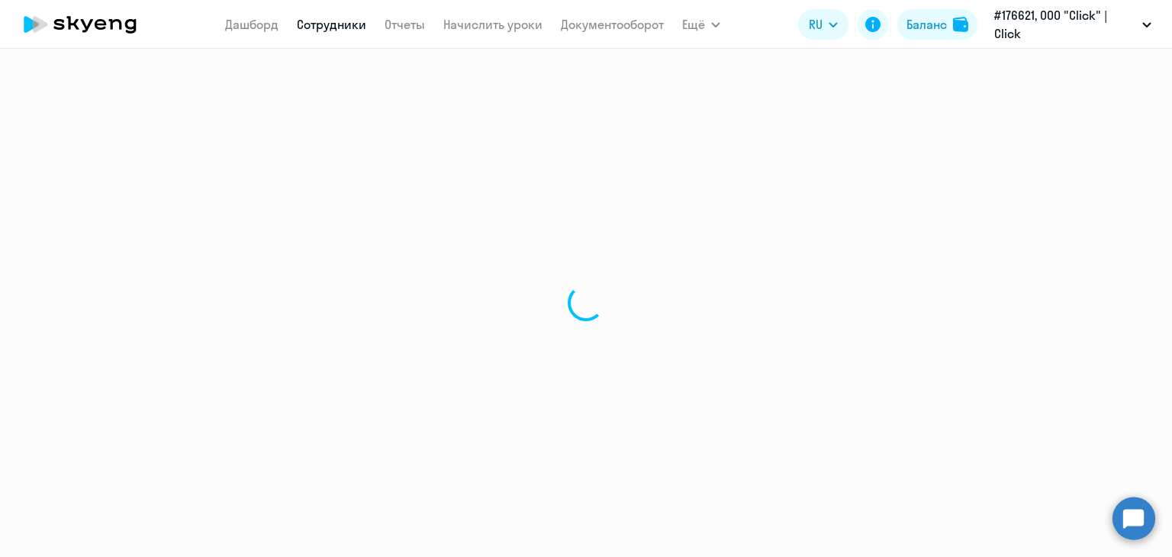
select select "30"
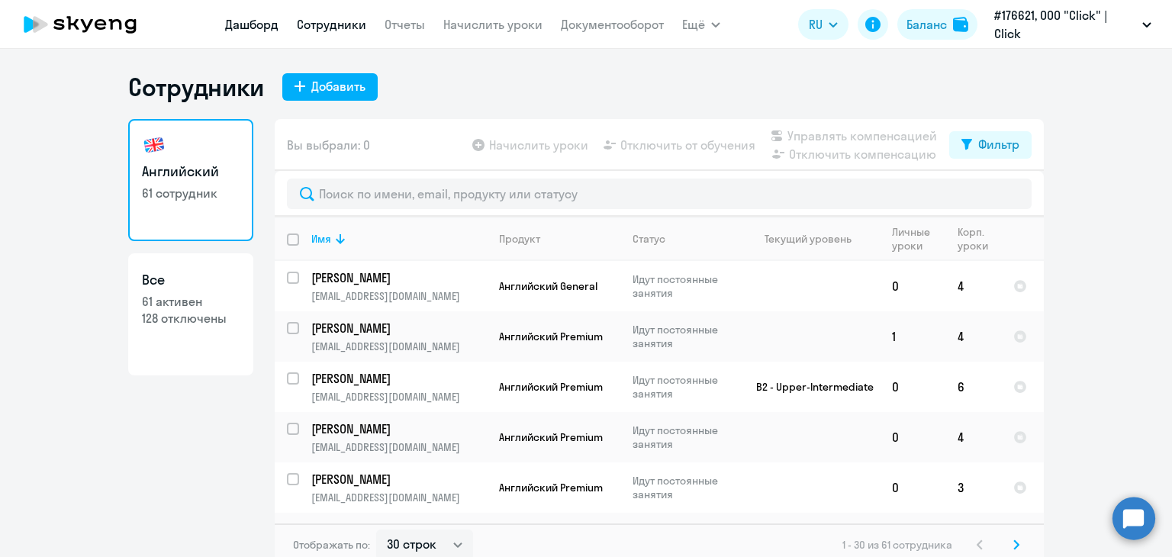
click at [259, 23] on link "Дашборд" at bounding box center [251, 24] width 53 height 15
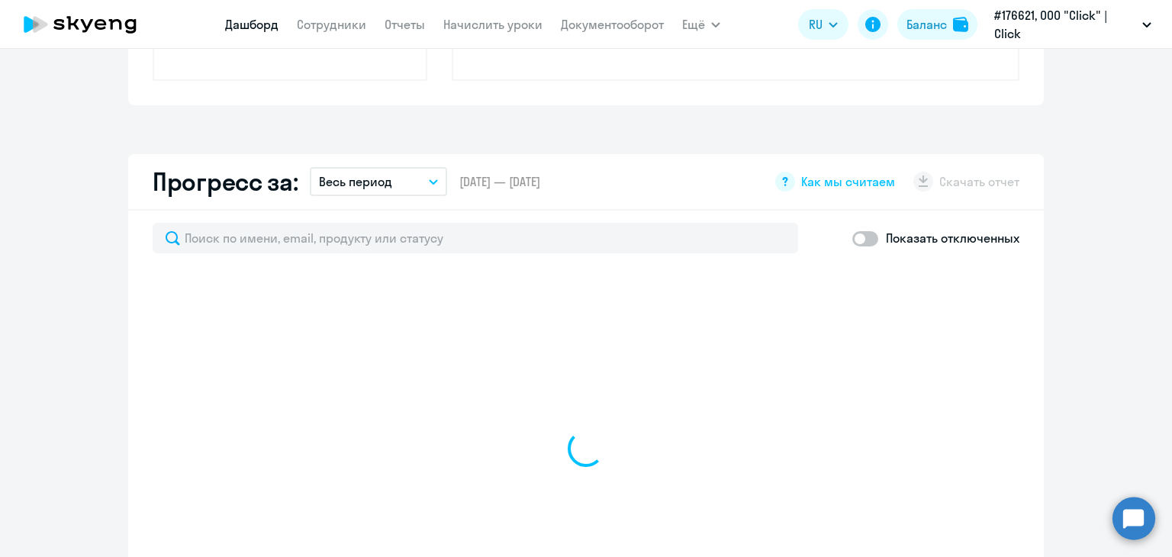
scroll to position [821, 0]
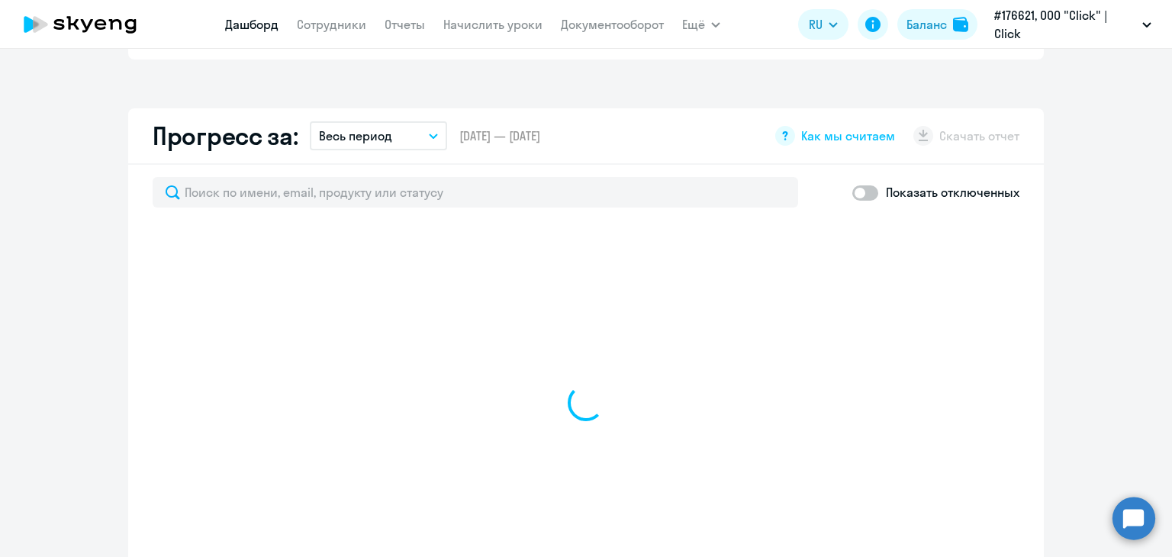
select select "30"
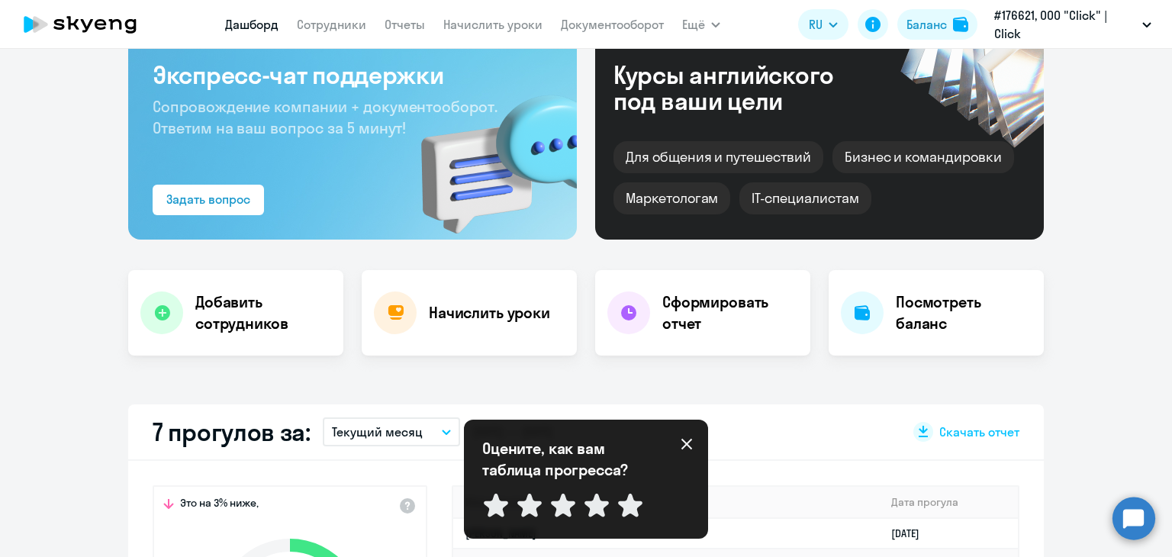
scroll to position [0, 0]
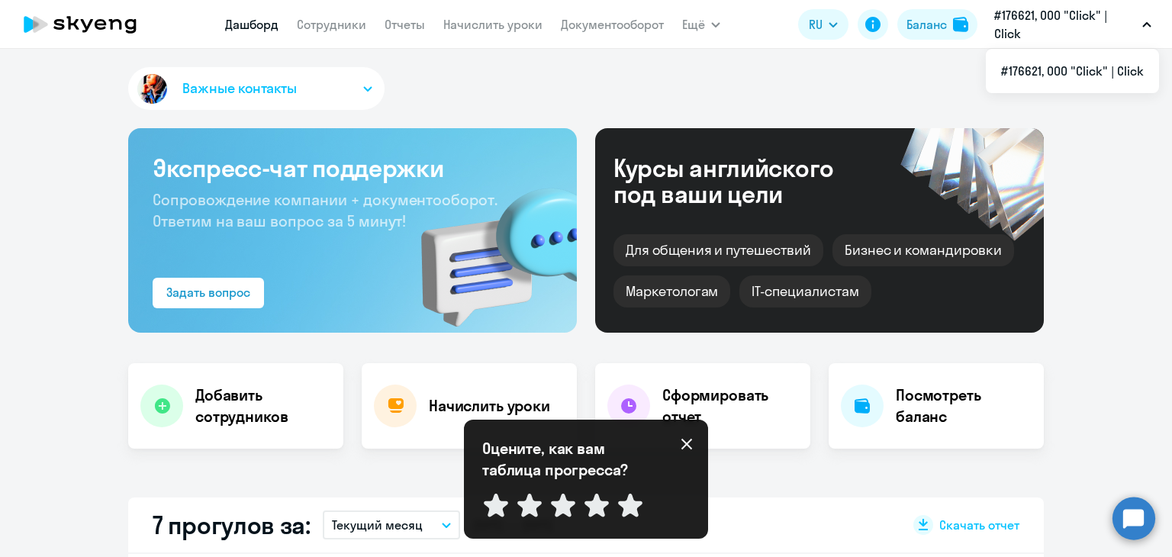
click at [351, 89] on button "Важные контакты" at bounding box center [256, 88] width 256 height 43
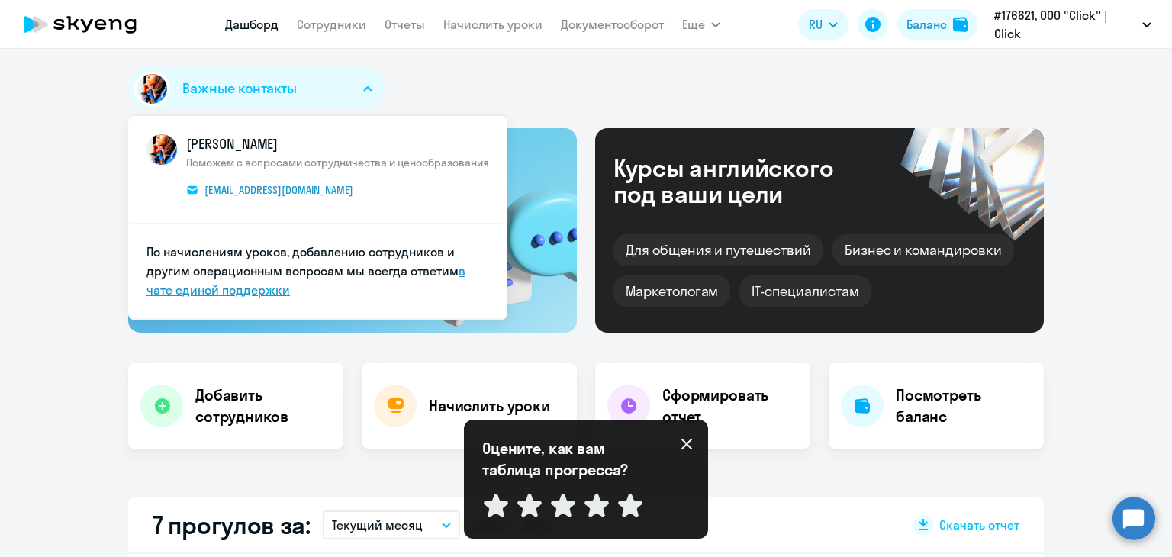
click at [180, 283] on link "в чате единой поддержки" at bounding box center [305, 280] width 319 height 34
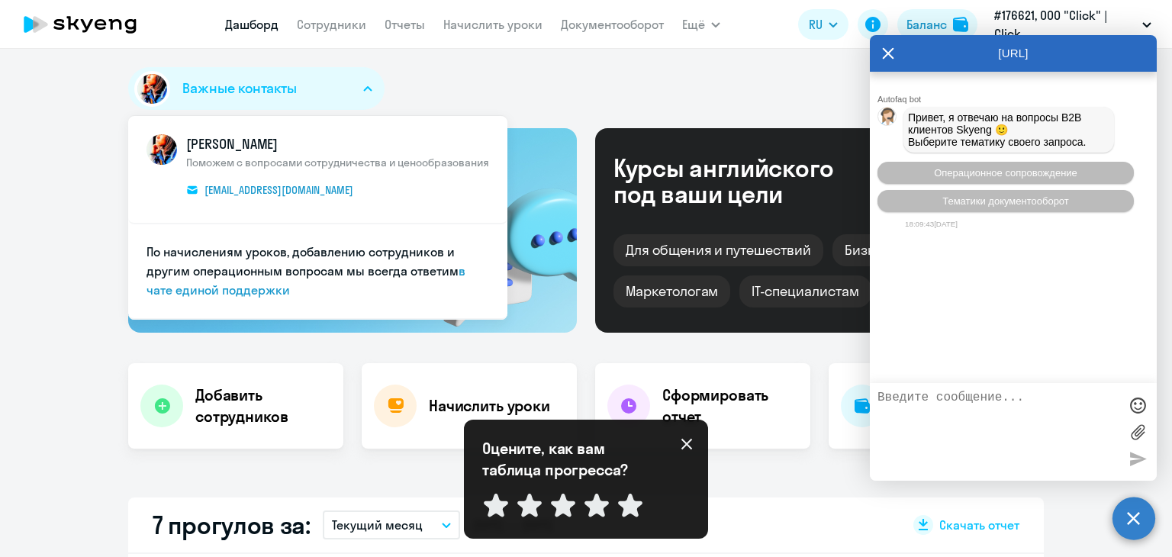
type textarea "Х"
type textarea "L"
type textarea "Добрый день. При регистрации неверно ввела номер сотрудника. Как изменить?"
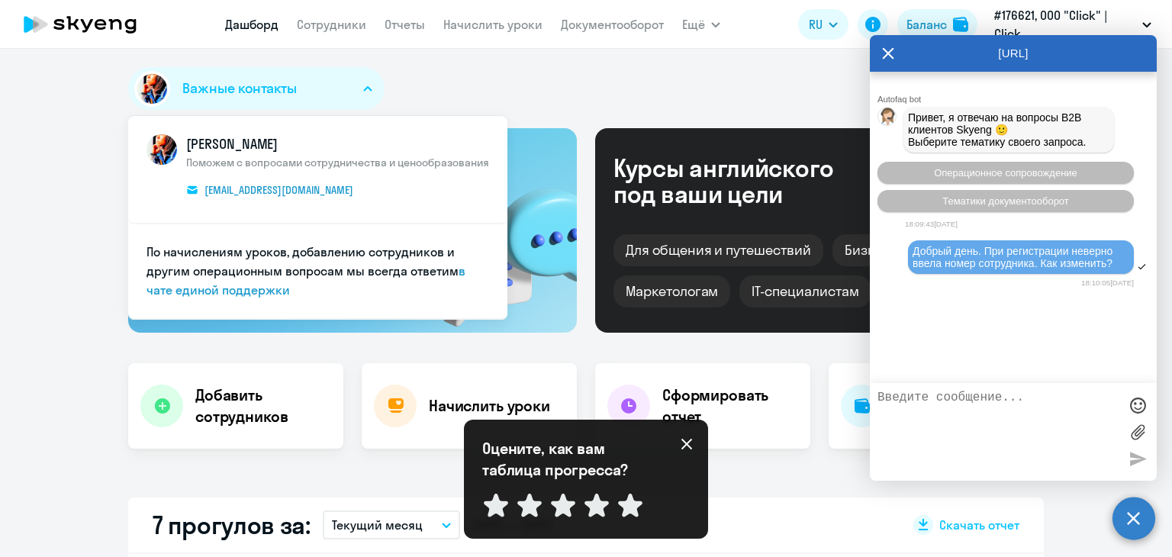
scroll to position [40, 0]
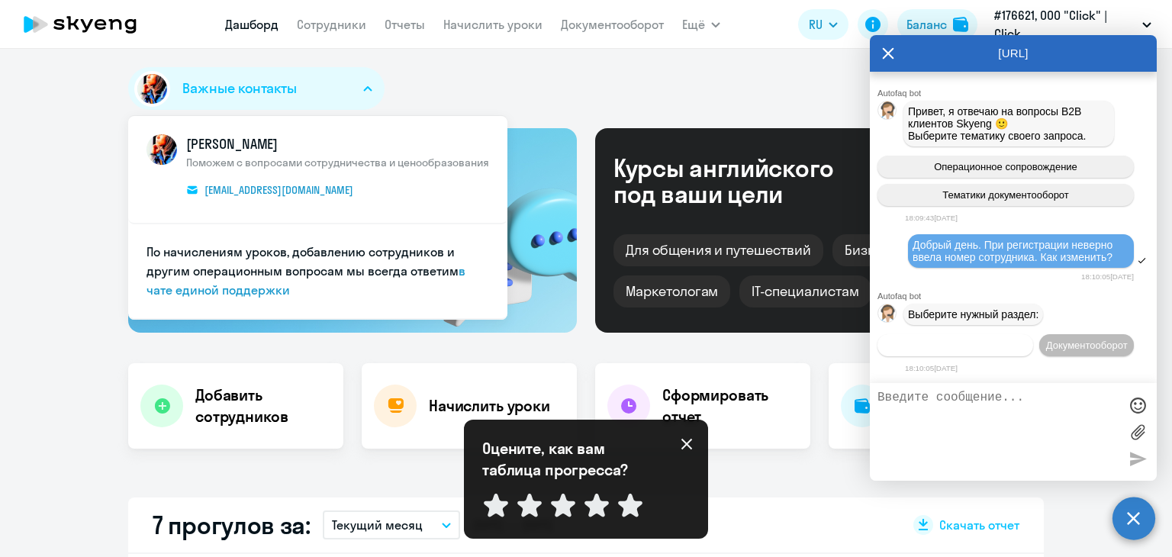
click at [955, 340] on span "Операционное сопровождение" at bounding box center [955, 345] width 143 height 11
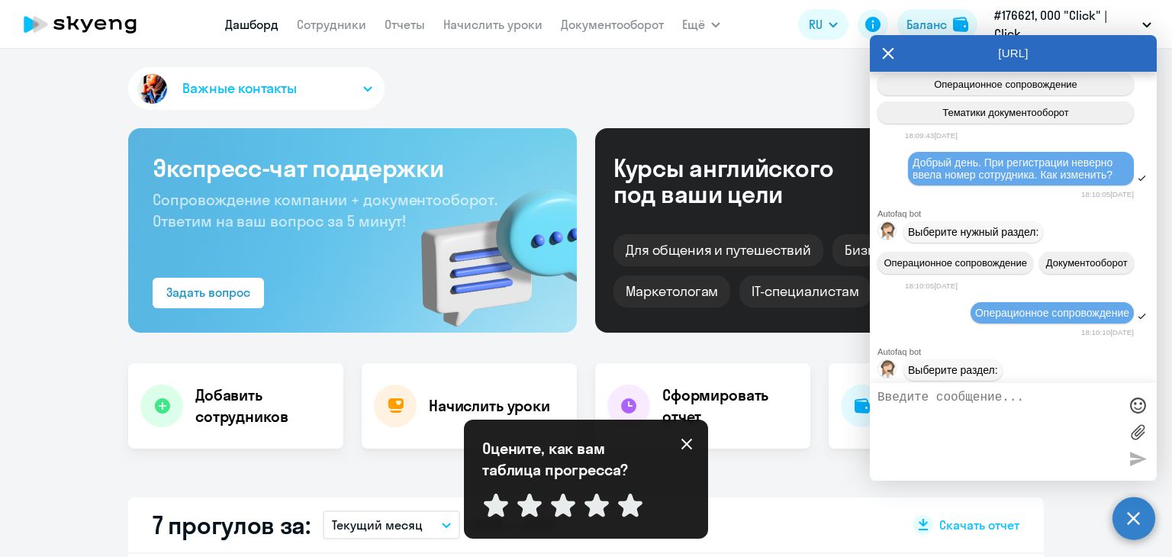
scroll to position [209, 0]
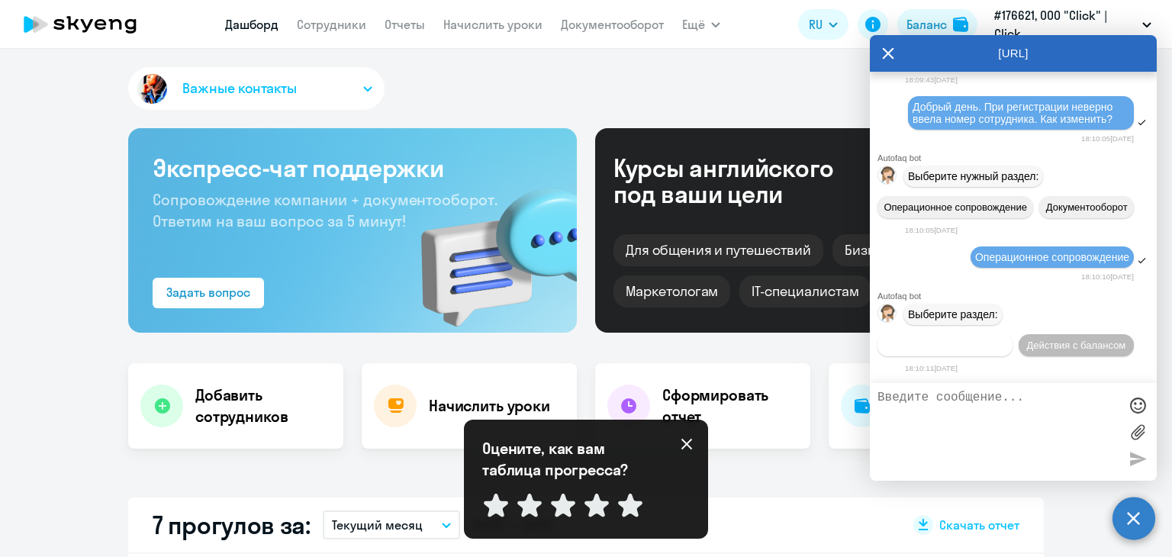
click at [961, 340] on span "Действия по сотрудникам" at bounding box center [945, 345] width 118 height 11
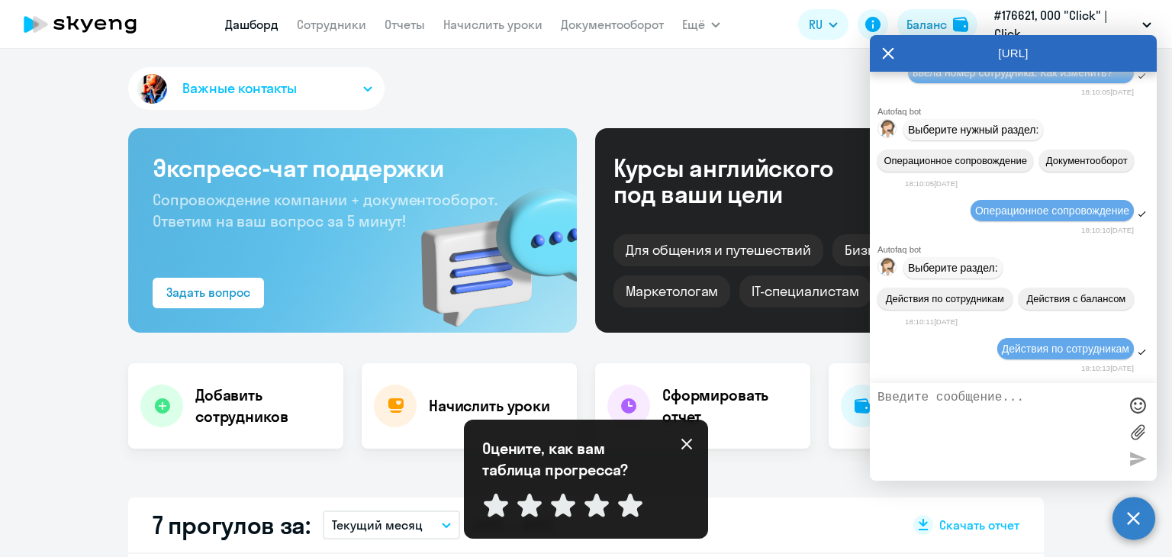
scroll to position [436, 0]
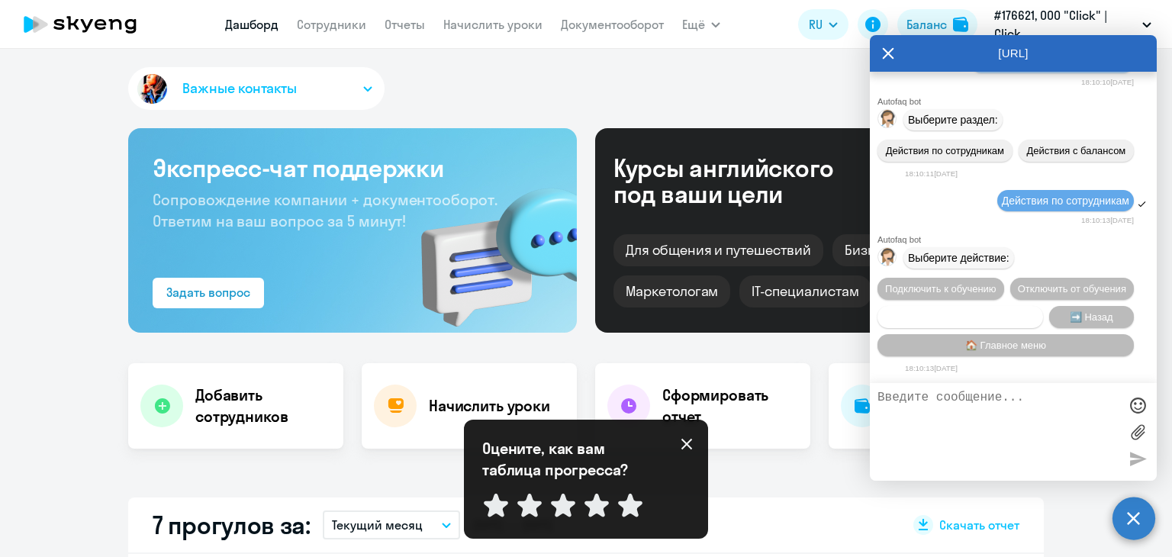
click at [1001, 312] on span "Сотруднику нужна помощь" at bounding box center [960, 316] width 124 height 11
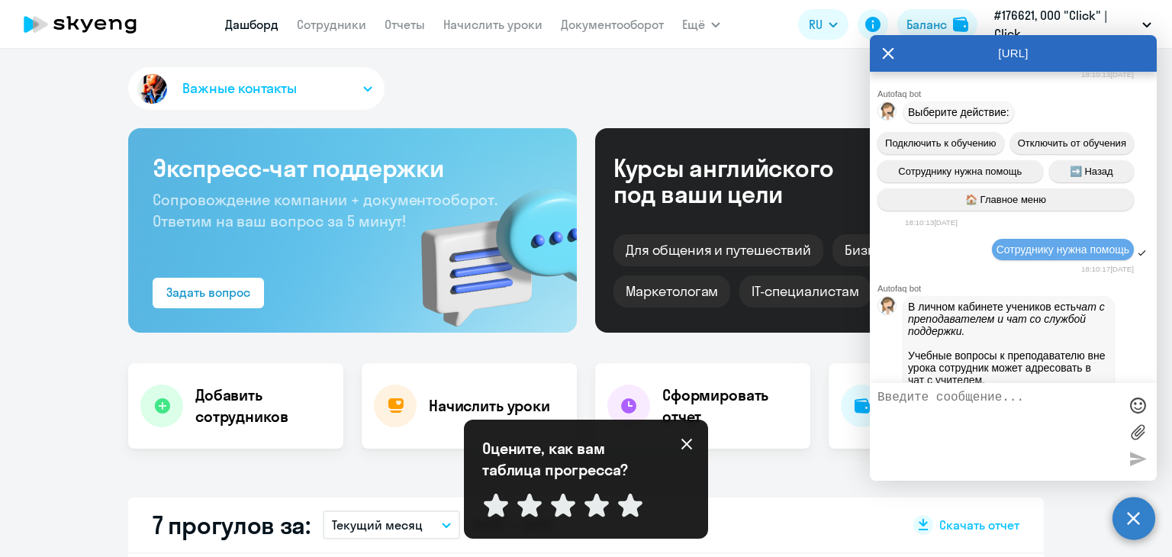
scroll to position [983, 0]
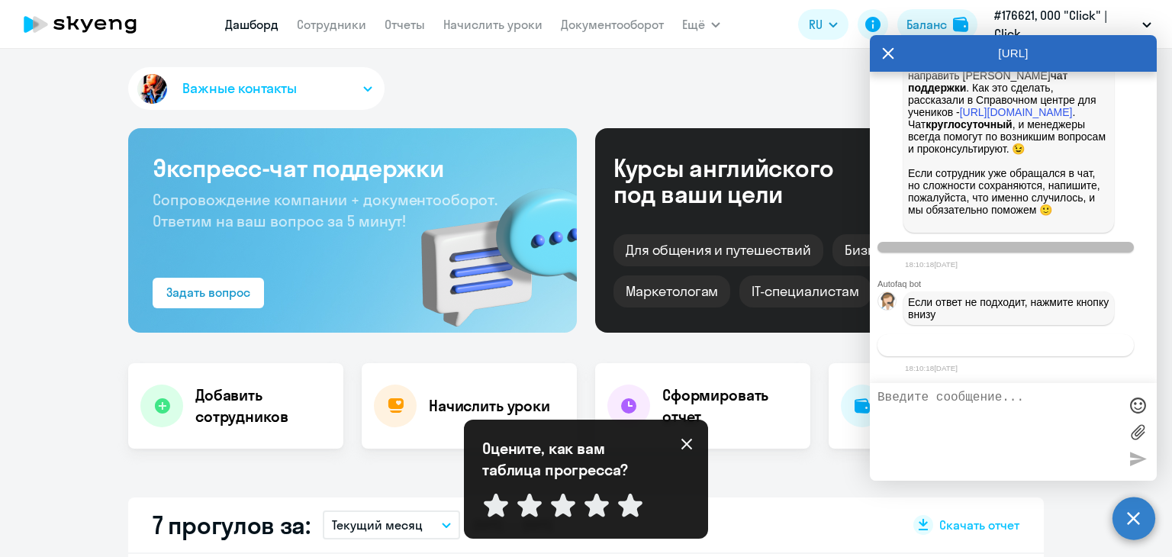
click at [1007, 340] on span "Связаться с менеджером" at bounding box center [1005, 345] width 117 height 11
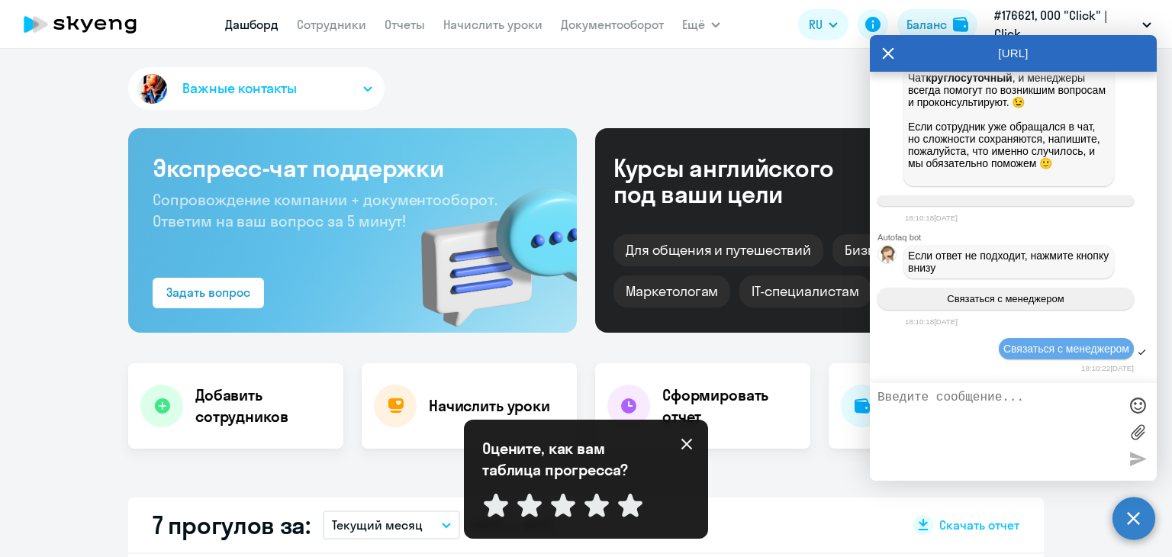
scroll to position [1180, 0]
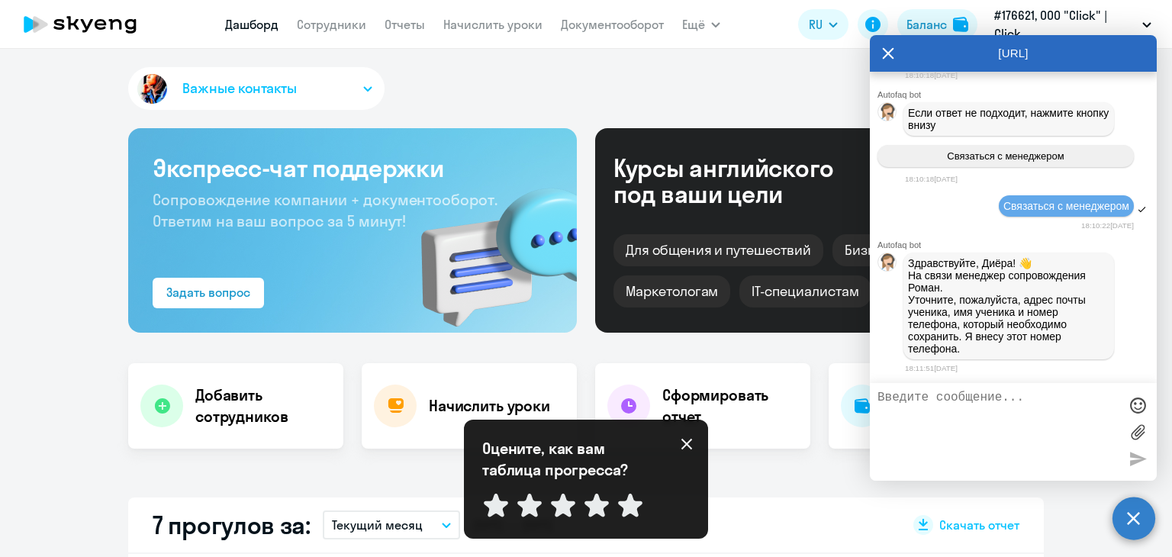
click at [907, 405] on textarea at bounding box center [997, 432] width 241 height 82
paste textarea "[EMAIL_ADDRESS][DOMAIN_NAME]"
type textarea "ismailov.i@corp.click.uz, +998997638876"
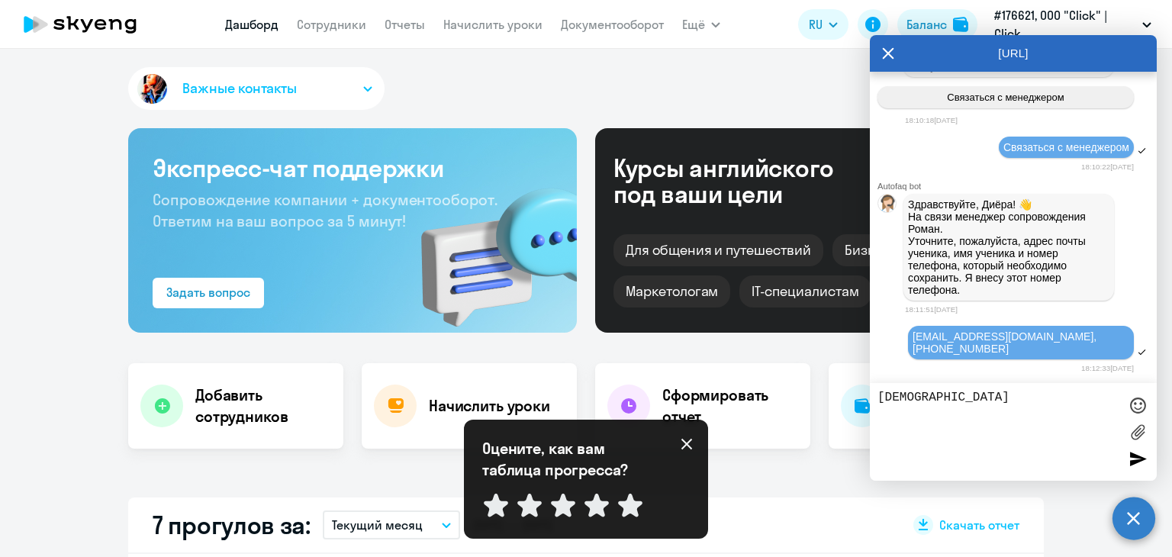
type textarea "Спасибо"
type textarea "4"
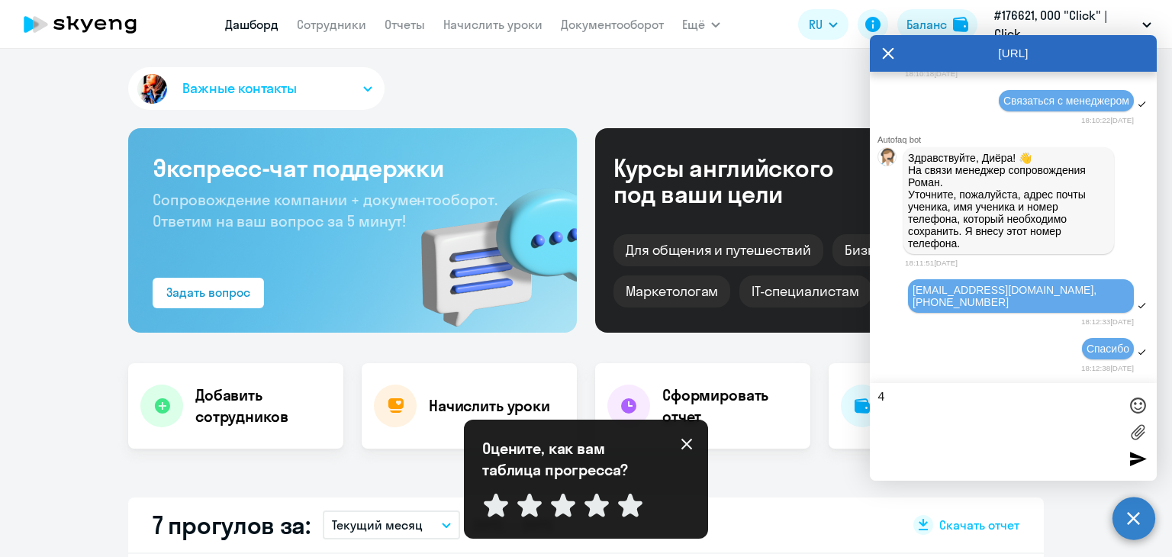
scroll to position [1274, 0]
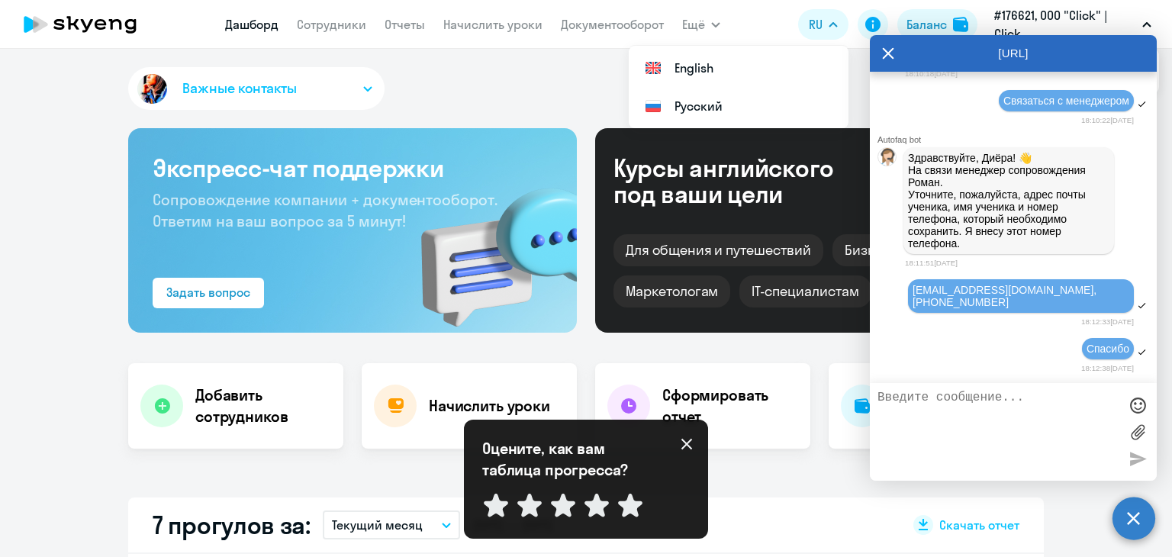
click at [888, 49] on icon at bounding box center [888, 53] width 12 height 37
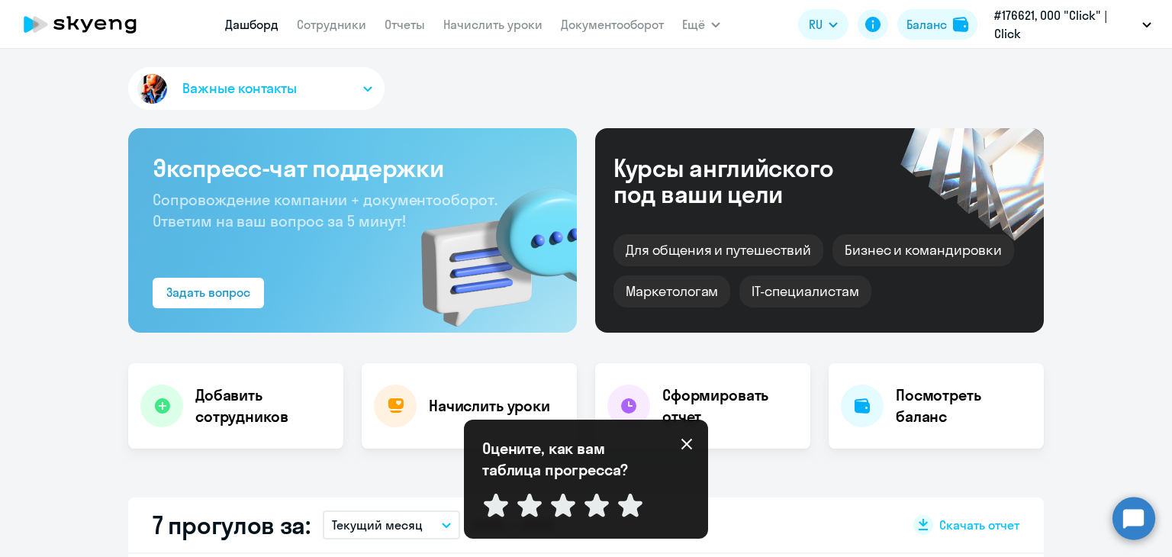
click at [1134, 513] on circle at bounding box center [1133, 518] width 43 height 43
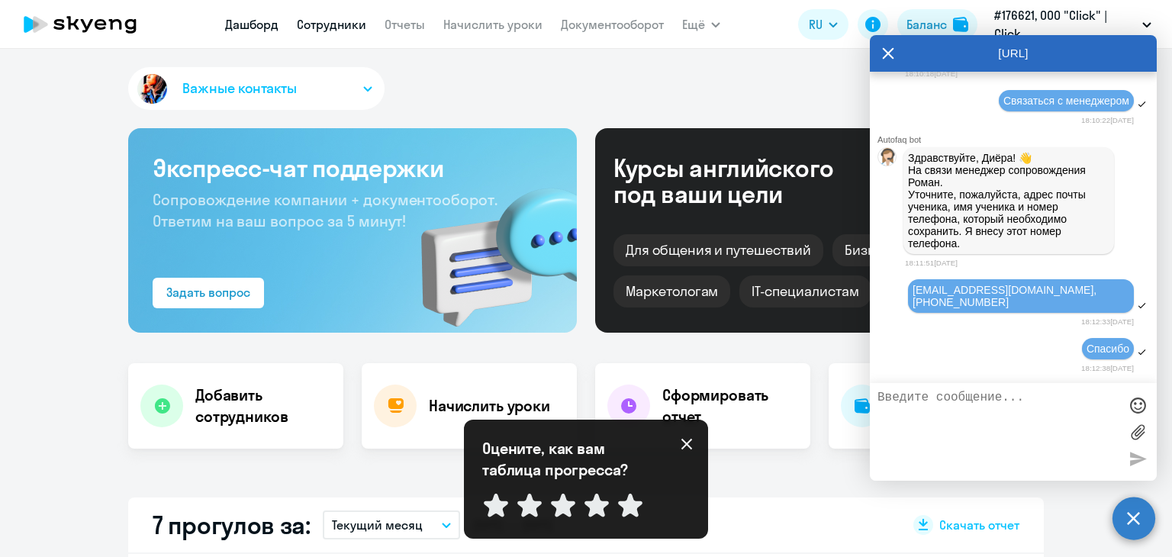
click at [336, 18] on link "Сотрудники" at bounding box center [331, 24] width 69 height 15
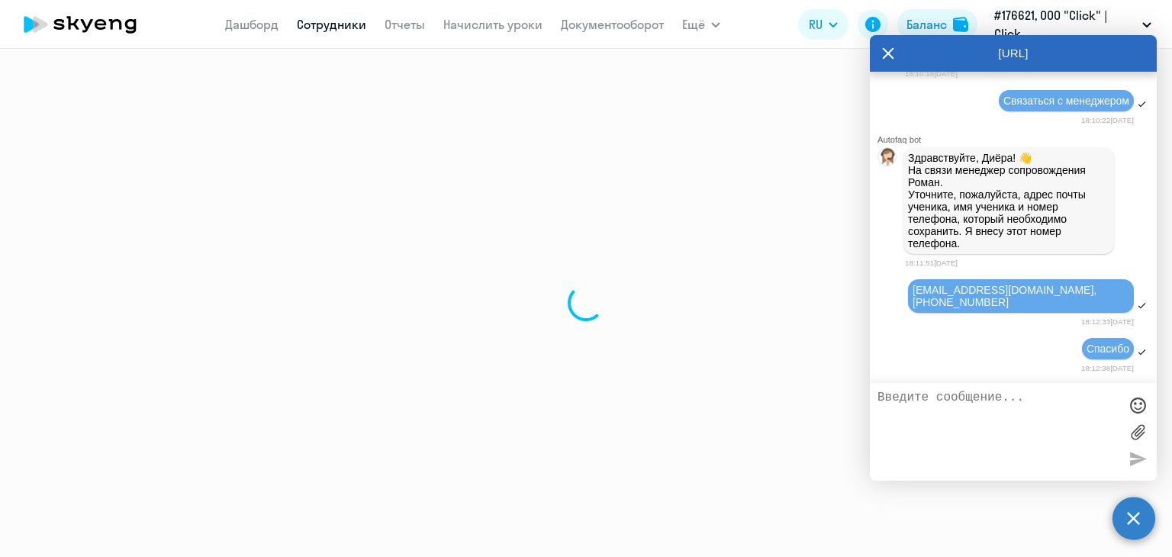
select select "30"
